Goal: Communication & Community: Participate in discussion

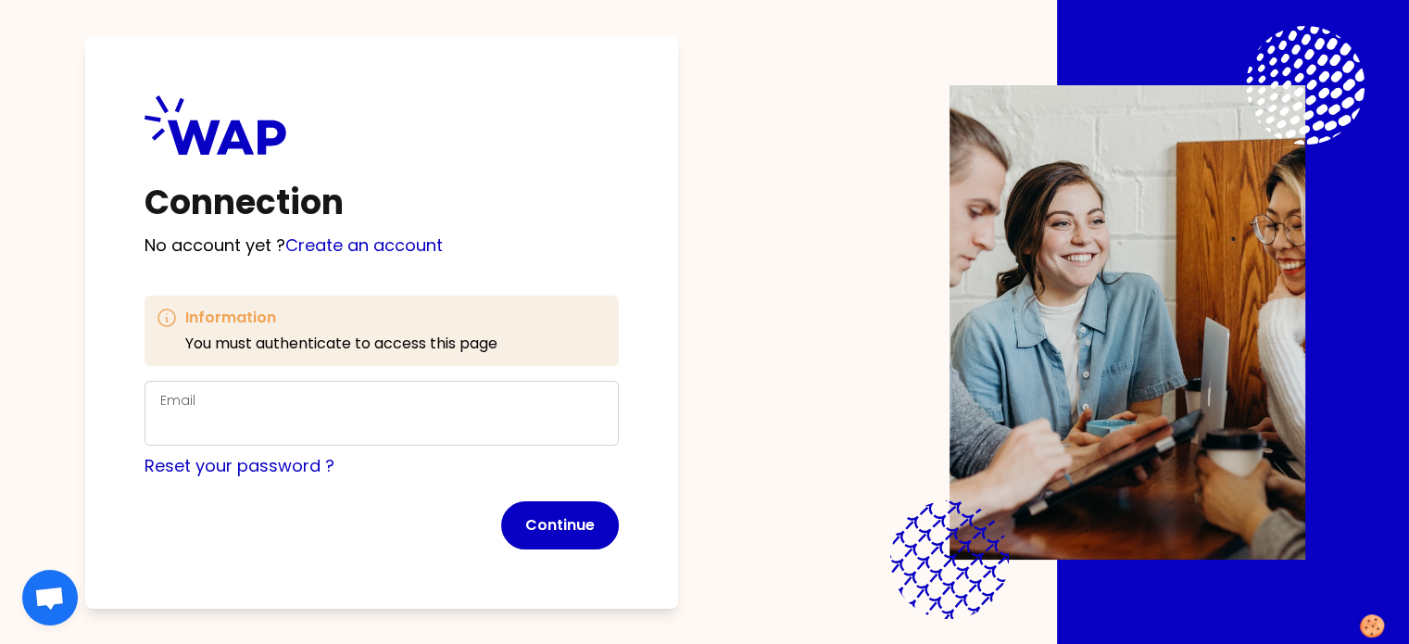
click at [356, 401] on div "Email" at bounding box center [381, 413] width 443 height 48
click at [0, 643] on com-1password-button at bounding box center [0, 644] width 0 height 0
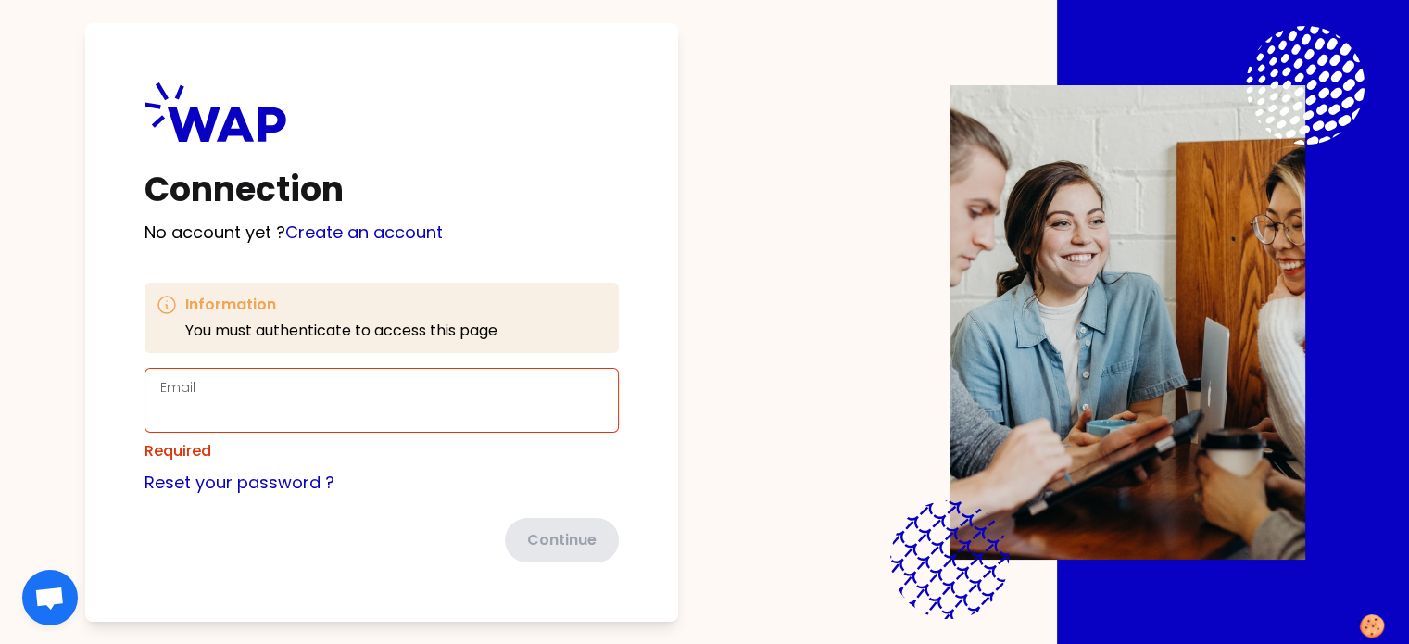
click at [603, 395] on div "Email" at bounding box center [381, 400] width 443 height 48
click at [341, 415] on input "Email" at bounding box center [381, 411] width 443 height 26
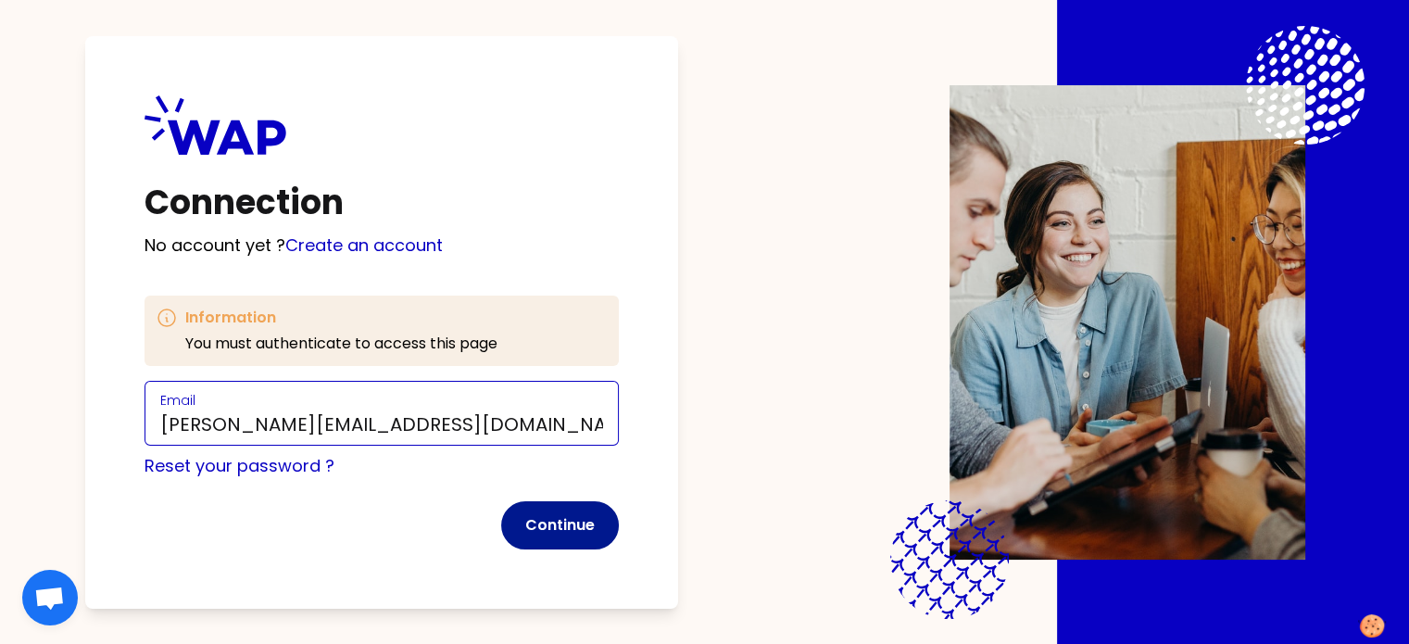
type input "[PERSON_NAME][EMAIL_ADDRESS][DOMAIN_NAME]"
click at [598, 520] on button "Continue" at bounding box center [560, 525] width 118 height 48
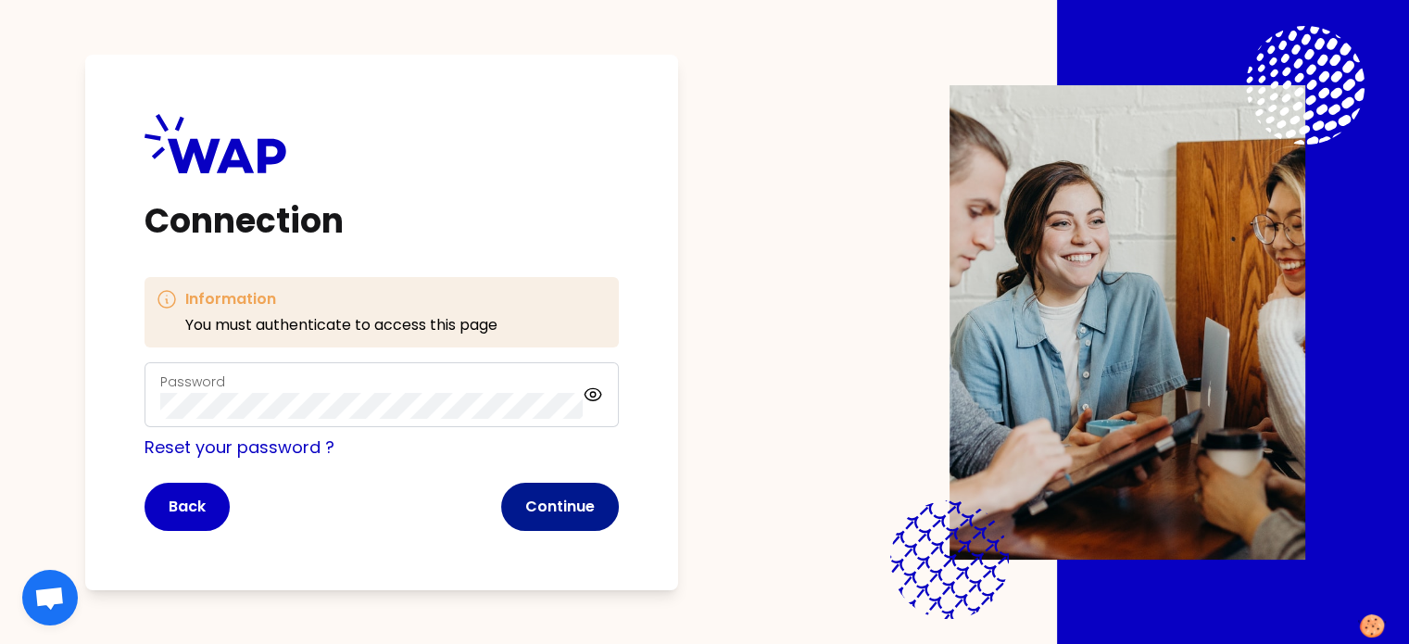
click at [589, 501] on button "Continue" at bounding box center [560, 507] width 118 height 48
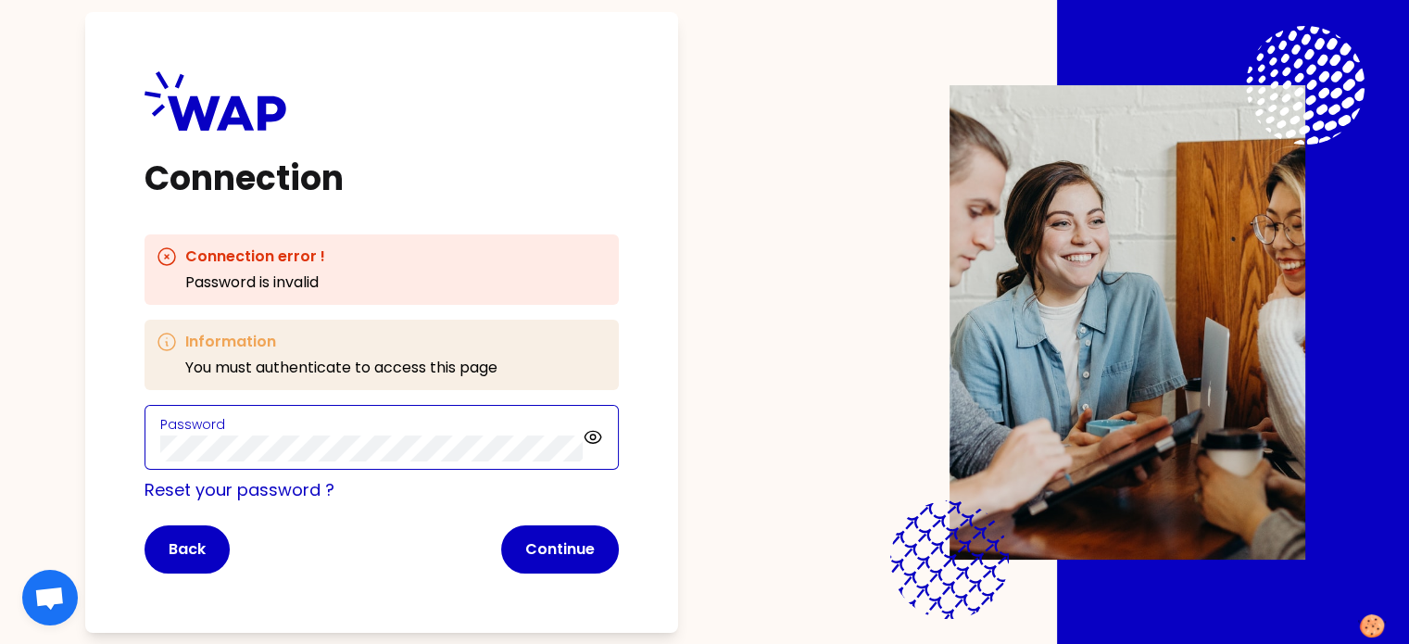
click at [107, 451] on div "Connection Connection error ! Password is invalid Information You must authenti…" at bounding box center [704, 322] width 1409 height 644
click at [434, 549] on div "Back Continue" at bounding box center [381, 549] width 474 height 48
click at [278, 485] on link "Reset your password ?" at bounding box center [239, 489] width 190 height 23
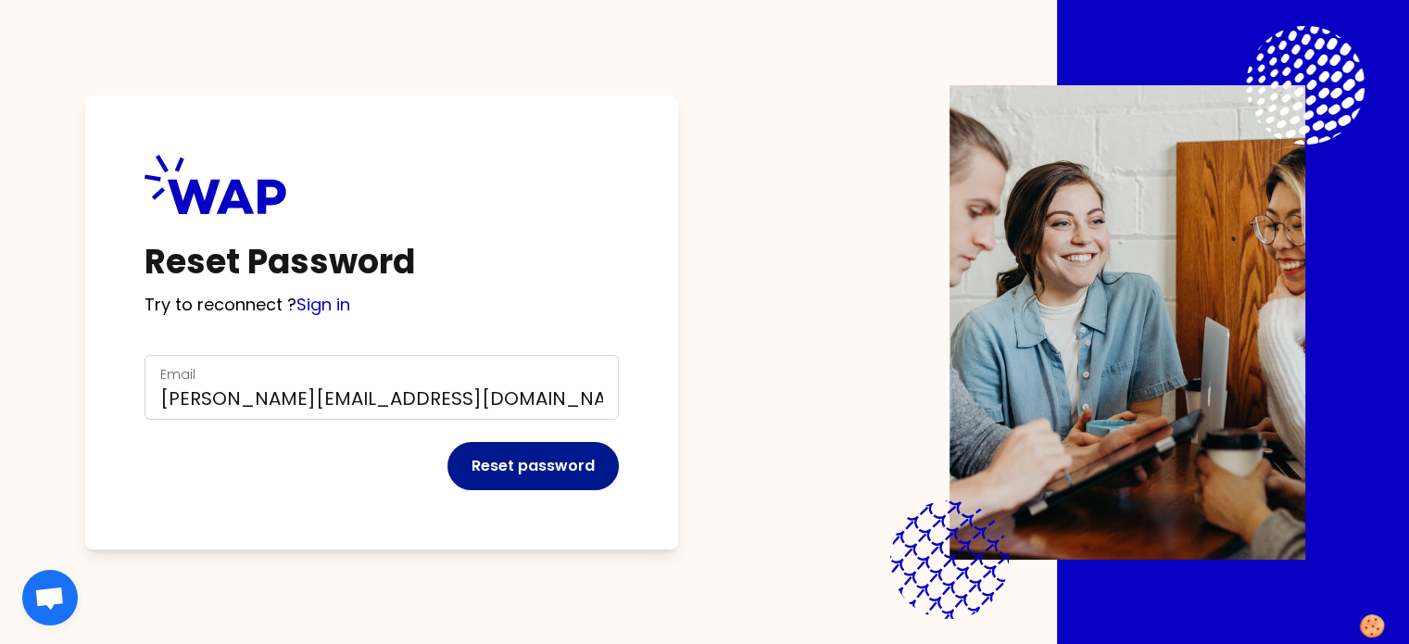
click at [585, 474] on button "Reset password" at bounding box center [532, 466] width 171 height 48
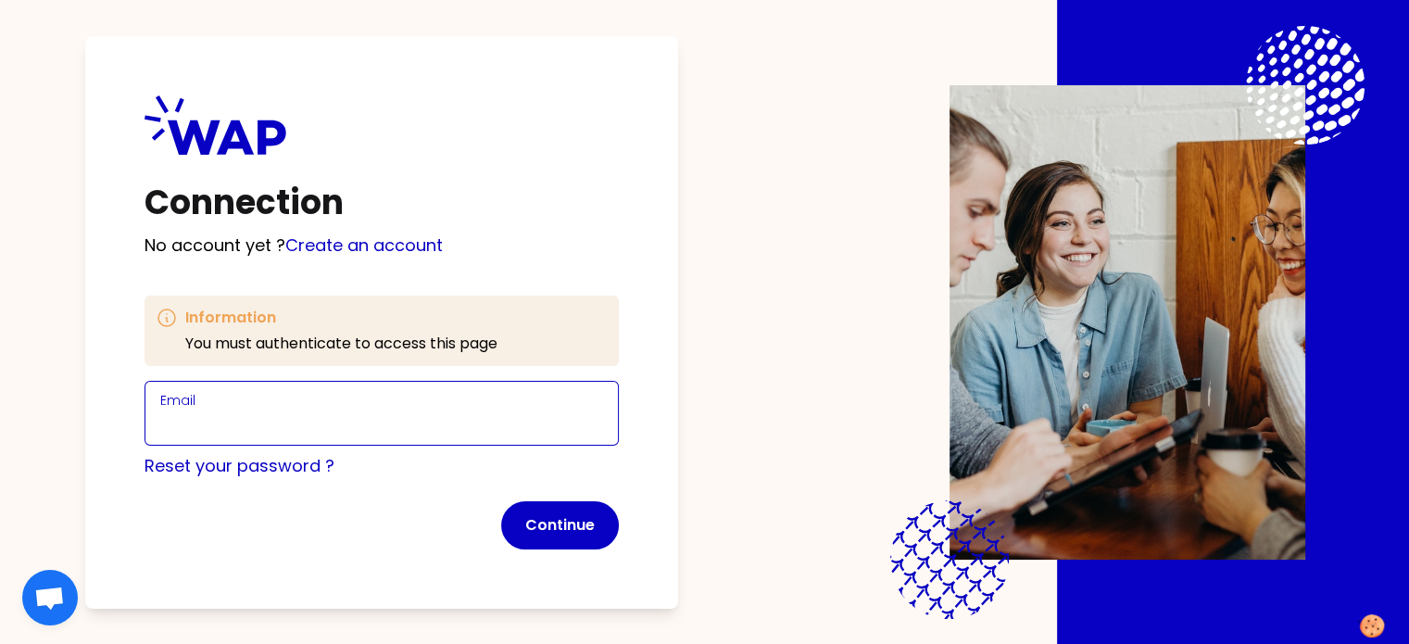
click at [311, 418] on input "Email" at bounding box center [381, 424] width 443 height 26
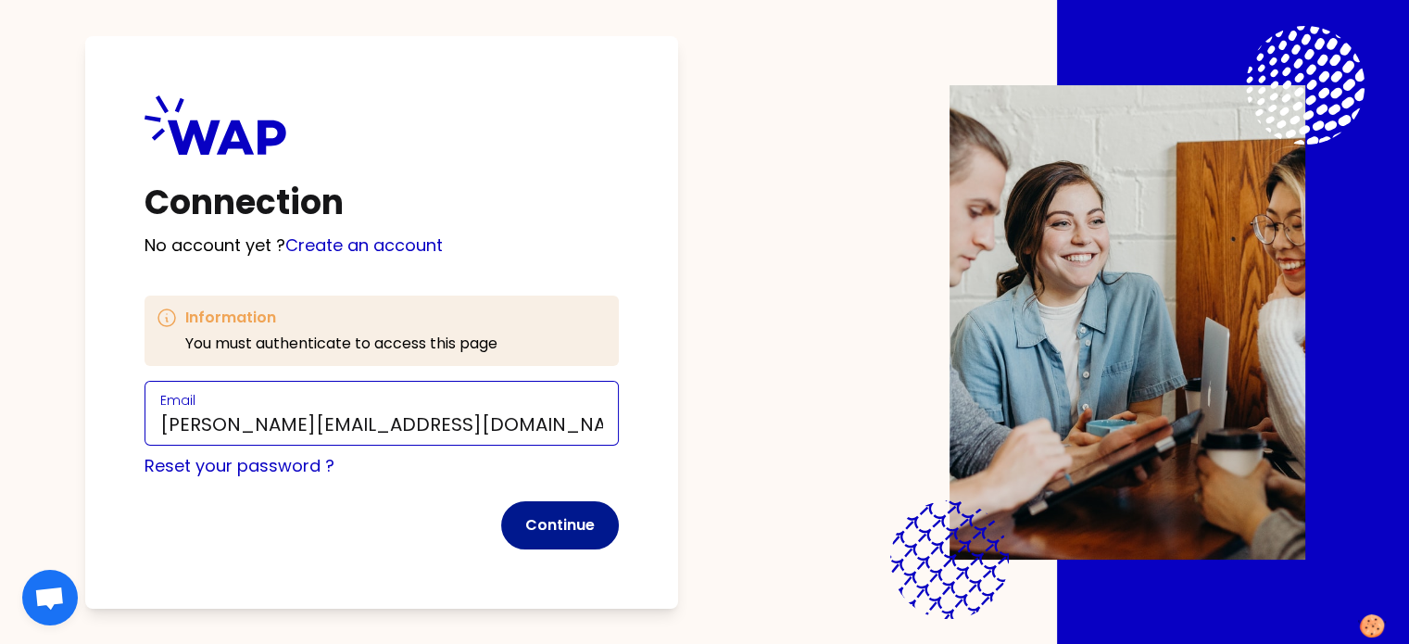
type input "[PERSON_NAME][EMAIL_ADDRESS][DOMAIN_NAME]"
click at [577, 521] on button "Continue" at bounding box center [560, 525] width 118 height 48
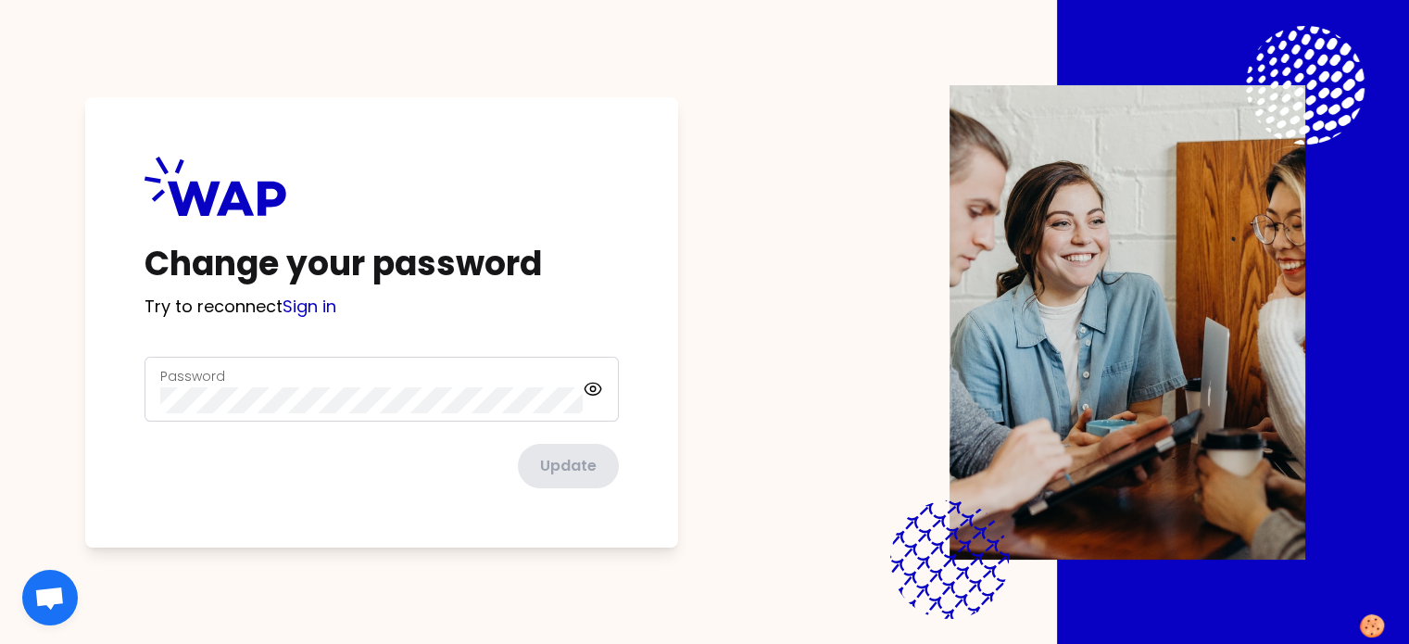
click at [310, 383] on div "Password" at bounding box center [371, 389] width 422 height 48
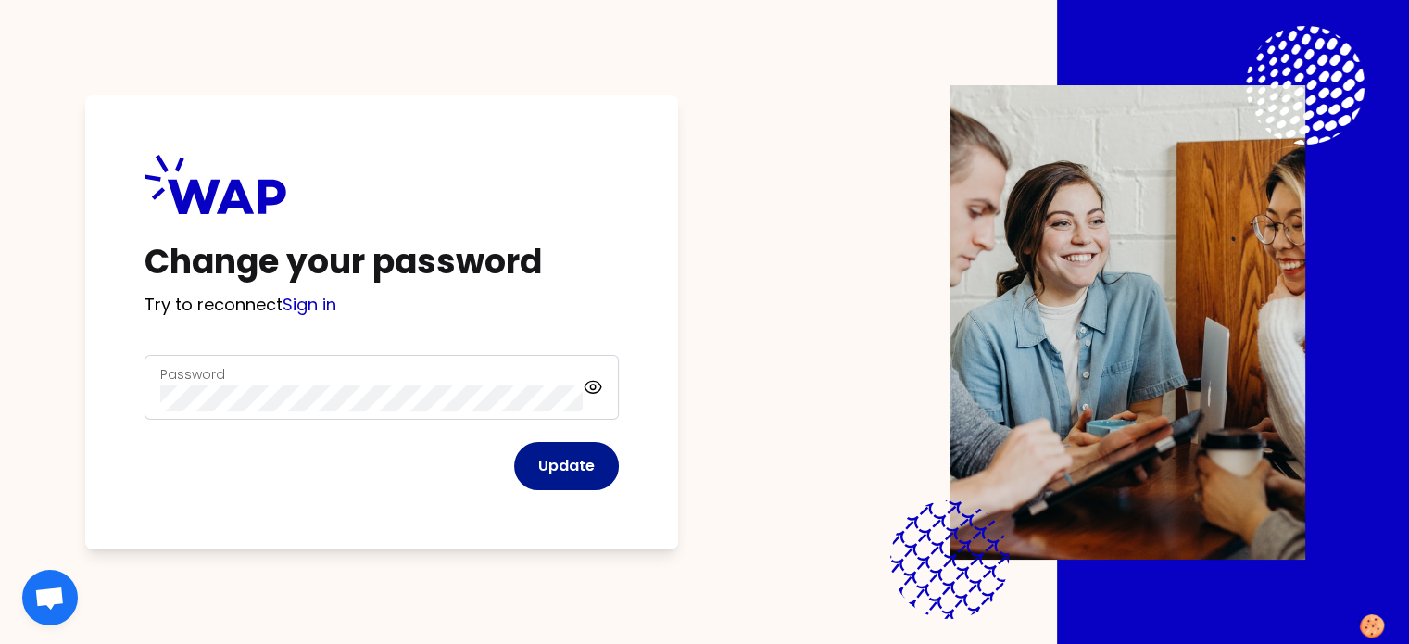
click at [582, 468] on button "Update" at bounding box center [566, 466] width 105 height 48
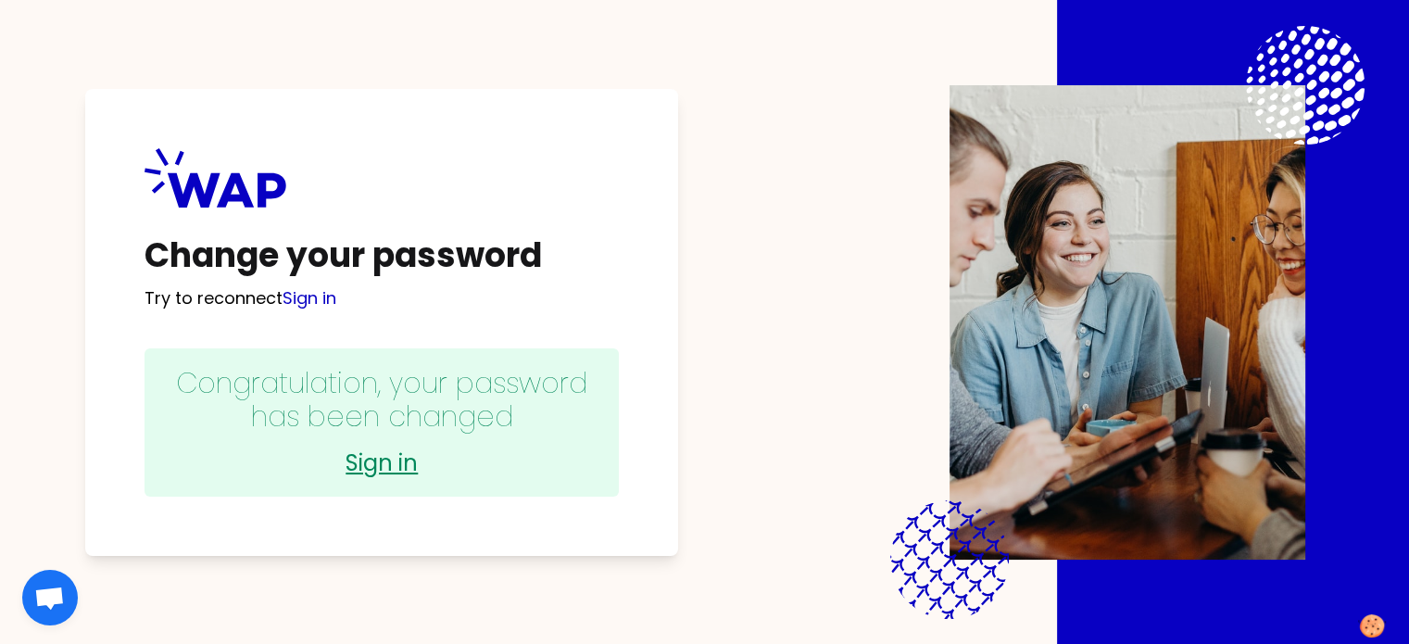
click at [433, 455] on link "Sign in" at bounding box center [381, 463] width 437 height 30
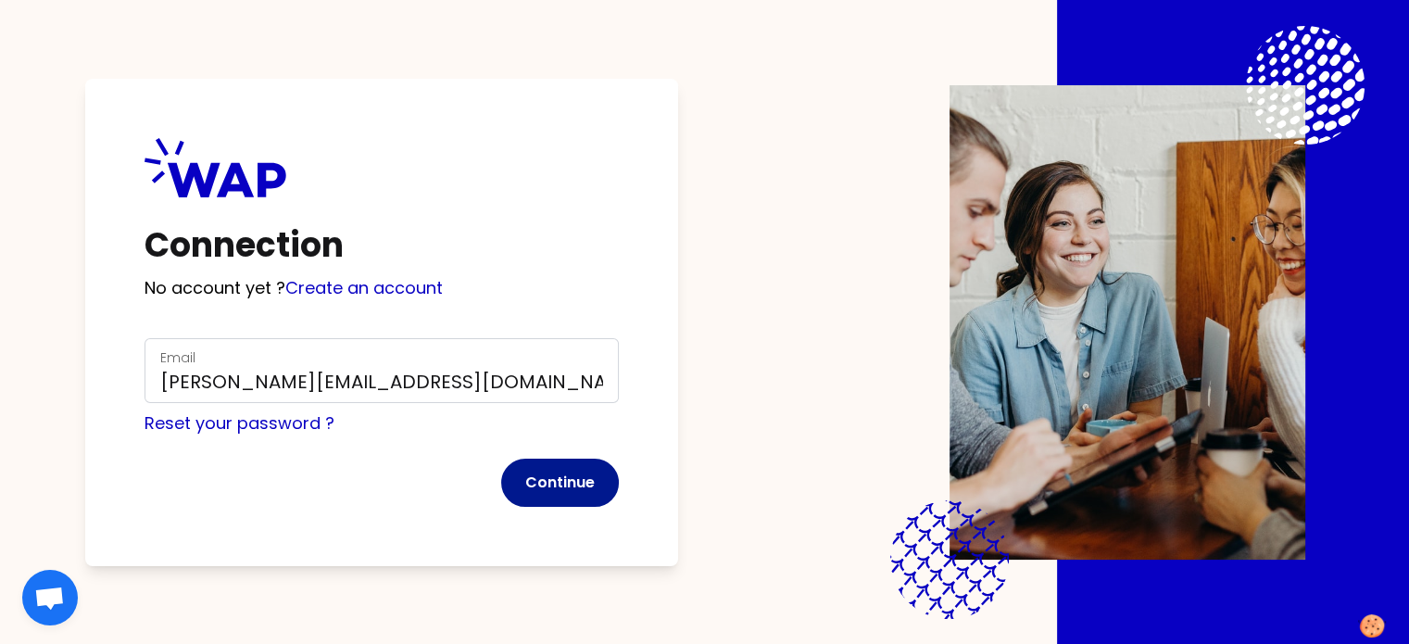
click at [615, 473] on button "Continue" at bounding box center [560, 482] width 118 height 48
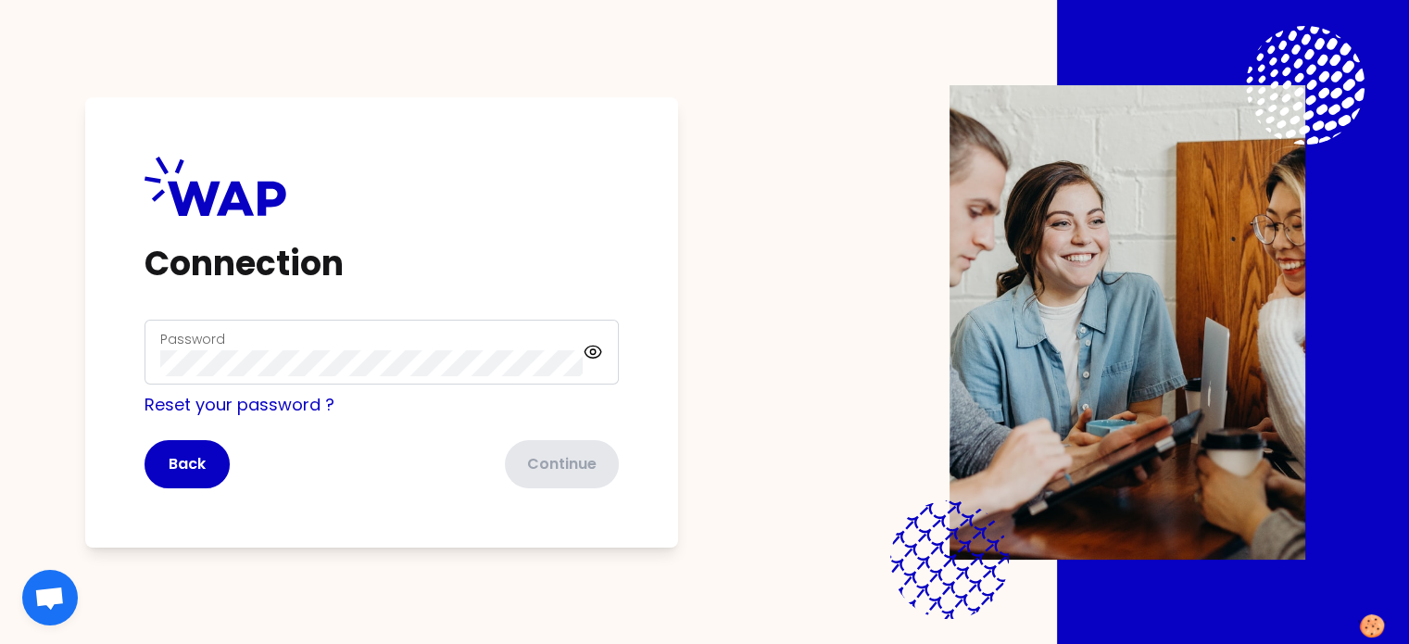
click at [225, 344] on label "Password" at bounding box center [192, 339] width 65 height 19
click at [595, 458] on button "Continue" at bounding box center [560, 464] width 118 height 48
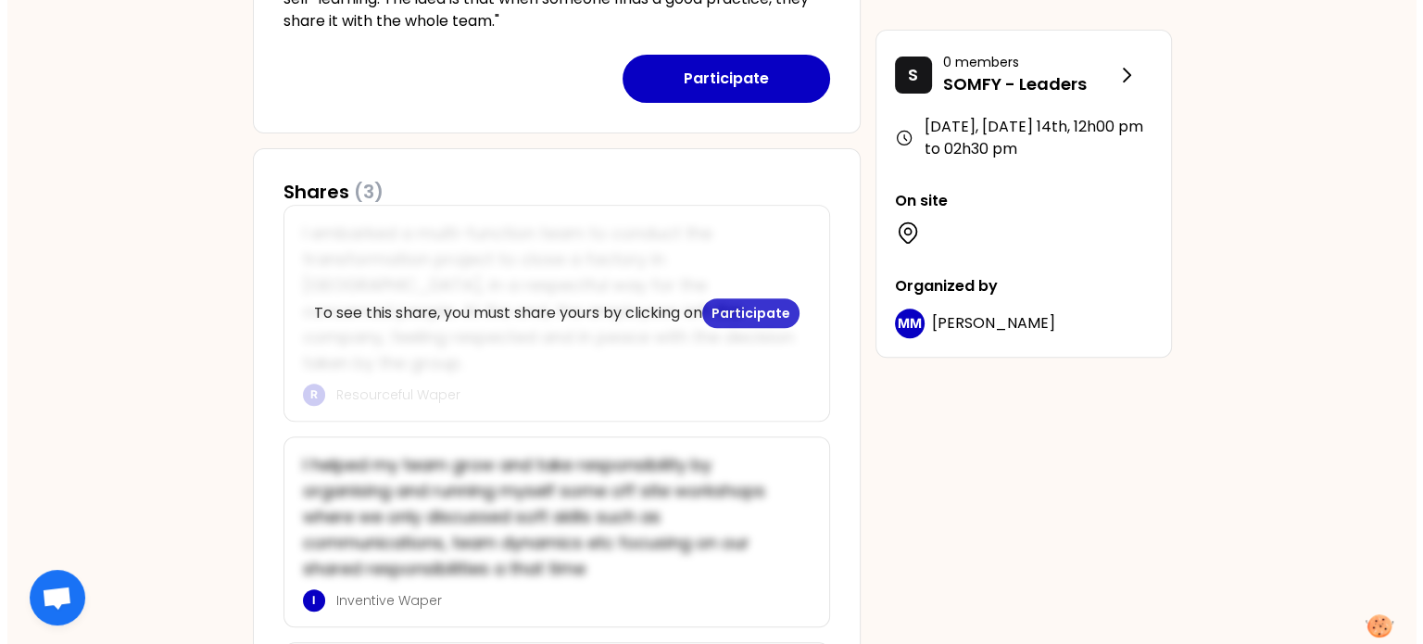
scroll to position [741, 0]
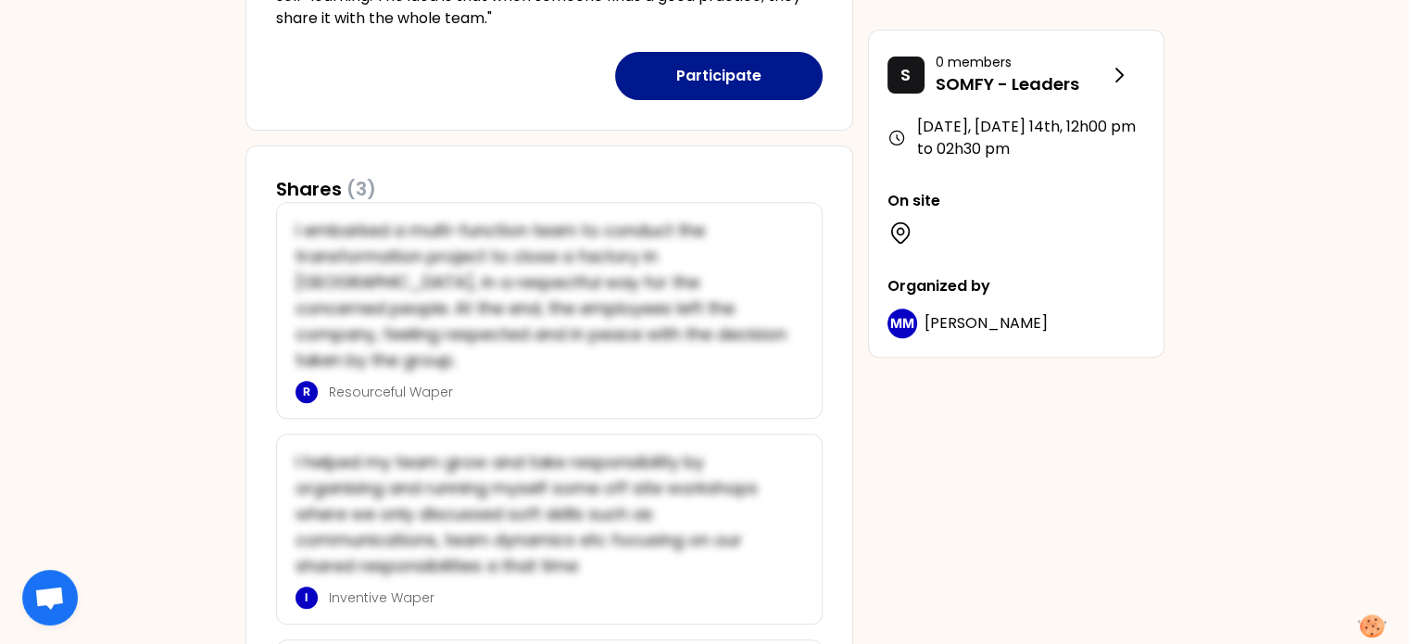
click at [719, 75] on button "Participate" at bounding box center [718, 76] width 207 height 48
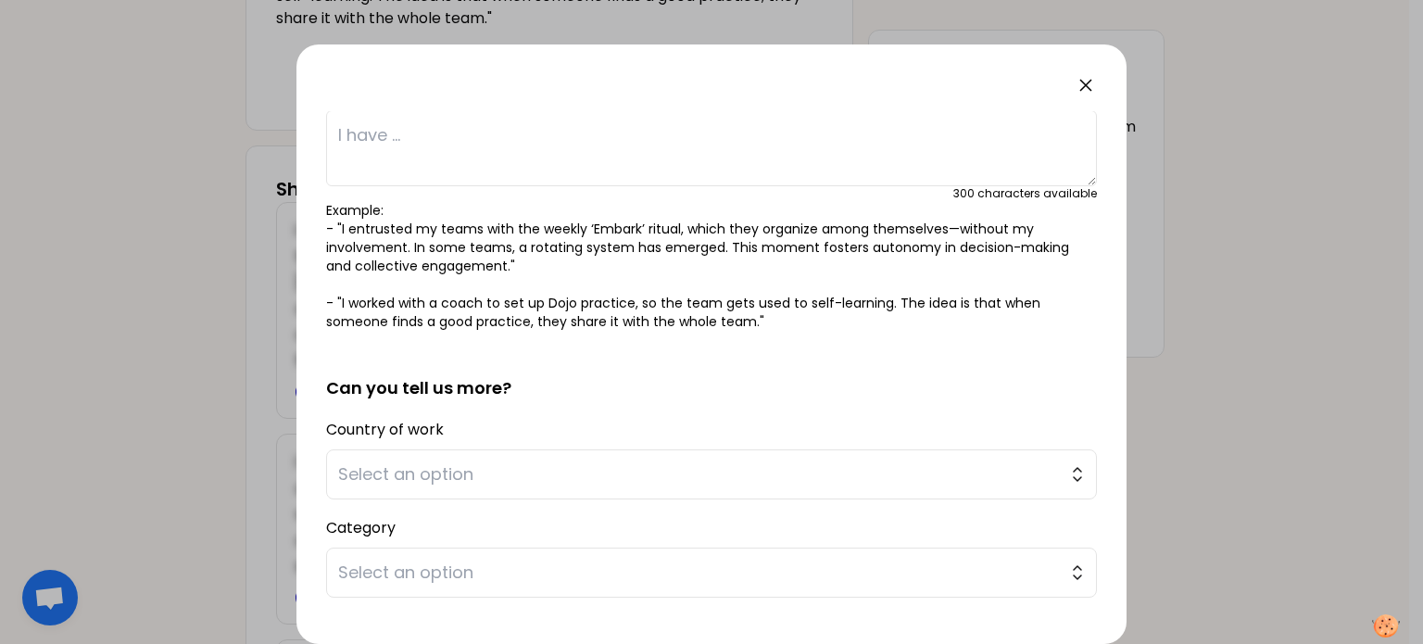
scroll to position [185, 0]
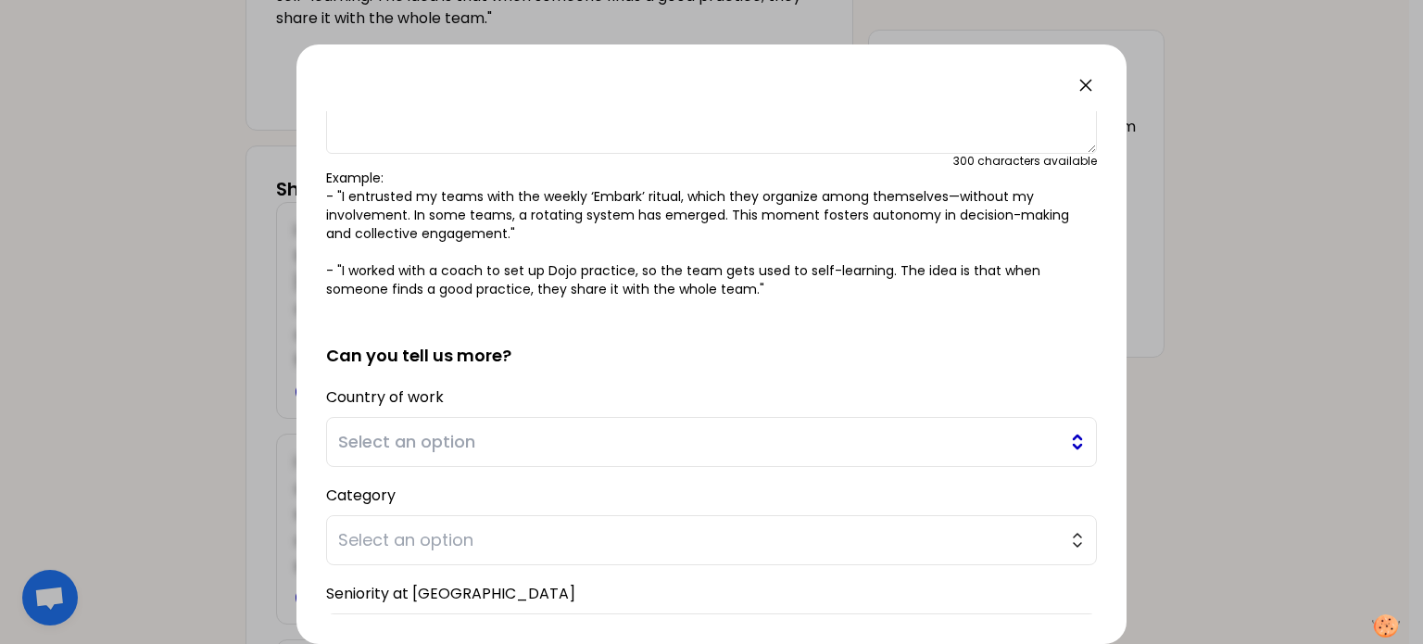
click at [471, 438] on span "Select an option" at bounding box center [698, 442] width 721 height 26
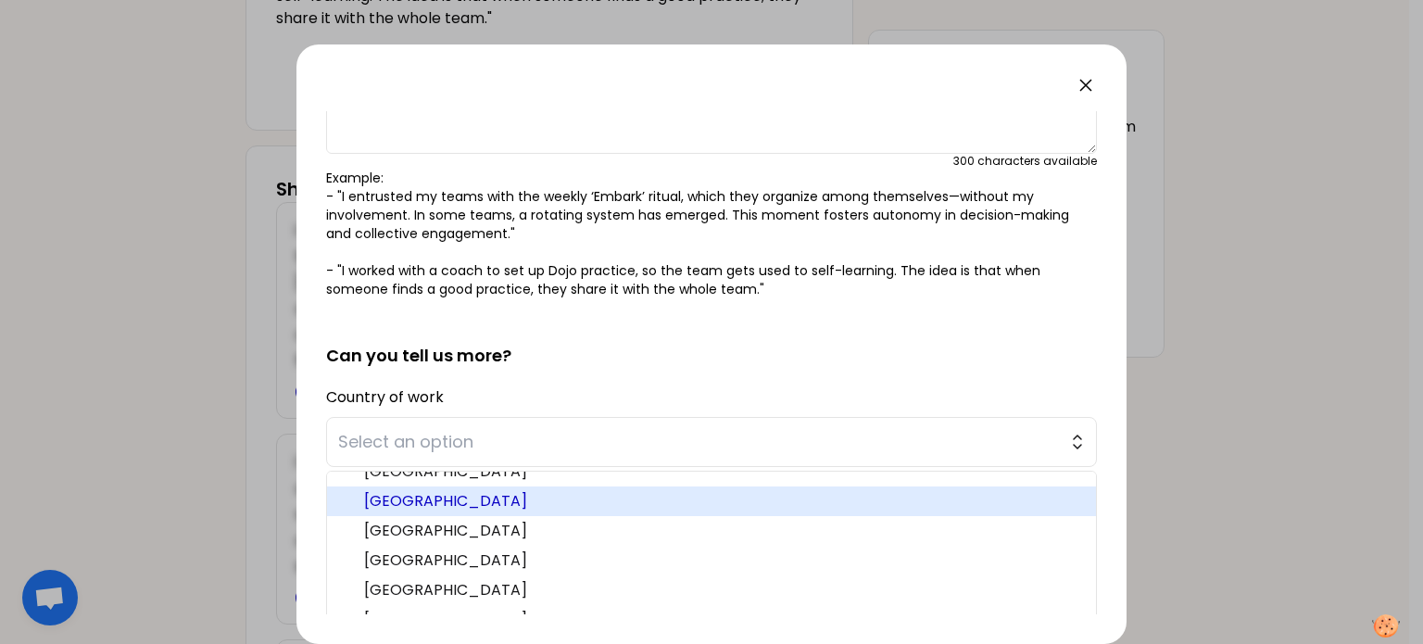
scroll to position [93, 0]
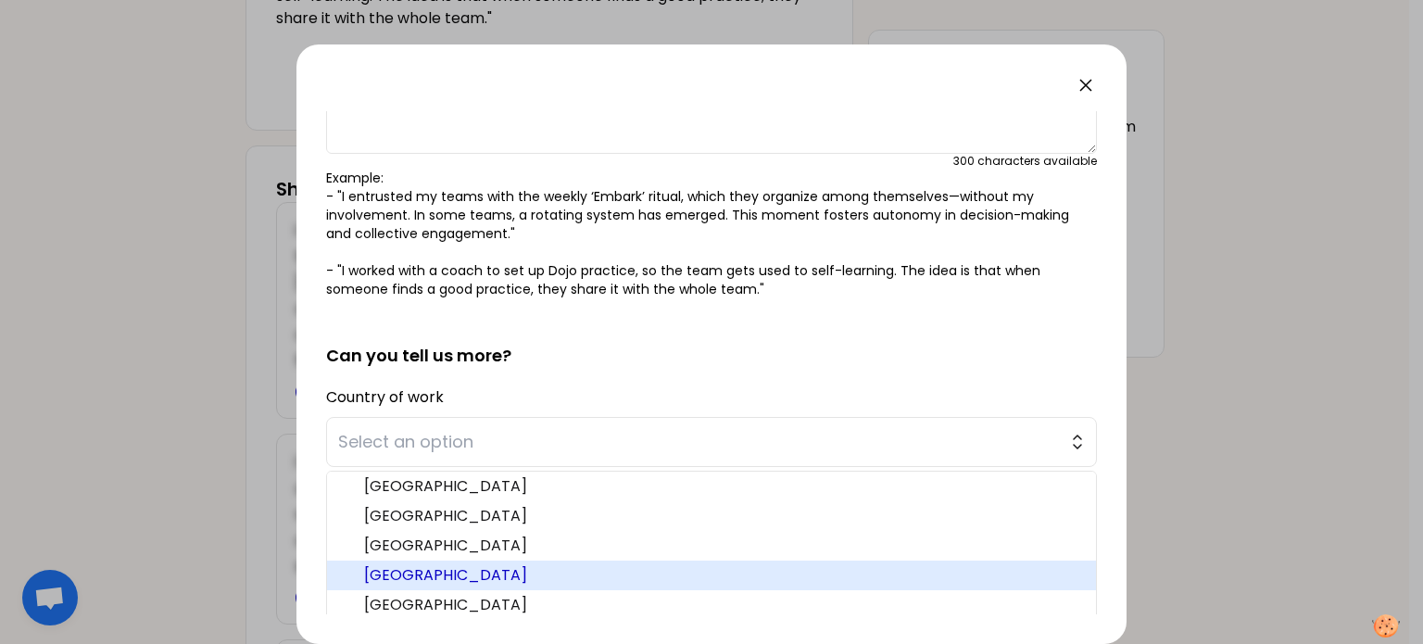
click at [448, 571] on span "[GEOGRAPHIC_DATA]" at bounding box center [722, 575] width 717 height 22
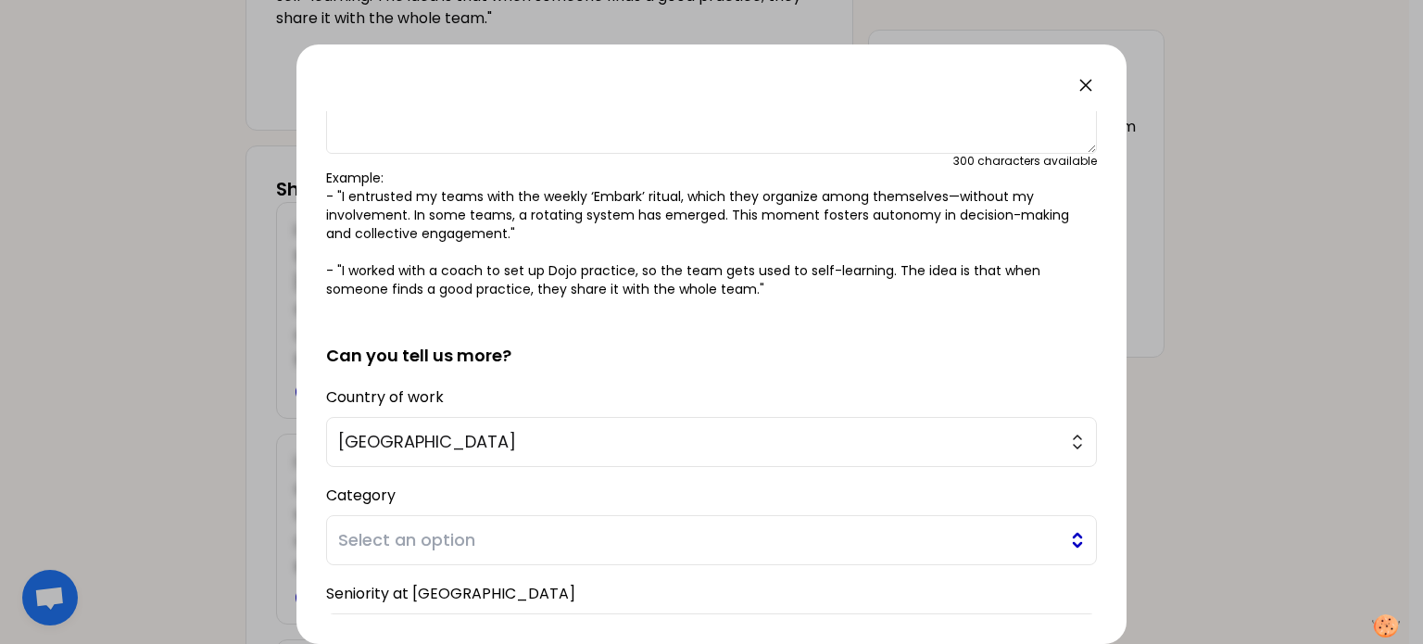
click at [435, 534] on span "Select an option" at bounding box center [698, 540] width 721 height 26
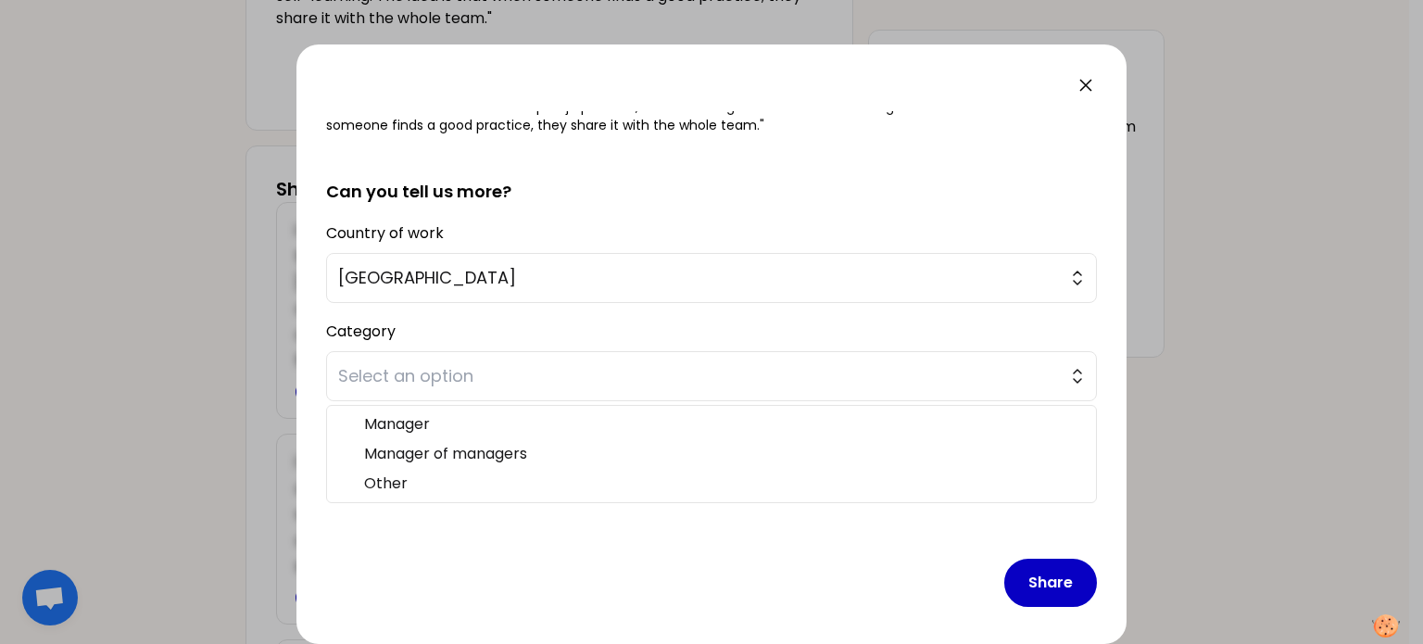
scroll to position [354, 0]
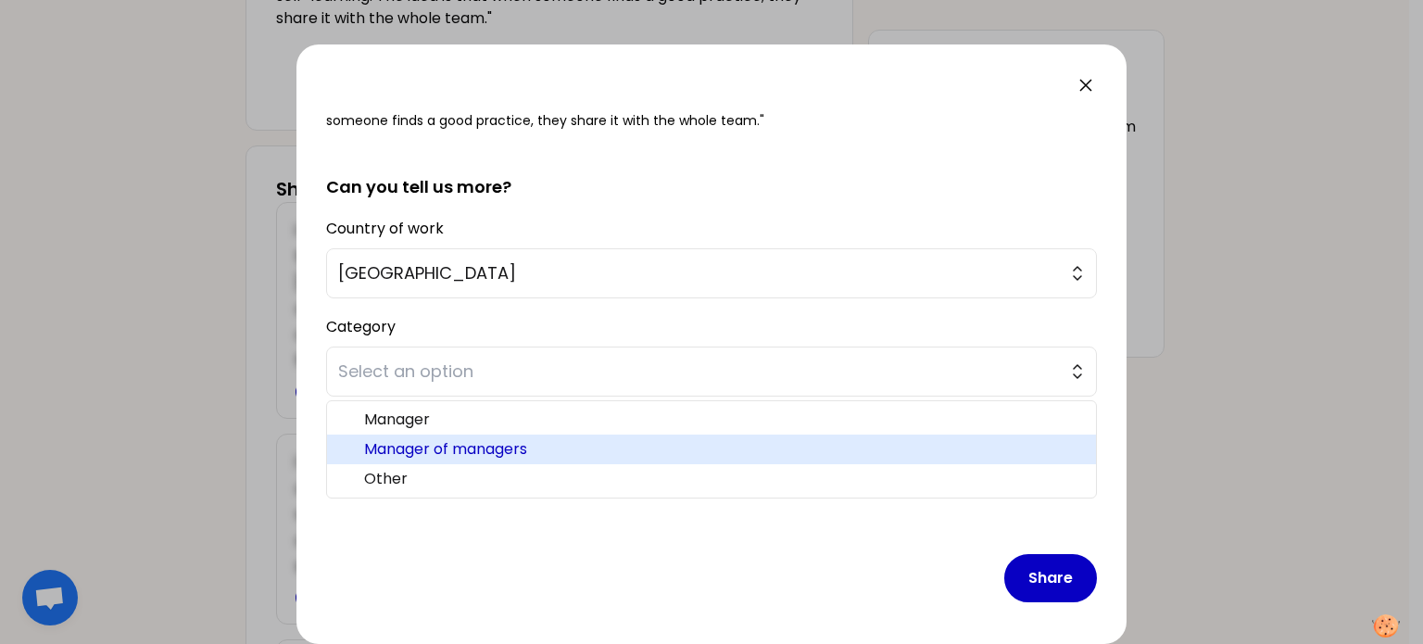
click at [443, 444] on span "Manager of managers" at bounding box center [722, 449] width 717 height 22
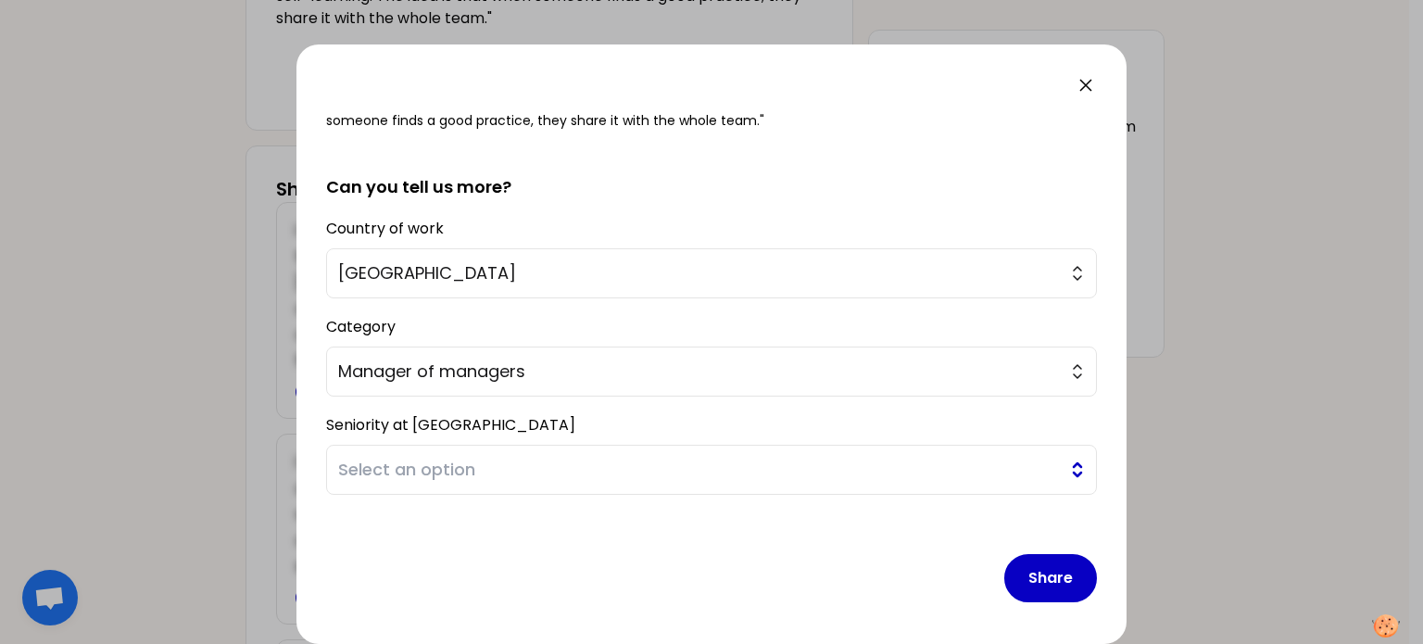
click at [428, 464] on span "Select an option" at bounding box center [698, 470] width 721 height 26
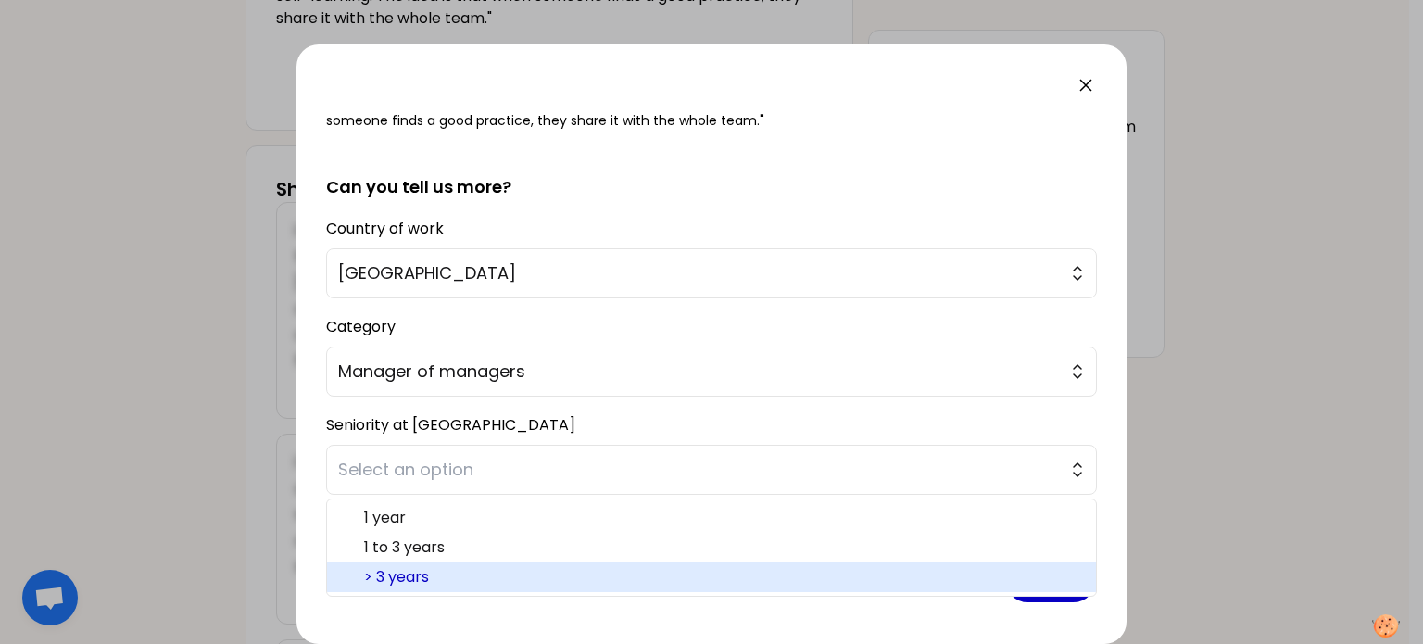
click at [423, 581] on span "> 3 years" at bounding box center [722, 577] width 717 height 22
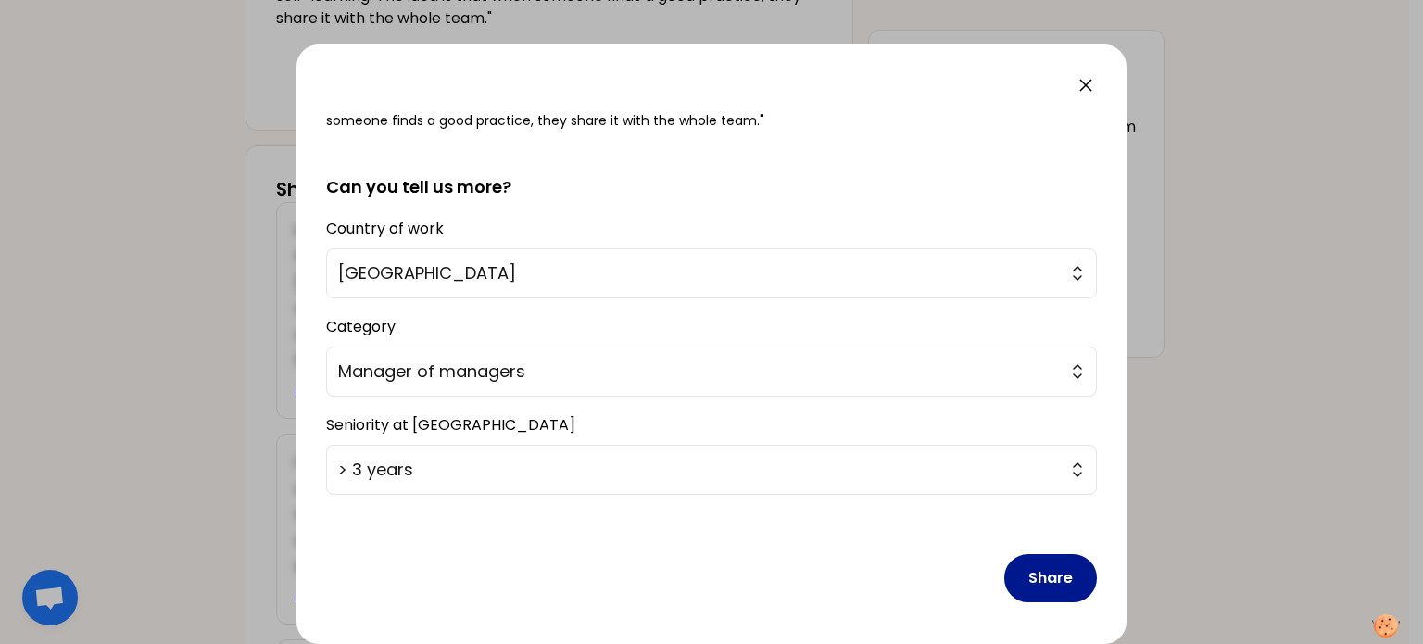
click at [1039, 570] on button "Share" at bounding box center [1050, 578] width 93 height 48
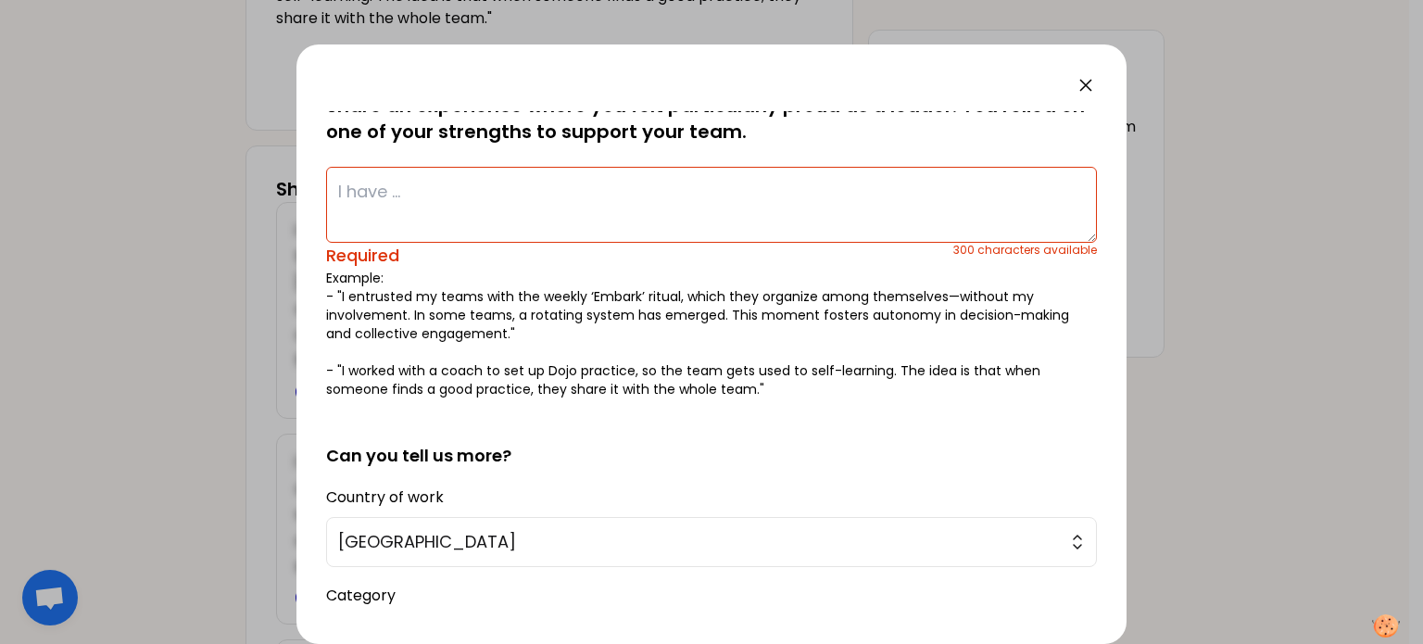
scroll to position [0, 0]
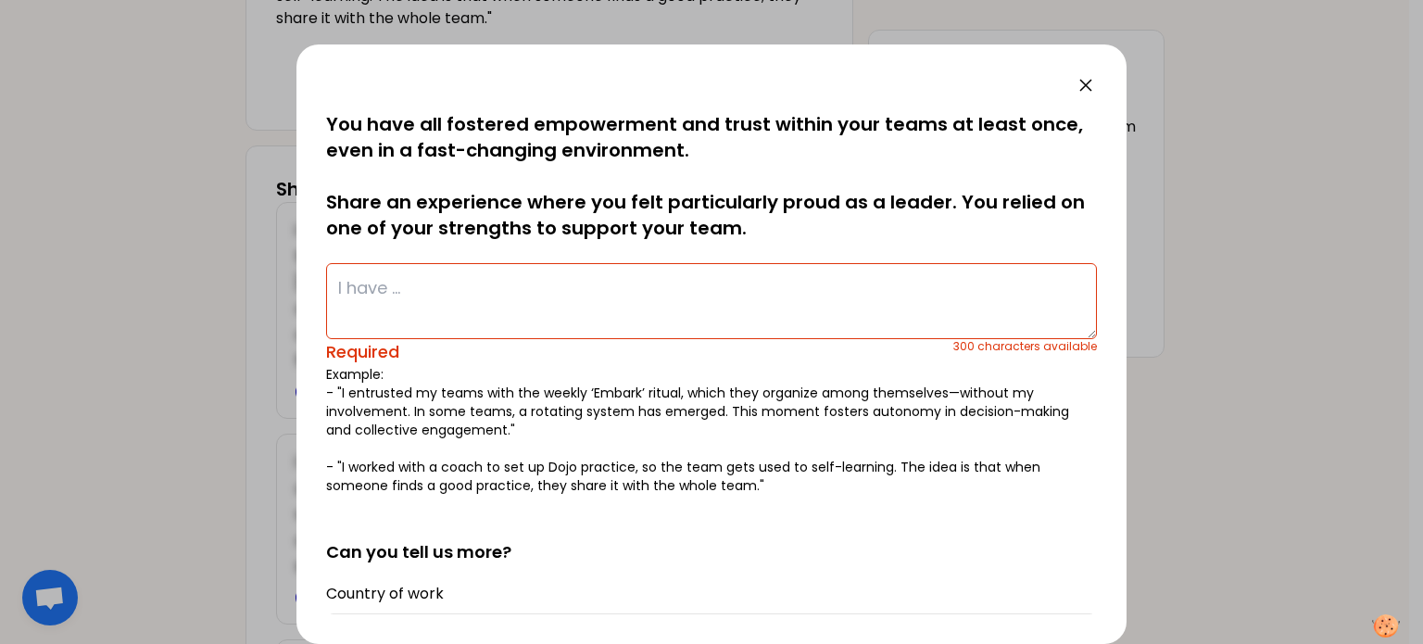
click at [393, 280] on textarea at bounding box center [711, 301] width 771 height 76
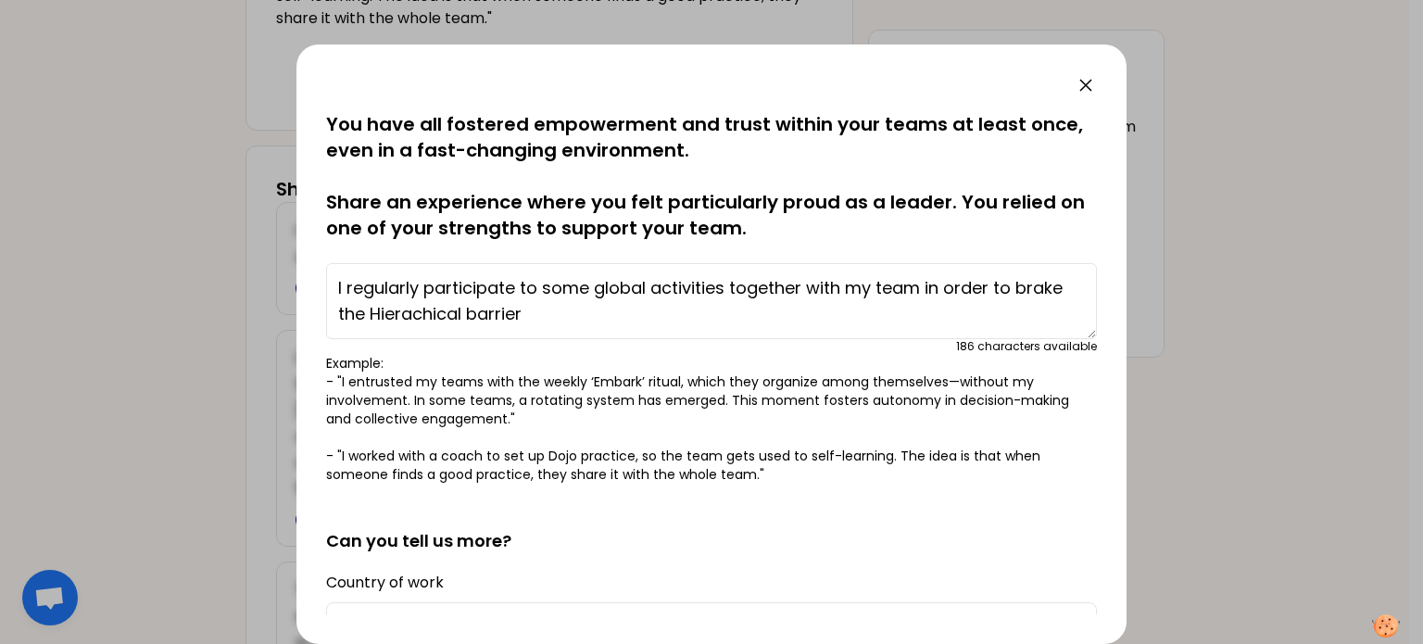
drag, startPoint x: 367, startPoint y: 311, endPoint x: 378, endPoint y: 311, distance: 11.1
click at [378, 311] on textarea "I regularly participate to some global activities together with my team in orde…" at bounding box center [711, 301] width 771 height 76
click at [534, 320] on textarea "I regularly participate to some global activities together with my team in orde…" at bounding box center [711, 301] width 771 height 76
click at [1034, 286] on textarea "I regularly participate to some global activities together with my team in orde…" at bounding box center [711, 301] width 771 height 76
click at [388, 308] on textarea "I regularly participate to some global activities together with my team in orde…" at bounding box center [711, 301] width 771 height 76
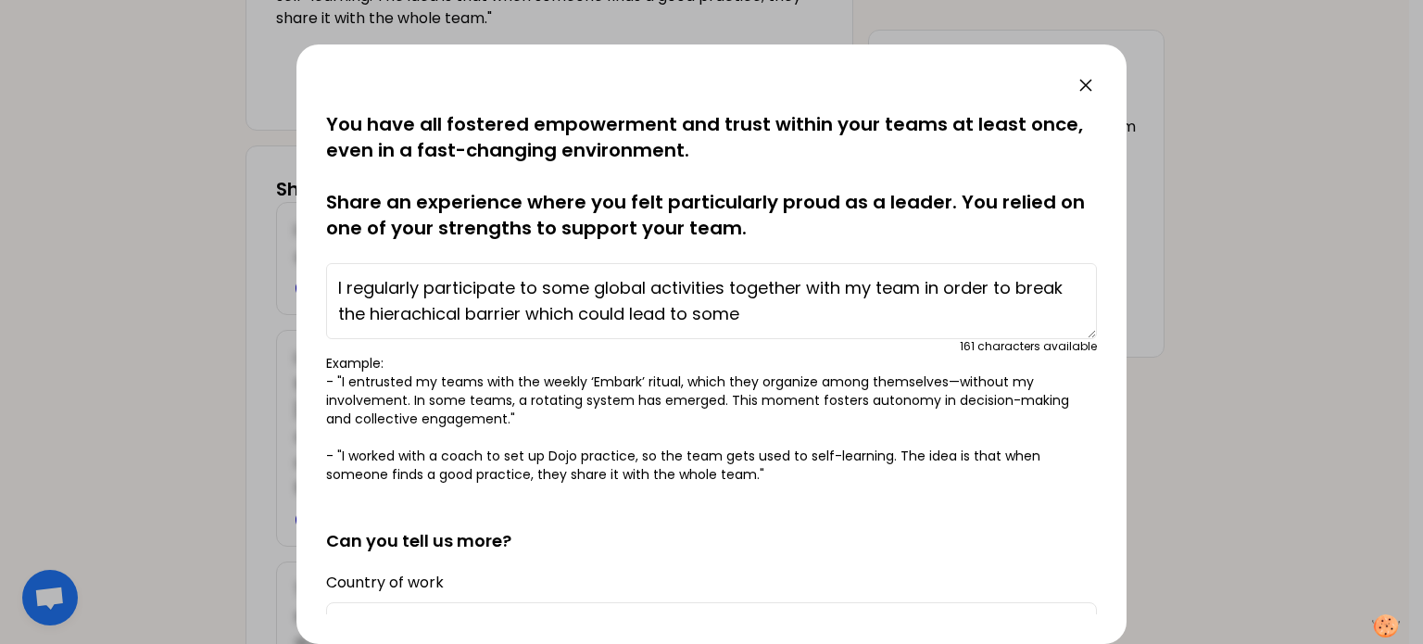
drag, startPoint x: 335, startPoint y: 310, endPoint x: 363, endPoint y: 309, distance: 27.8
click at [363, 309] on textarea "I regularly participate to some global activities together with my team in orde…" at bounding box center [711, 301] width 771 height 76
drag, startPoint x: 603, startPoint y: 314, endPoint x: 719, endPoint y: 324, distance: 116.2
click at [719, 324] on textarea "I regularly participate to some global activities together with my team in orde…" at bounding box center [711, 301] width 771 height 76
click at [431, 308] on textarea "I regularly participate to some global activities together with my team in orde…" at bounding box center [711, 301] width 771 height 76
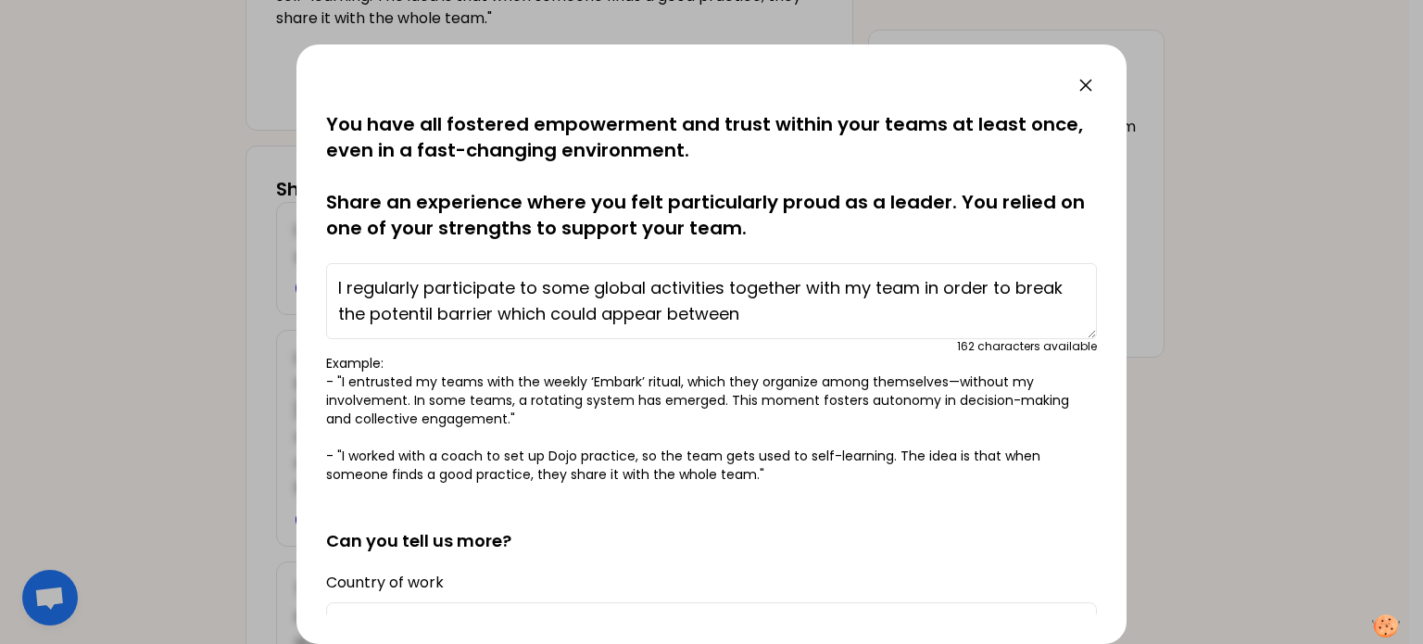
click at [425, 306] on textarea "I regularly participate to some global activities together with my team in orde…" at bounding box center [711, 301] width 771 height 76
click at [425, 309] on textarea "I regularly participate to some global activities together with my team in orde…" at bounding box center [711, 301] width 771 height 76
click at [429, 311] on textarea "I regularly participate to some global activities together with my team in orde…" at bounding box center [711, 301] width 771 height 76
click at [501, 309] on textarea "I regularly participate to some global activities together with my team in orde…" at bounding box center [711, 301] width 771 height 76
drag, startPoint x: 737, startPoint y: 313, endPoint x: 776, endPoint y: 312, distance: 38.9
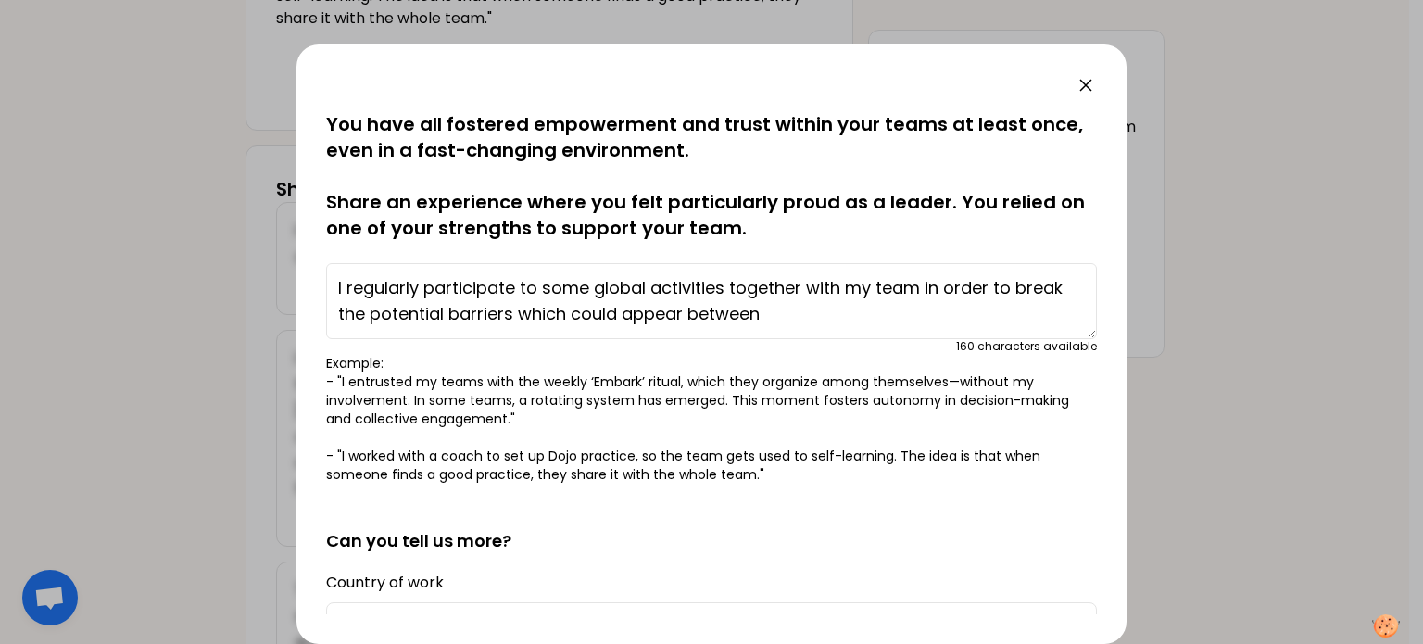
click at [738, 313] on textarea "I regularly participate to some global activities together with my team in orde…" at bounding box center [711, 301] width 771 height 76
click at [793, 310] on textarea "I regularly participate to some global activities together with my team in orde…" at bounding box center [711, 301] width 771 height 76
click at [982, 312] on textarea "I regularly participate to some global activities together with my team in orde…" at bounding box center [711, 301] width 771 height 76
click at [1044, 314] on textarea "I regularly participate to some global activities together with my team in orde…" at bounding box center [711, 301] width 771 height 76
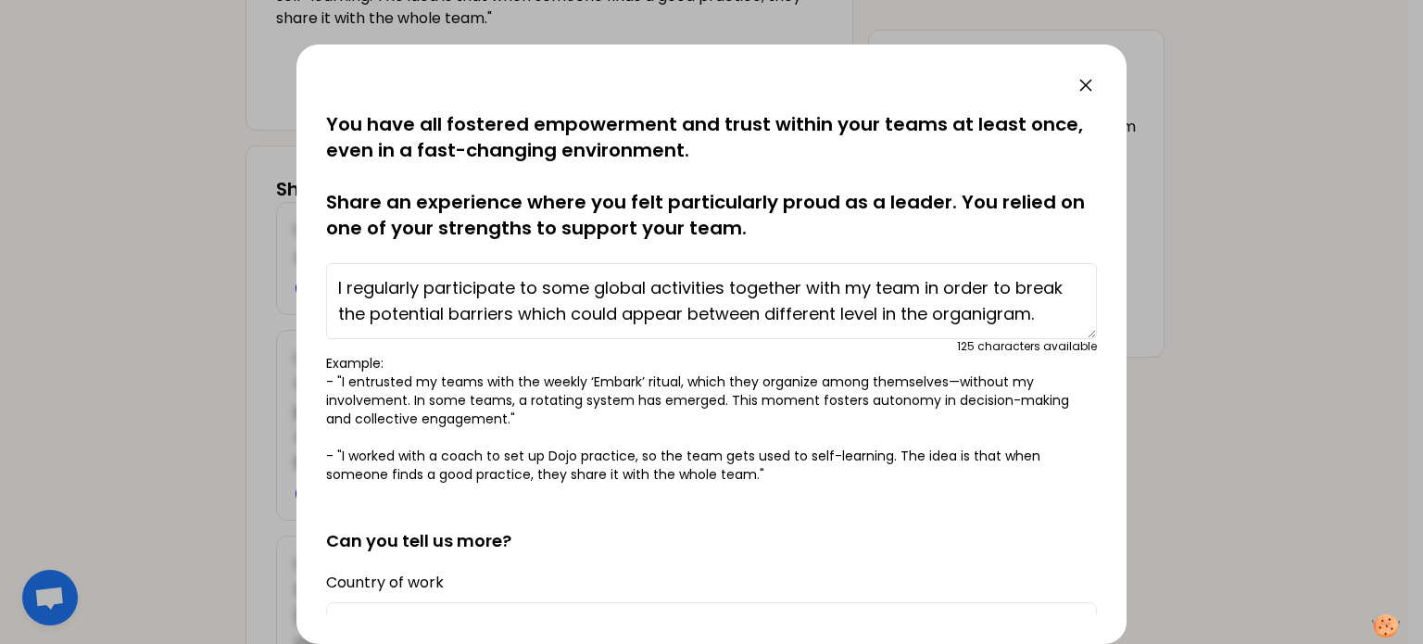
drag, startPoint x: 396, startPoint y: 298, endPoint x: 358, endPoint y: 321, distance: 45.3
click at [358, 321] on textarea "I regularly participate to some global activities together with my team in orde…" at bounding box center [711, 301] width 771 height 76
click at [425, 298] on textarea "I regularly participate to some global activities together with my team in orde…" at bounding box center [711, 301] width 771 height 76
click at [424, 297] on textarea "I regularly participate to some global activities together with my team in orde…" at bounding box center [711, 301] width 771 height 76
click at [375, 303] on textarea "I regularly participate to some global activities together with my team in orde…" at bounding box center [711, 301] width 771 height 76
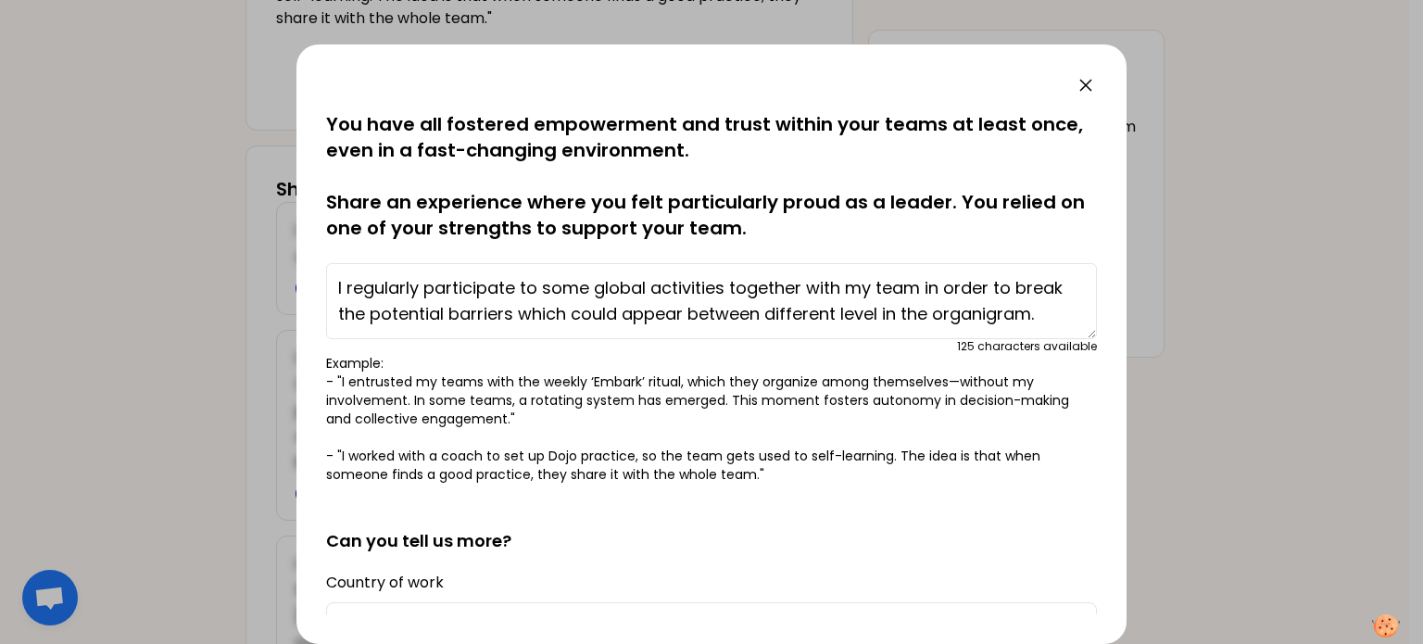
drag, startPoint x: 393, startPoint y: 301, endPoint x: 448, endPoint y: 303, distance: 55.6
click at [448, 303] on textarea "I regularly participate to some global activities together with my team in orde…" at bounding box center [711, 301] width 771 height 76
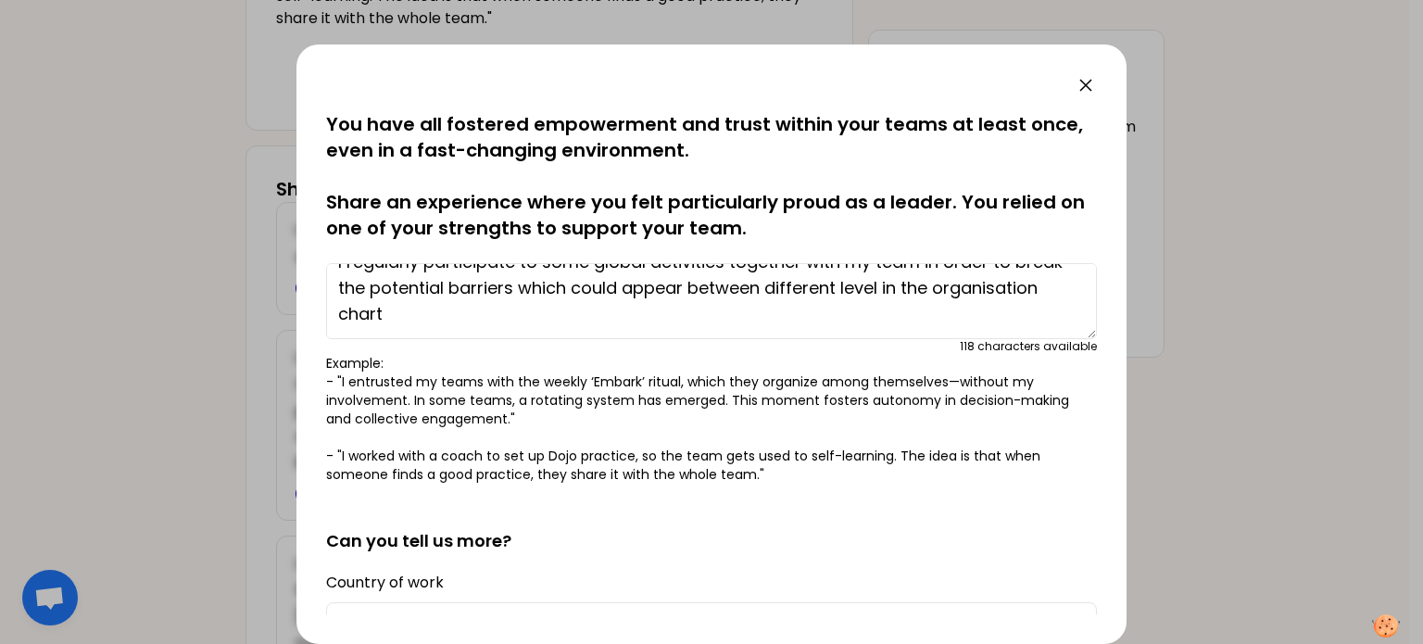
scroll to position [0, 0]
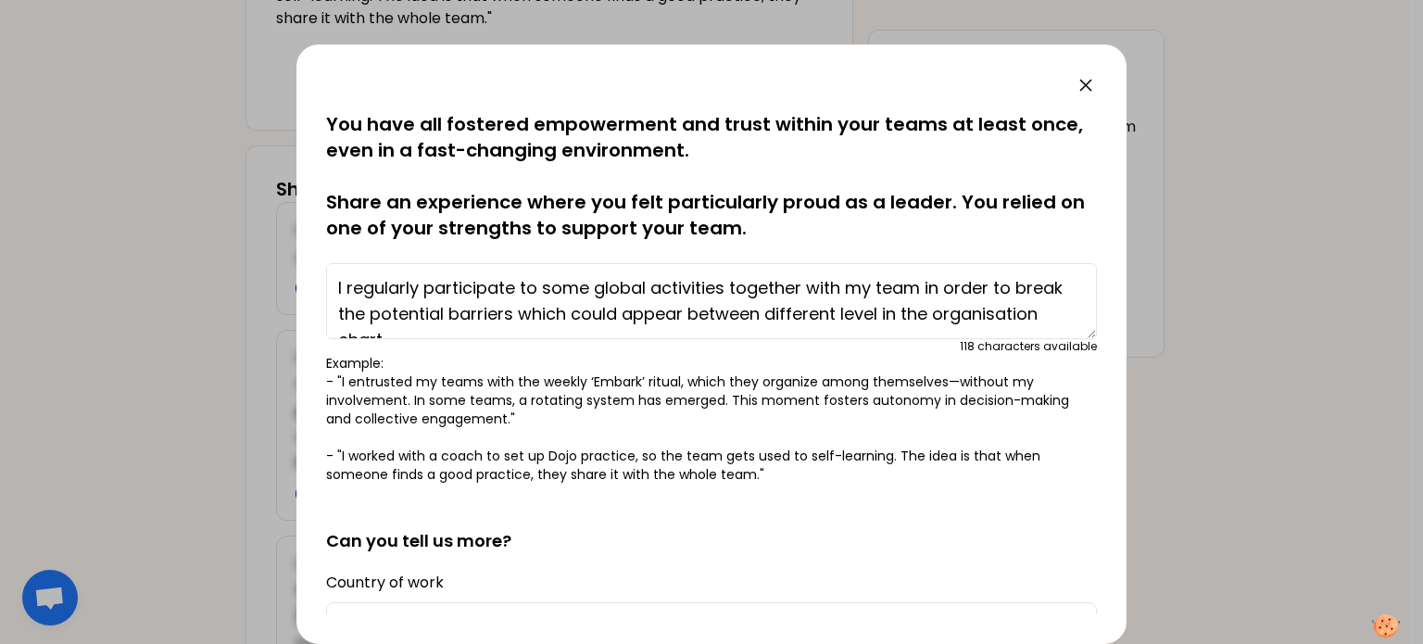
click at [804, 282] on textarea "I regularly participate to some global activities together with my team in orde…" at bounding box center [711, 301] width 771 height 76
click at [922, 286] on textarea "I regularly participate to some global activities together with my team in orde…" at bounding box center [711, 301] width 771 height 76
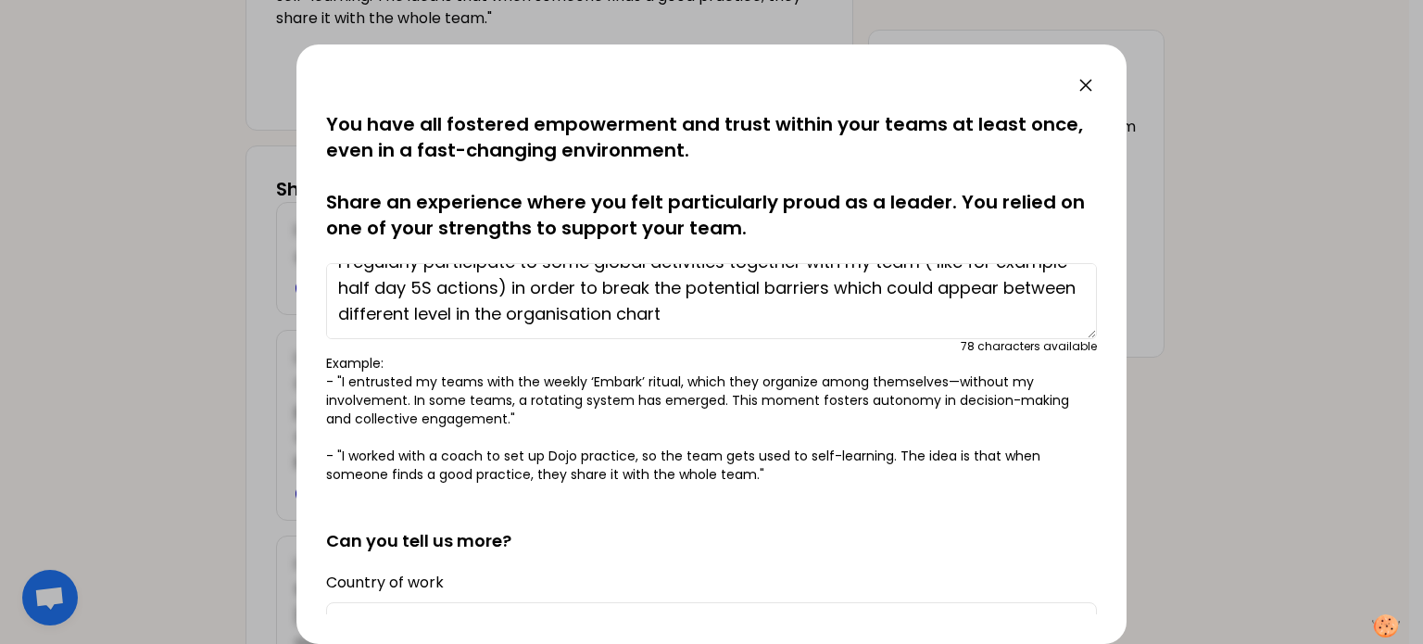
scroll to position [52, 0]
click at [804, 282] on textarea "I regularly participate to some global activities together with my team ( like …" at bounding box center [711, 301] width 771 height 76
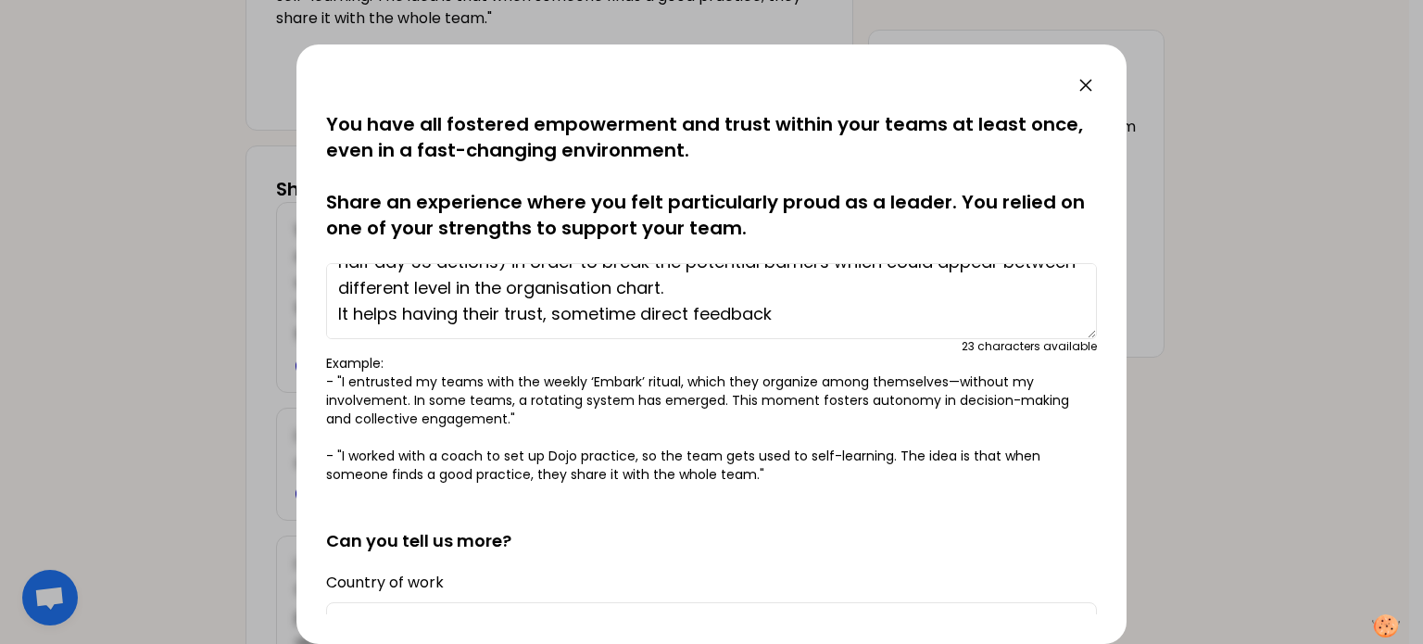
click at [694, 310] on textarea "I regularly participate to some global activities together with my team ( like …" at bounding box center [711, 301] width 771 height 76
click at [709, 310] on textarea "I regularly participate to some global activities together with my team ( like …" at bounding box center [711, 301] width 771 height 76
click at [771, 307] on textarea "I regularly participate to some global activities together with my team ( like …" at bounding box center [711, 301] width 771 height 76
click at [815, 314] on textarea "I regularly participate to some global activities together with my team ( like …" at bounding box center [711, 301] width 771 height 76
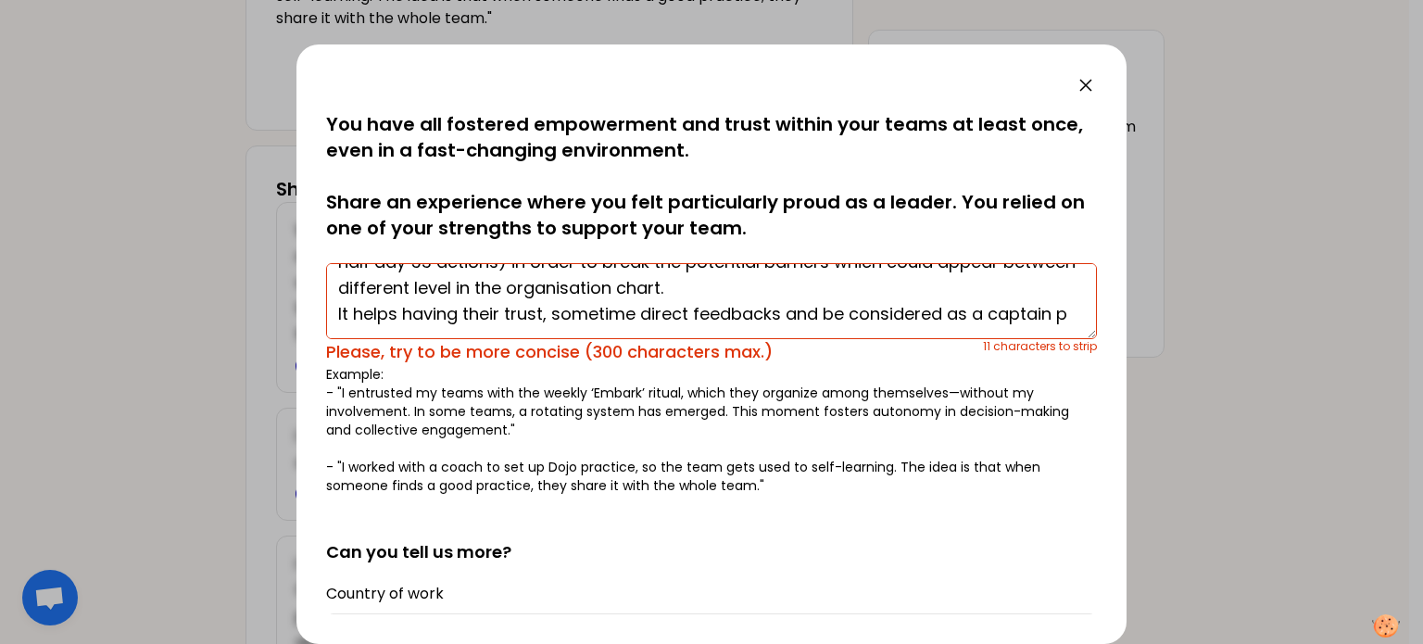
scroll to position [65, 0]
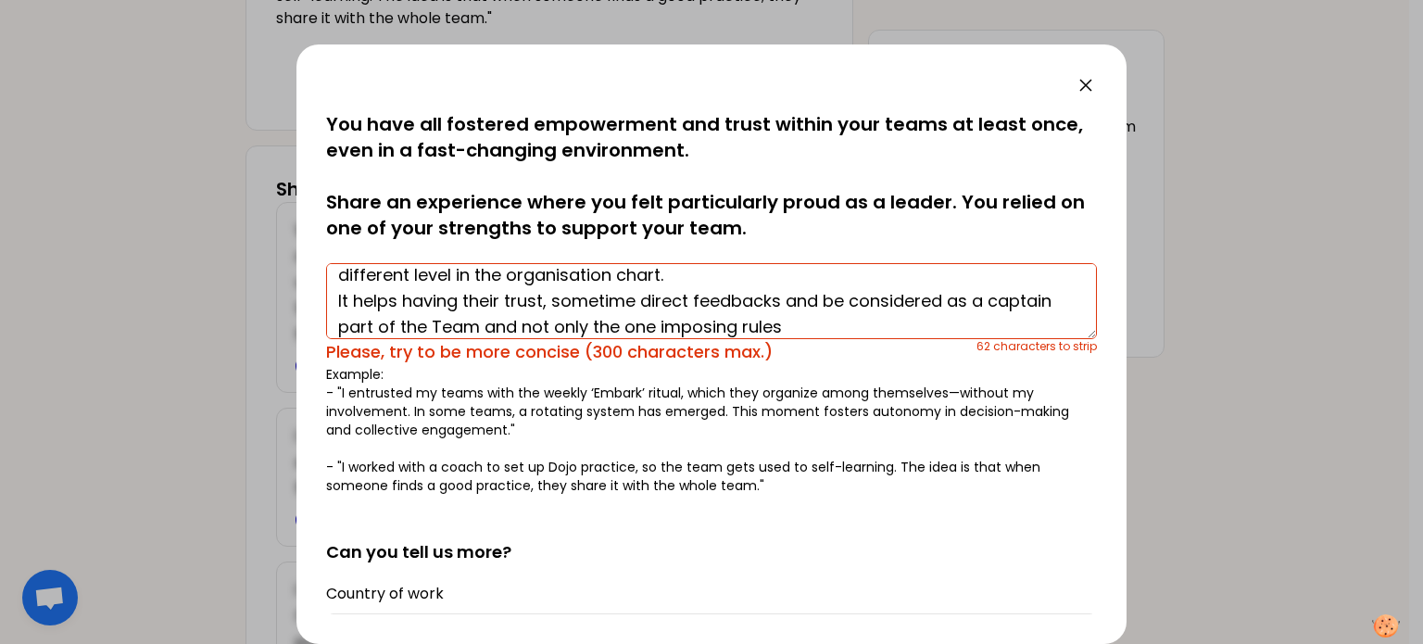
drag, startPoint x: 483, startPoint y: 322, endPoint x: 796, endPoint y: 315, distance: 313.2
click at [796, 315] on textarea "I regularly participate to some global activities together with my team ( like …" at bounding box center [711, 301] width 771 height 76
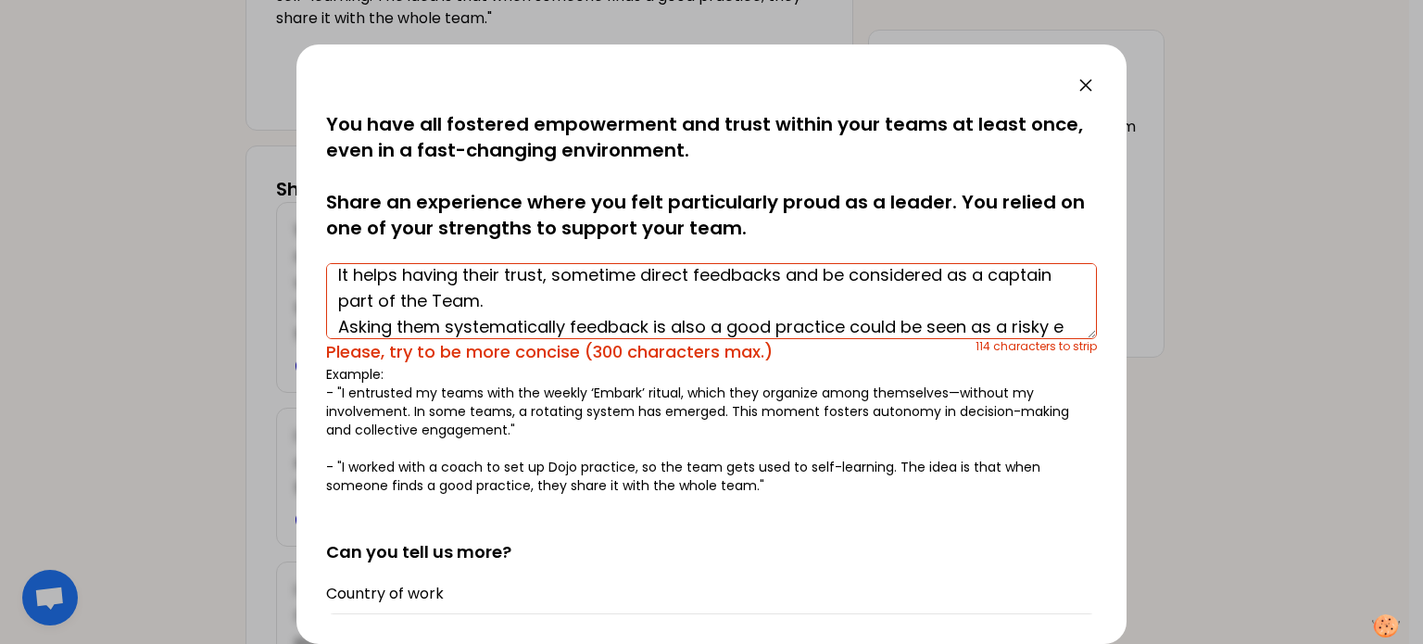
scroll to position [117, 0]
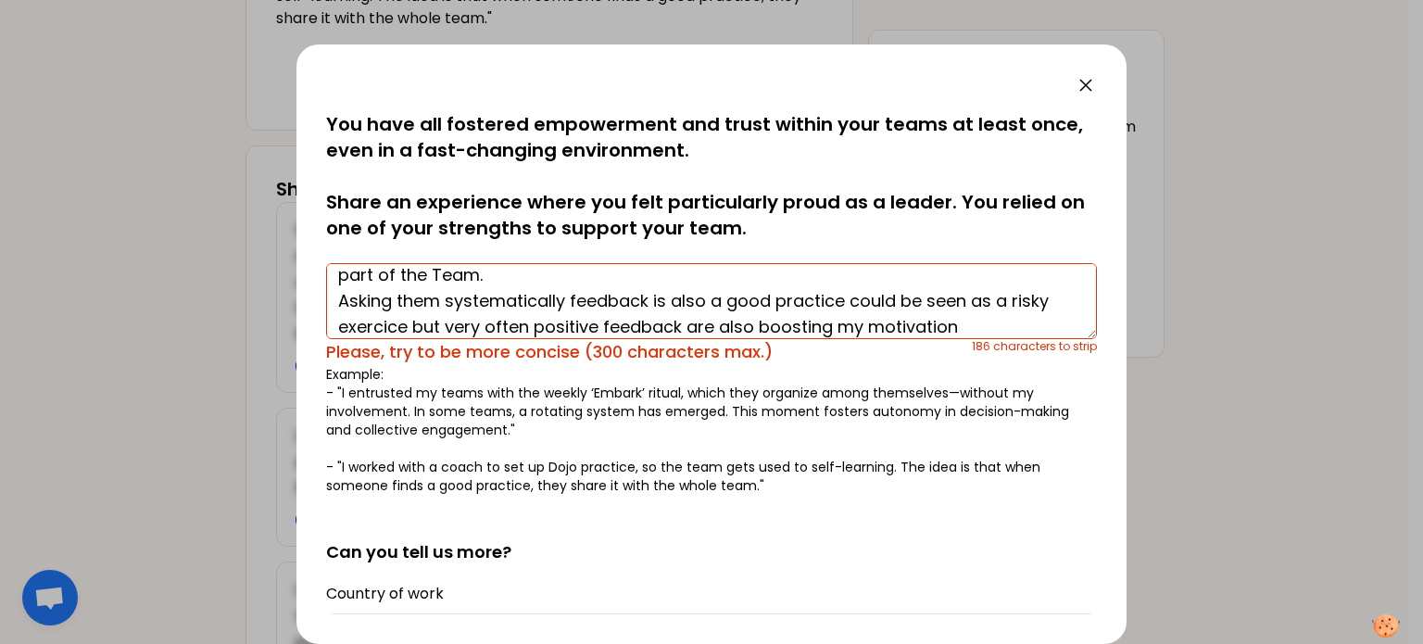
click at [847, 294] on textarea "I regularly participate to some global activities together with my team ( like …" at bounding box center [711, 301] width 771 height 76
click at [493, 325] on textarea "I regularly participate to some global activities together with my team ( like …" at bounding box center [711, 301] width 771 height 76
click at [483, 321] on textarea "I regularly participate to some global activities together with my team ( like …" at bounding box center [711, 301] width 771 height 76
click at [719, 320] on textarea "I regularly participate to some global activities together with my team ( like …" at bounding box center [711, 301] width 771 height 76
click at [571, 319] on textarea "I regularly participate to some global activities together with my team ( like …" at bounding box center [711, 301] width 771 height 76
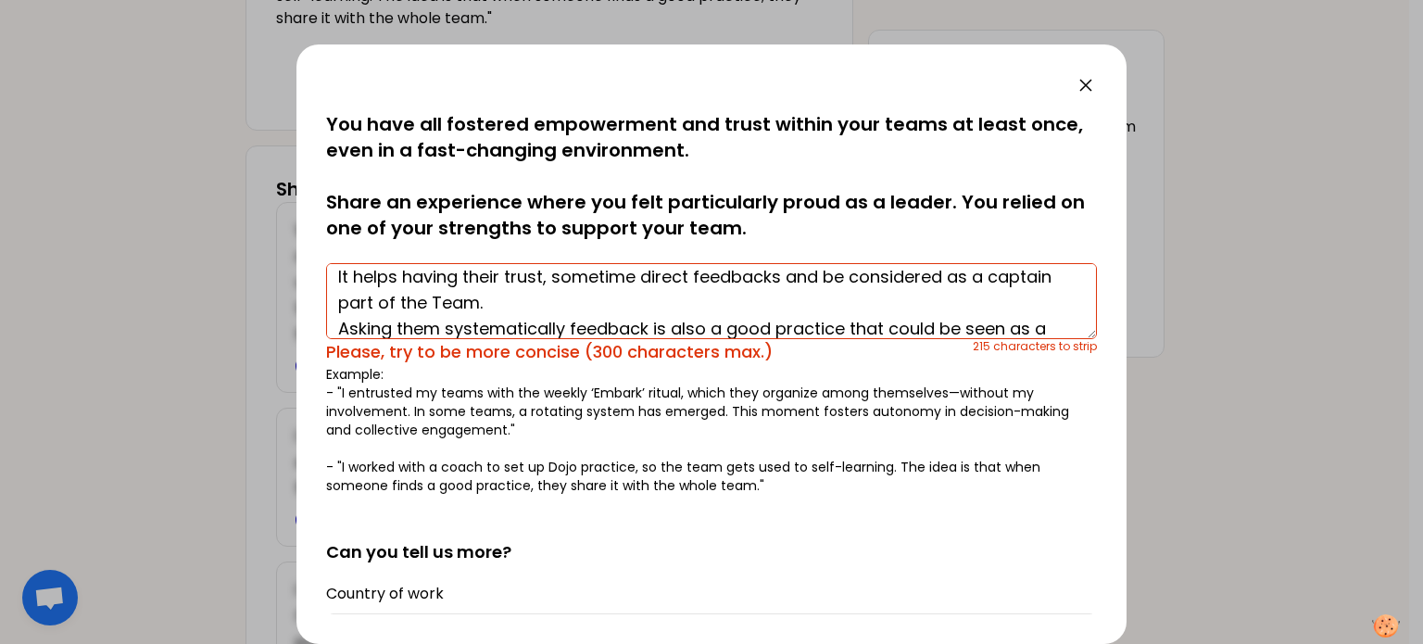
scroll to position [182, 0]
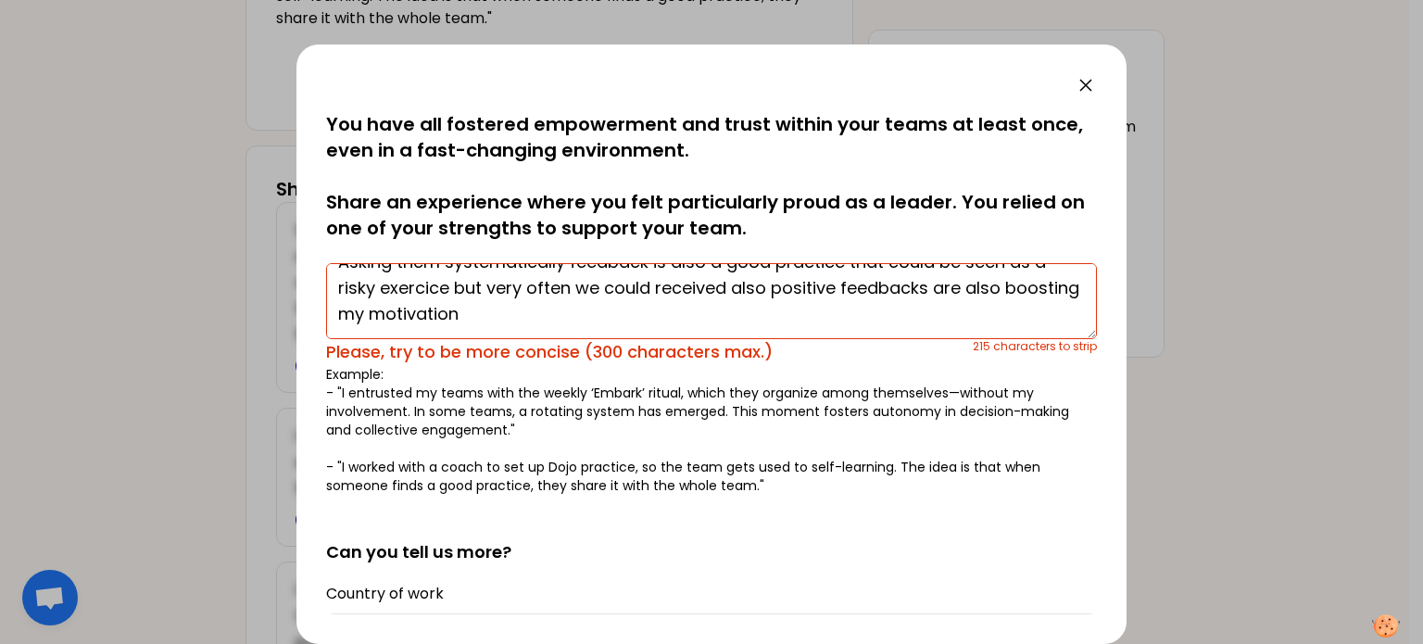
click at [935, 292] on textarea "I regularly participate to some global activities together with my team ( like …" at bounding box center [711, 301] width 771 height 76
click at [927, 267] on textarea "I regularly participate to some global activities together with my team ( like …" at bounding box center [711, 301] width 771 height 76
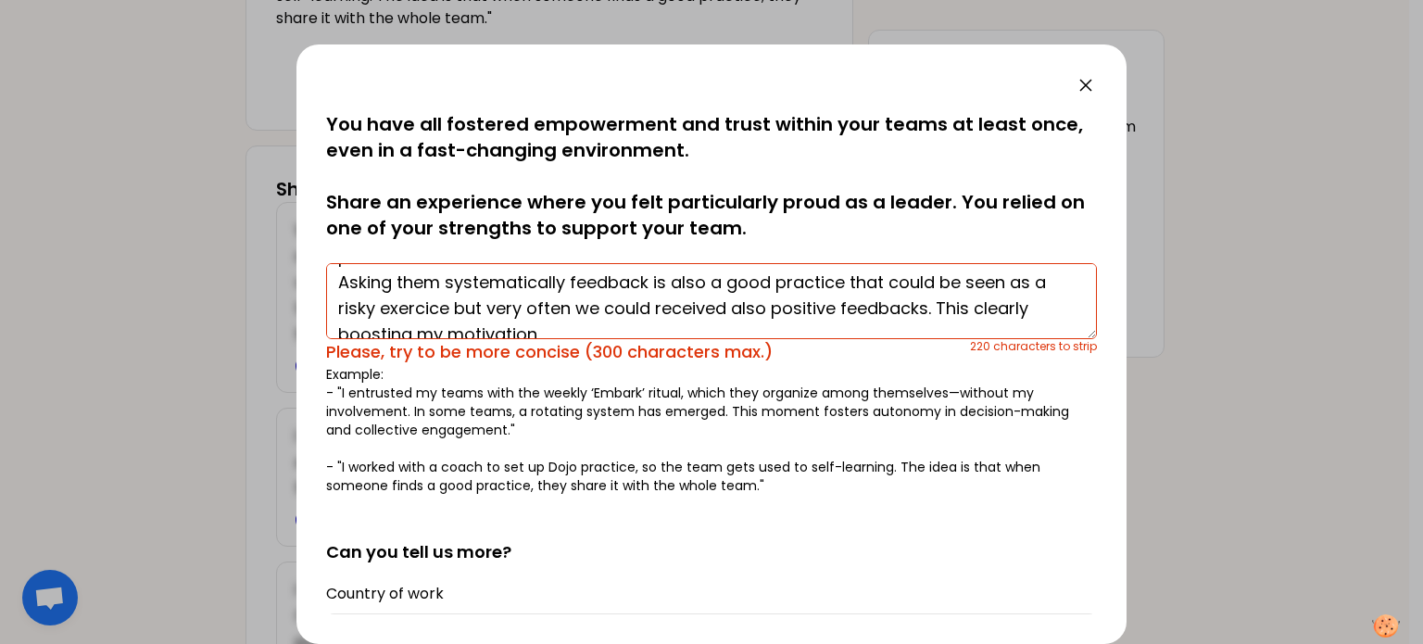
scroll to position [167, 0]
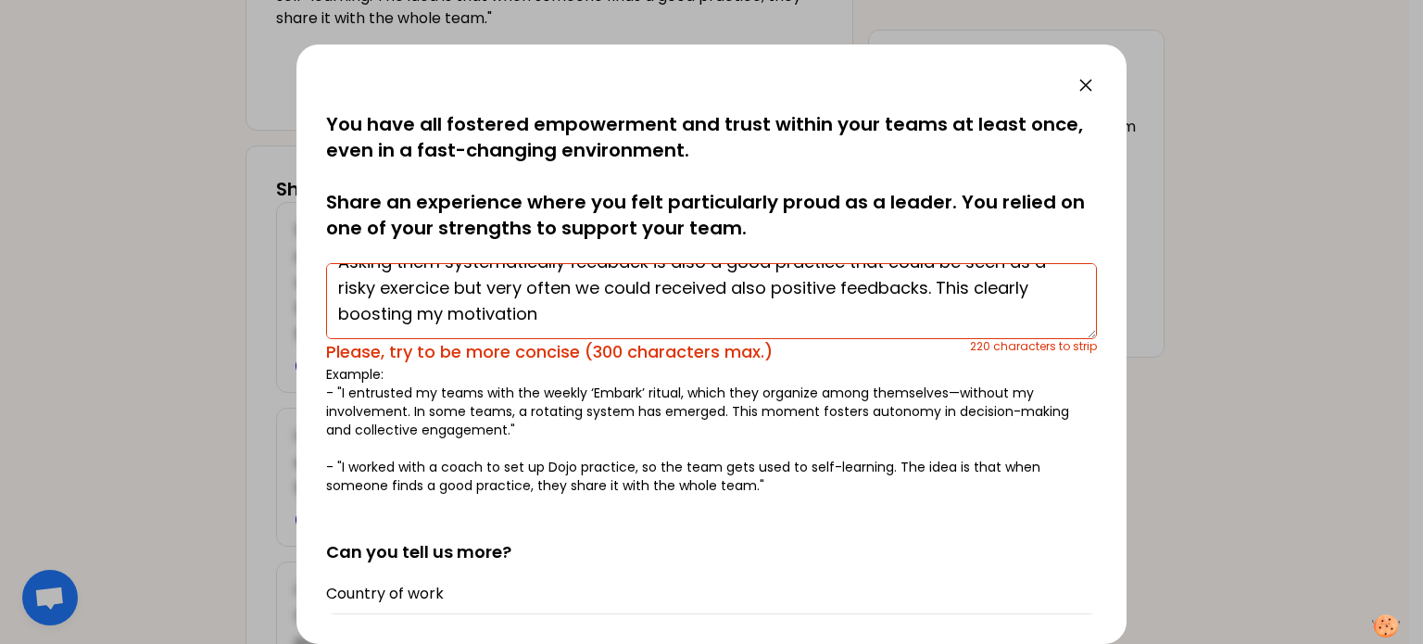
click at [737, 279] on textarea "I regularly participate to some global activities together with my team ( like …" at bounding box center [711, 301] width 771 height 76
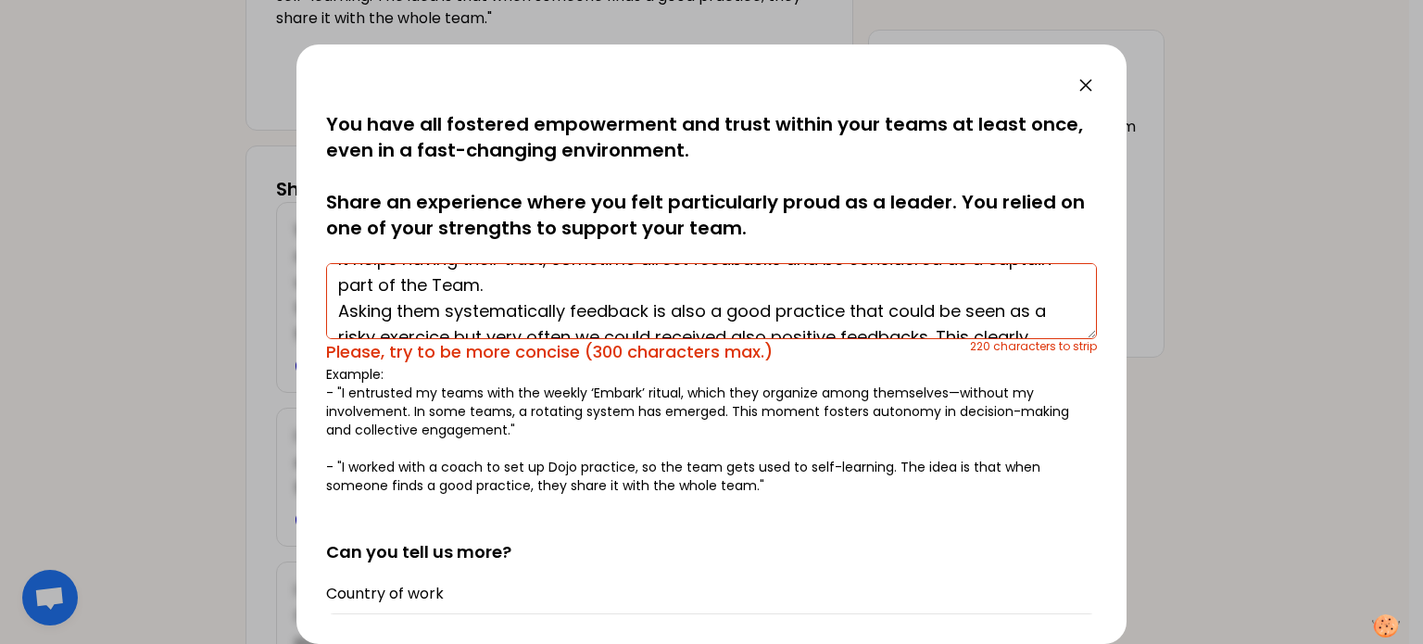
scroll to position [74, 0]
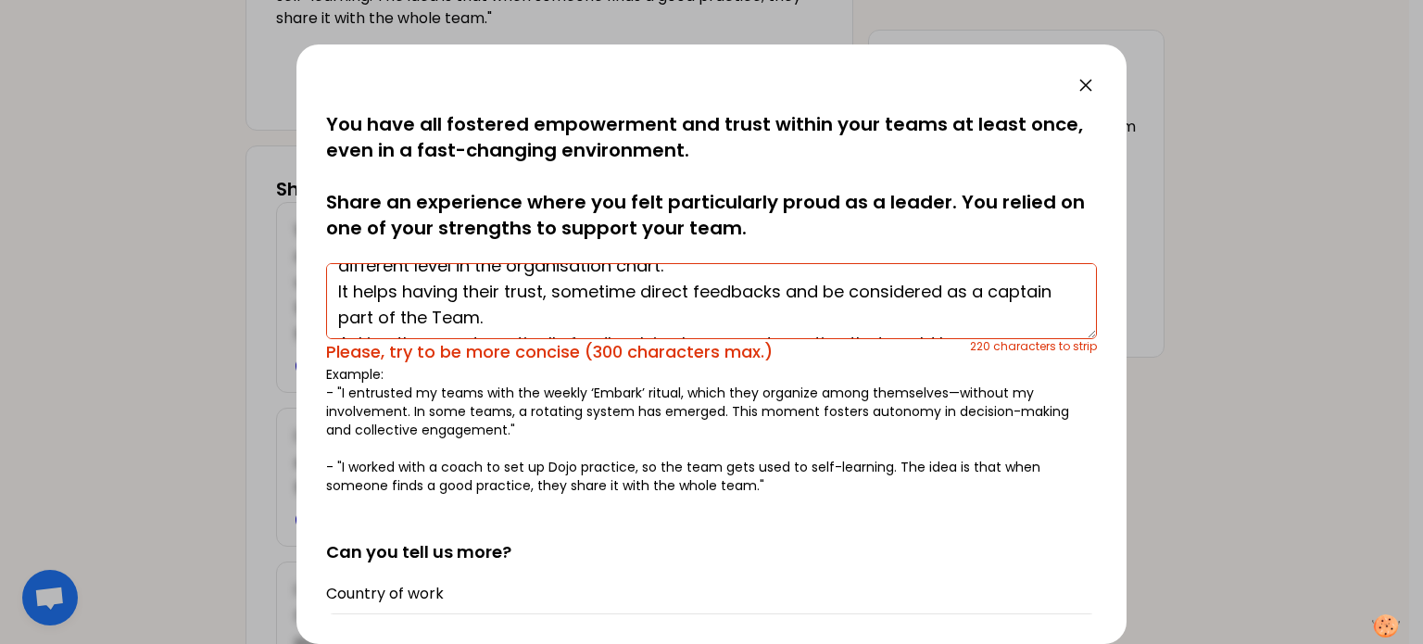
click at [756, 327] on textarea "I regularly participate to some global activities together with my team ( like …" at bounding box center [711, 301] width 771 height 76
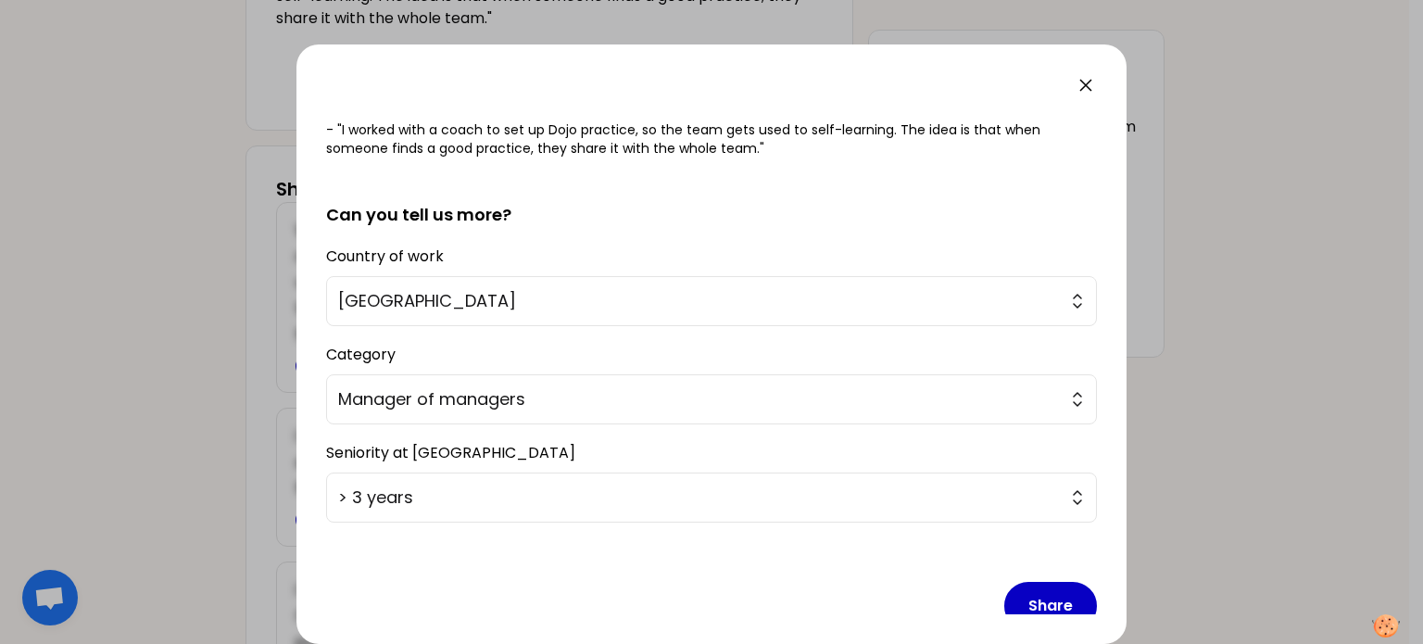
scroll to position [365, 0]
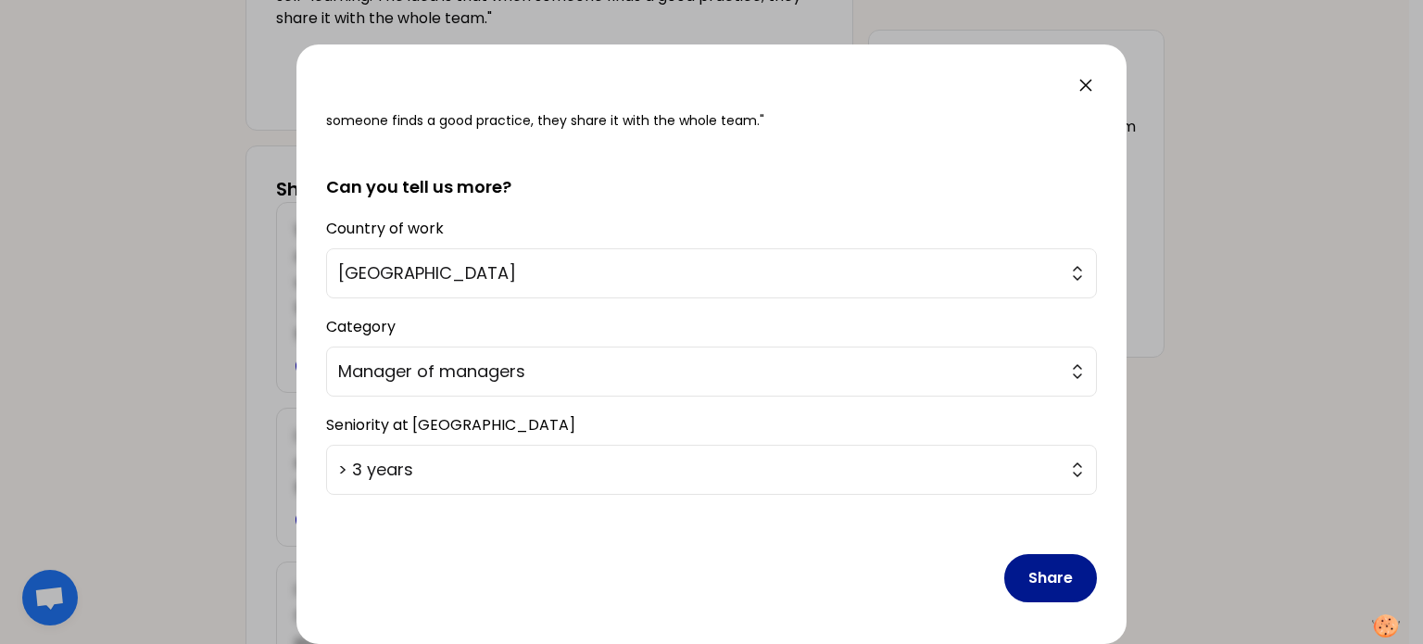
click at [1037, 575] on button "Share" at bounding box center [1050, 578] width 93 height 48
click at [1025, 573] on button "Share" at bounding box center [1050, 578] width 93 height 48
click at [1030, 569] on button "Share" at bounding box center [1050, 578] width 93 height 48
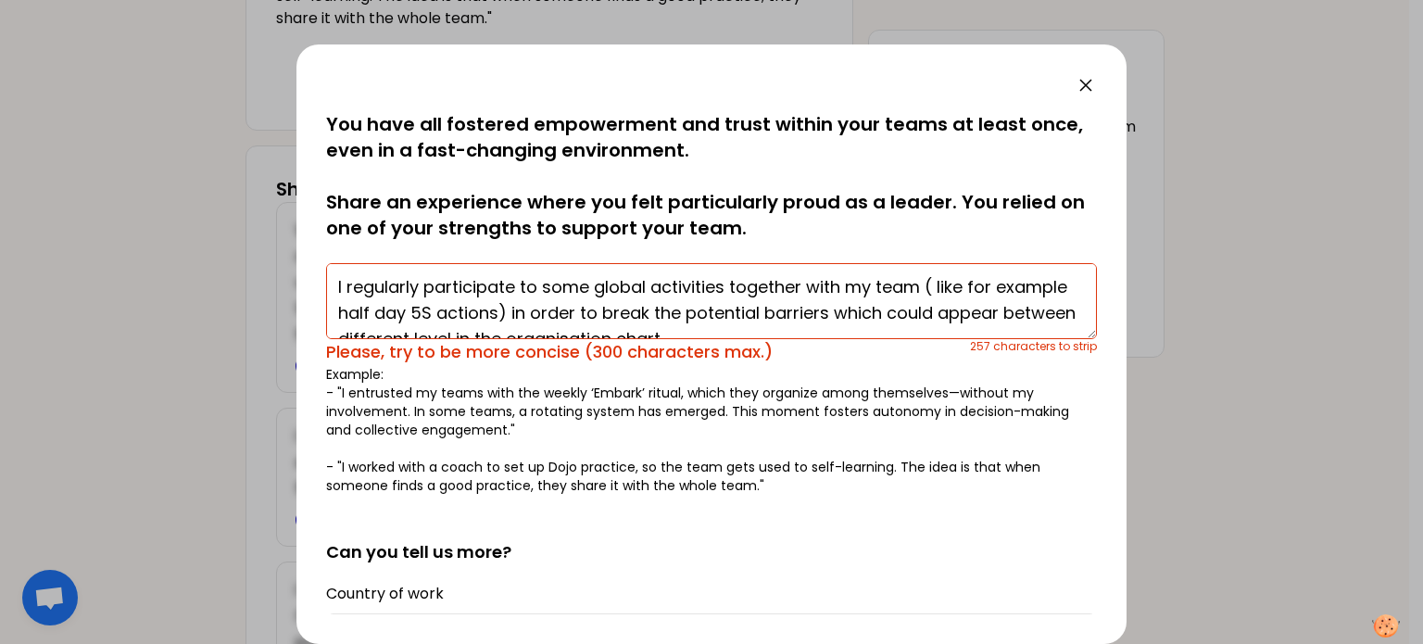
scroll to position [0, 0]
drag, startPoint x: 483, startPoint y: 314, endPoint x: 968, endPoint y: 281, distance: 485.6
click at [968, 281] on textarea "I regularly participate to some global activities together with my team ( like …" at bounding box center [711, 301] width 771 height 76
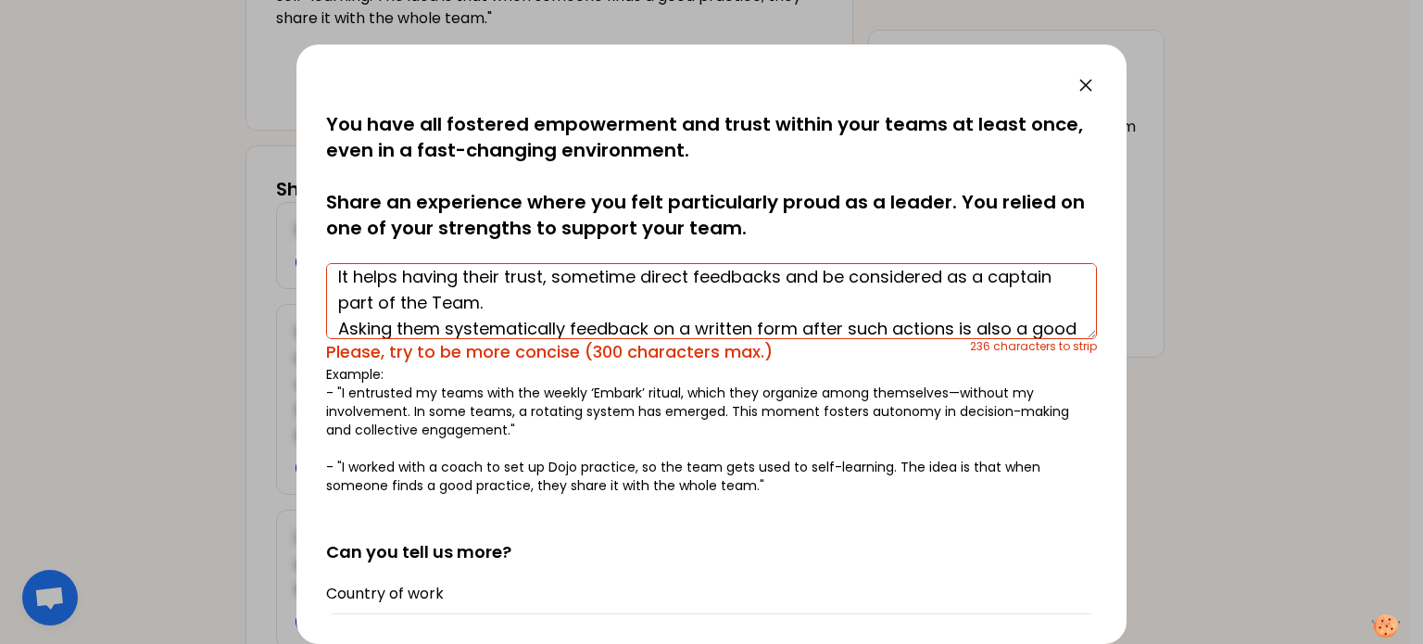
scroll to position [93, 0]
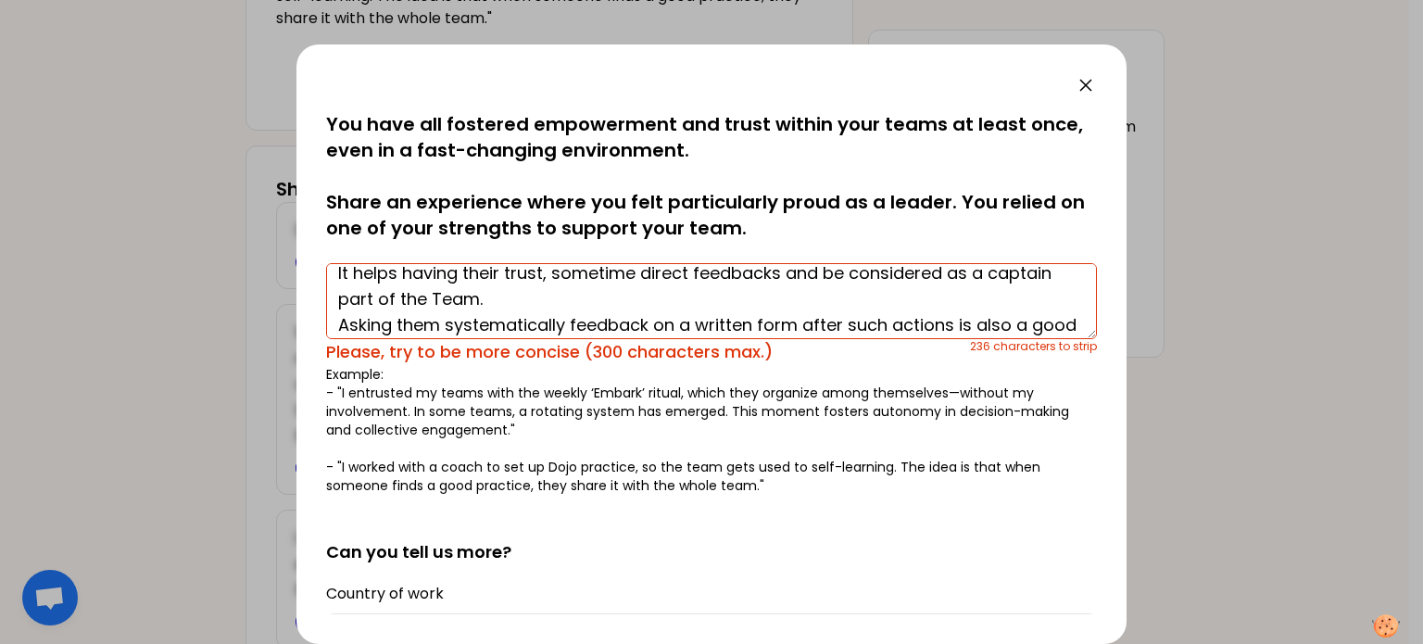
click at [946, 484] on p "Example: - "I entrusted my teams with the weekly ‘Embark’ ritual, which they or…" at bounding box center [711, 430] width 771 height 130
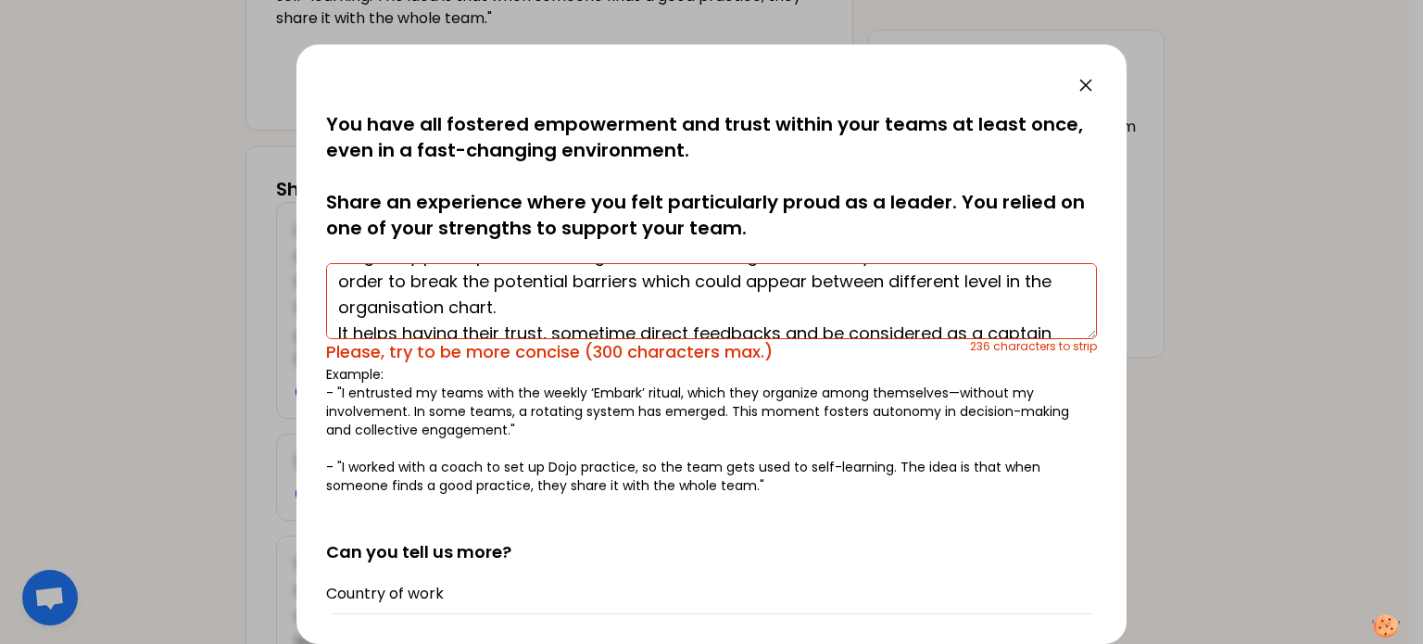
scroll to position [0, 0]
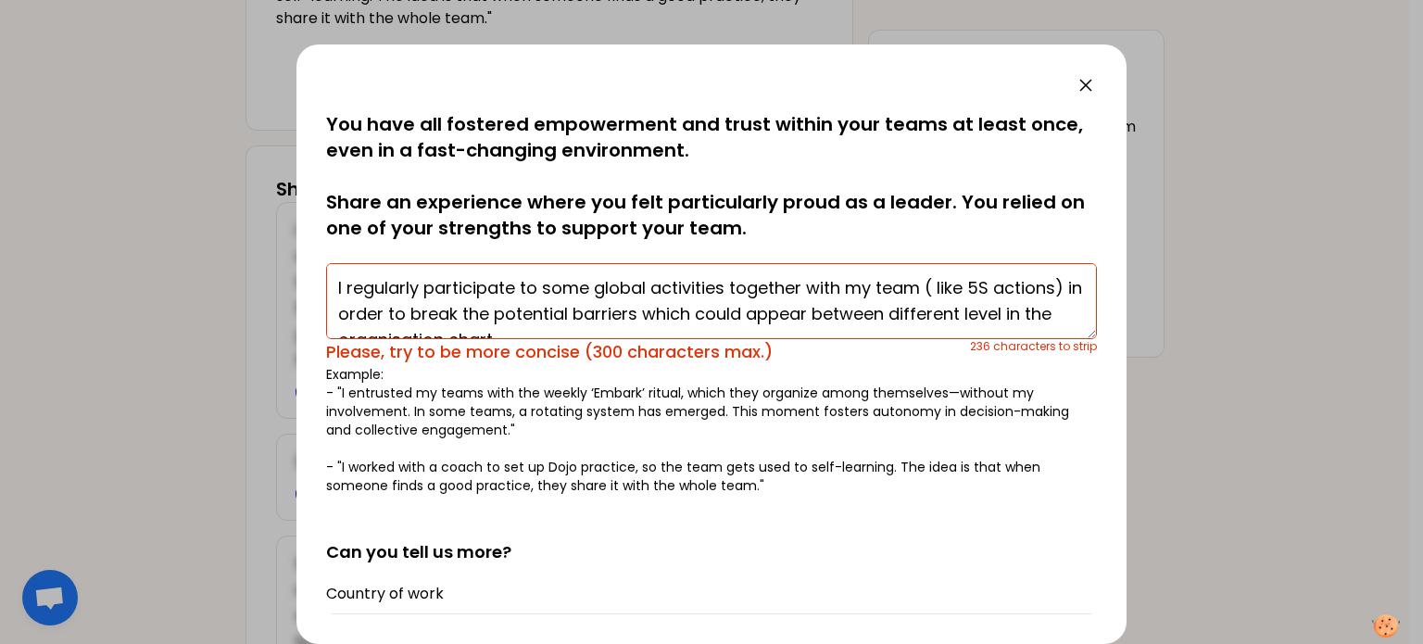
click at [931, 281] on textarea "I regularly participate to some global activities together with my team ( like …" at bounding box center [711, 301] width 771 height 76
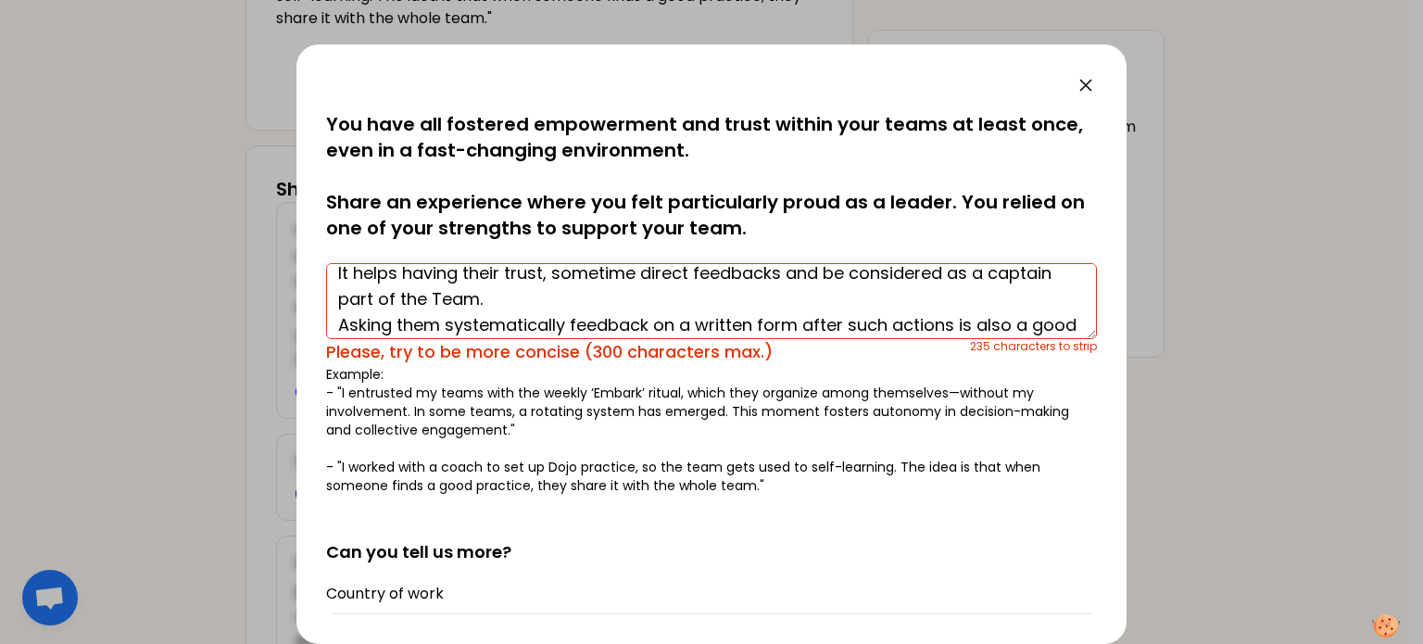
scroll to position [182, 0]
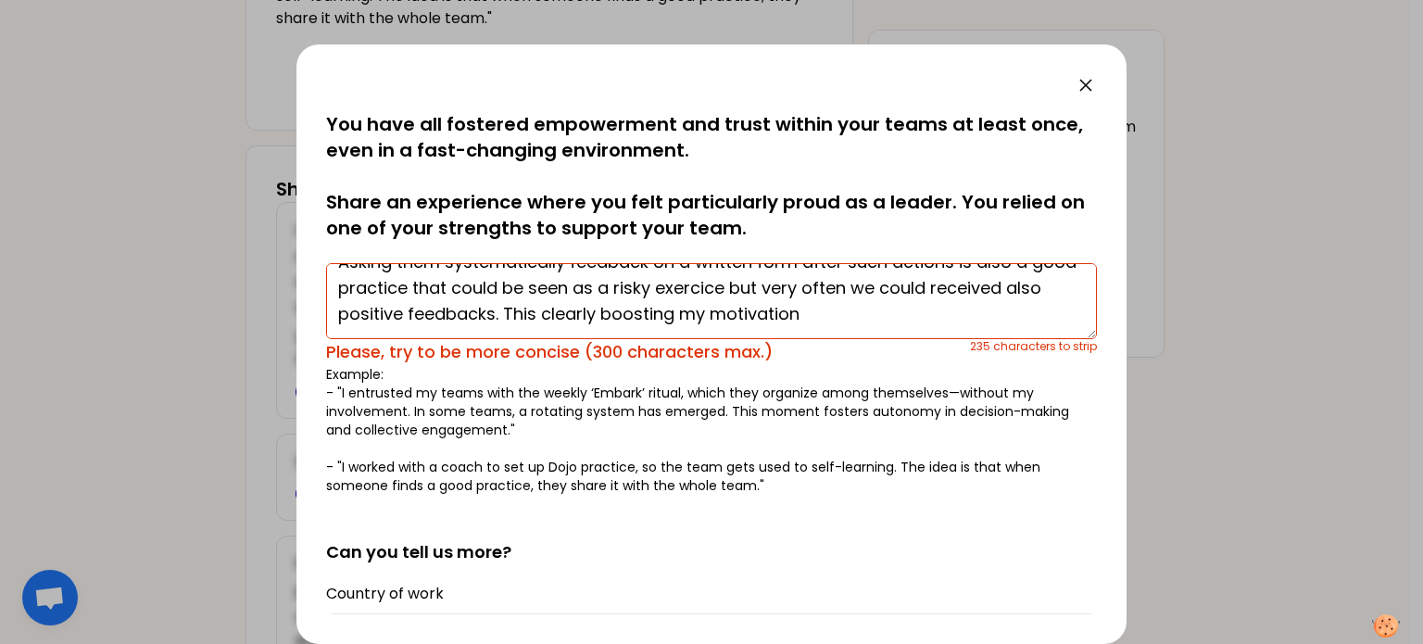
drag, startPoint x: 330, startPoint y: 320, endPoint x: 1137, endPoint y: 362, distance: 808.8
click at [1137, 362] on div "saved You have all fostered empowerment and trust within your teams at least on…" at bounding box center [711, 322] width 1423 height 644
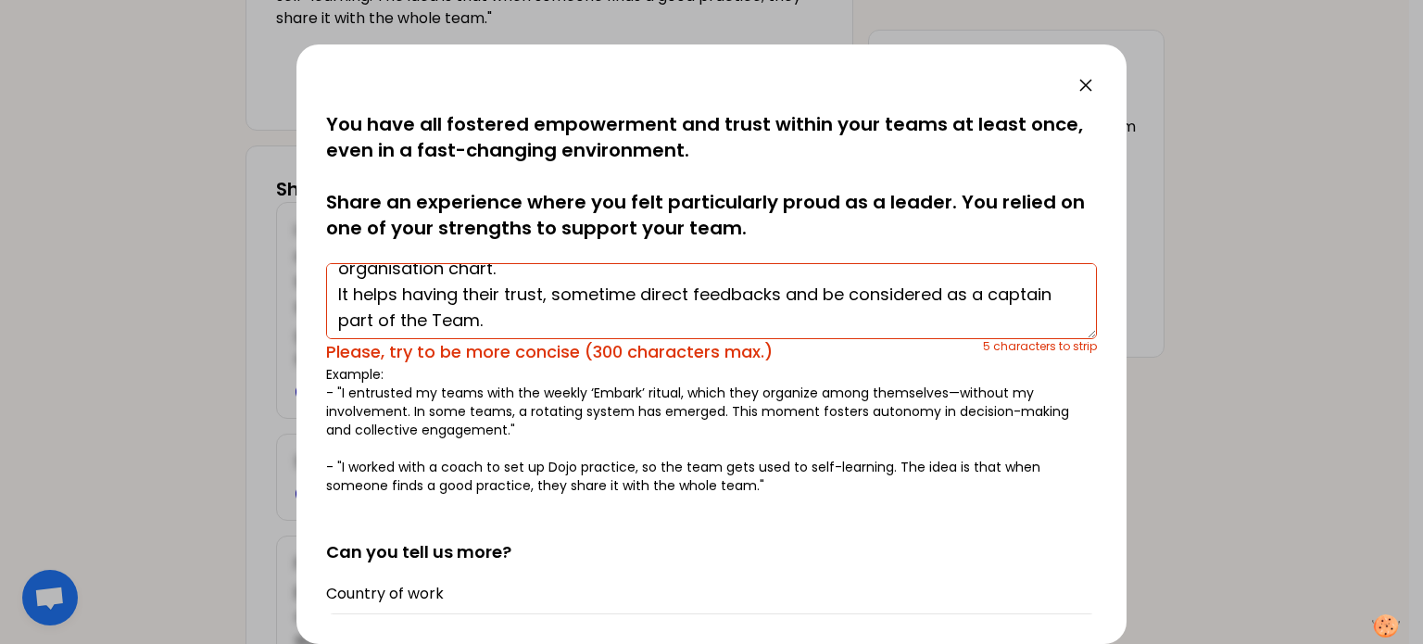
scroll to position [104, 0]
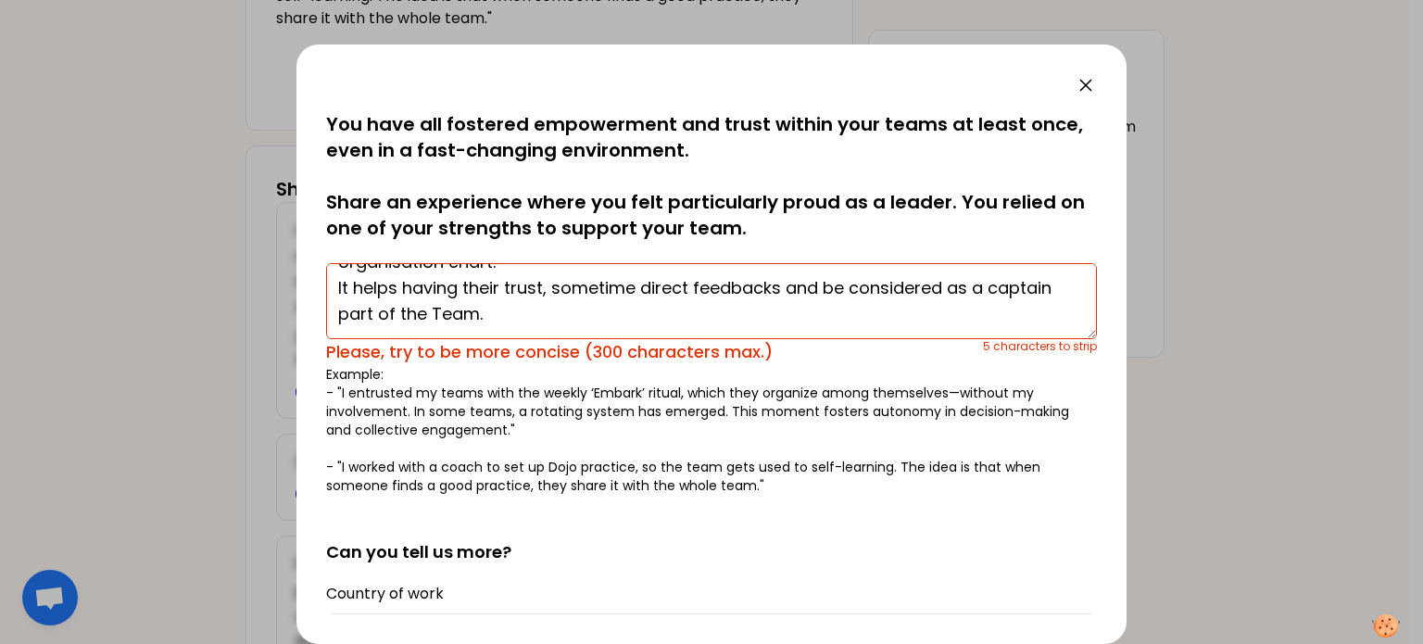
click at [799, 300] on textarea "I regularly participate to some global activities together with my team (like 5…" at bounding box center [711, 301] width 771 height 76
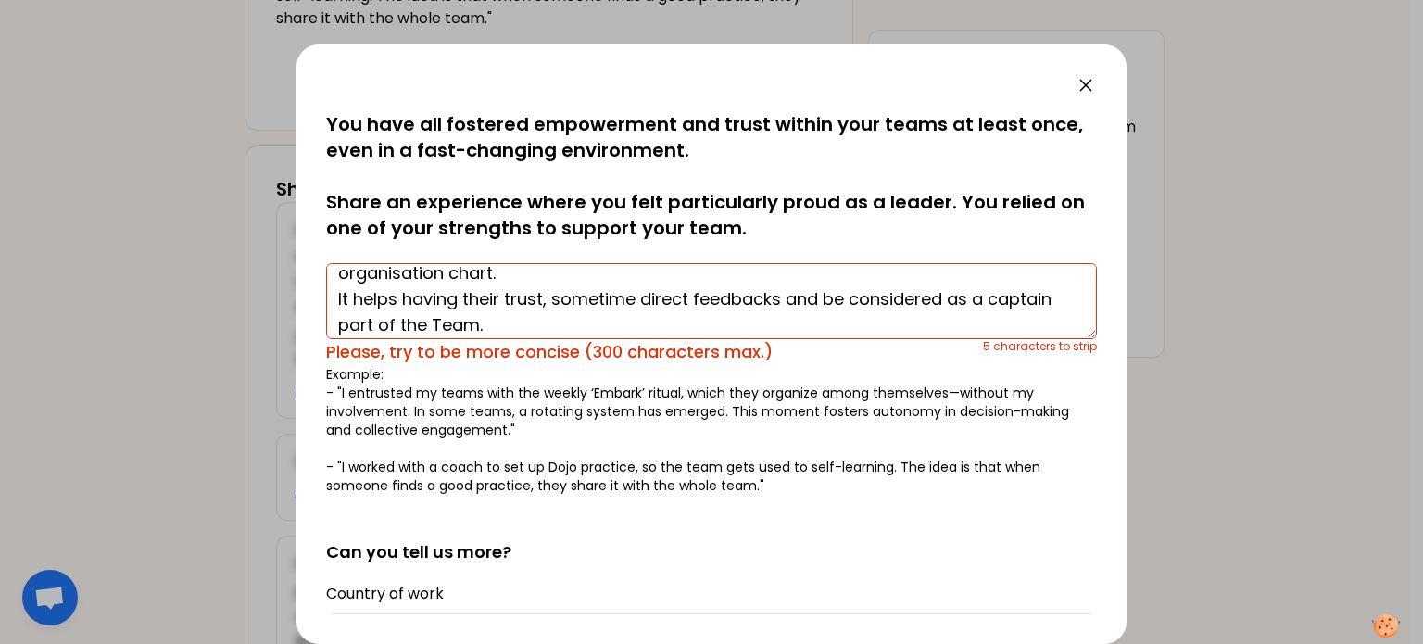
drag, startPoint x: 554, startPoint y: 299, endPoint x: 636, endPoint y: 298, distance: 82.4
click at [636, 298] on textarea "I regularly participate to some global activities together with my team (like 5…" at bounding box center [711, 301] width 771 height 76
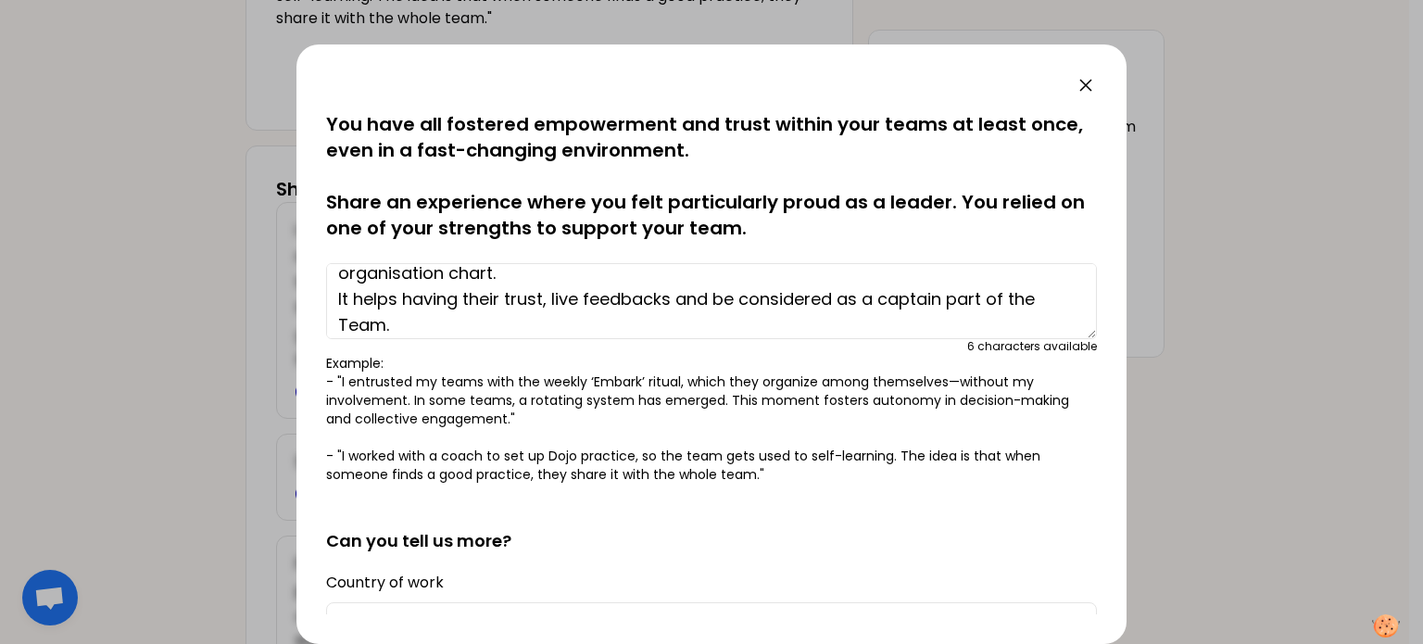
click at [944, 289] on textarea "I regularly participate to some global activities together with my team (like 5…" at bounding box center [711, 301] width 771 height 76
click at [950, 298] on textarea "I regularly participate to some global activities together with my team (like 5…" at bounding box center [711, 301] width 771 height 76
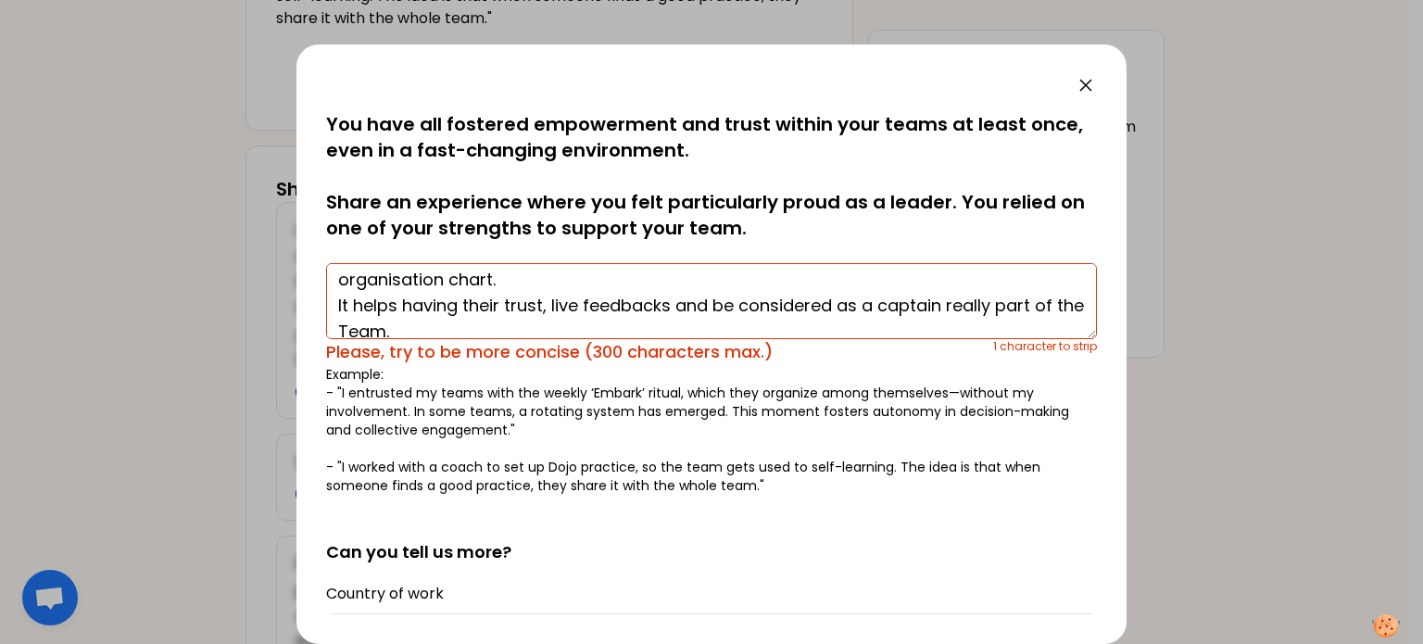
scroll to position [93, 0]
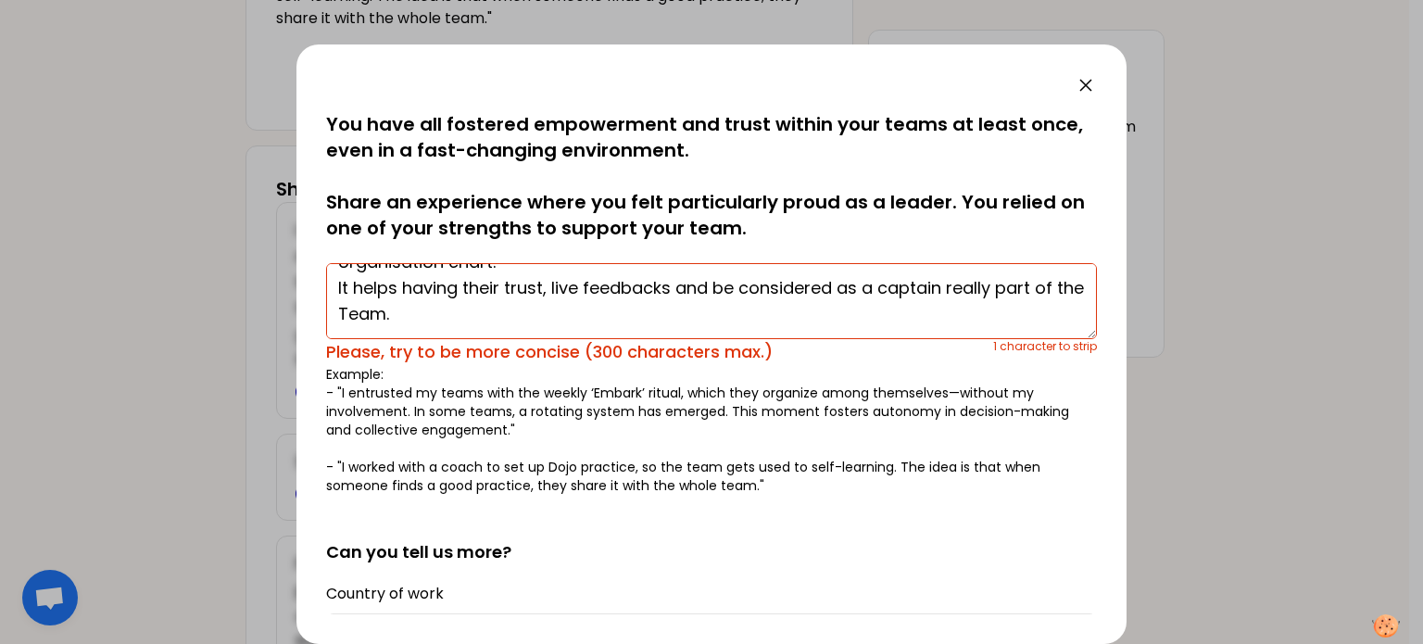
click at [531, 303] on textarea "I regularly participate to some global activities together with my team (like 5…" at bounding box center [711, 301] width 771 height 76
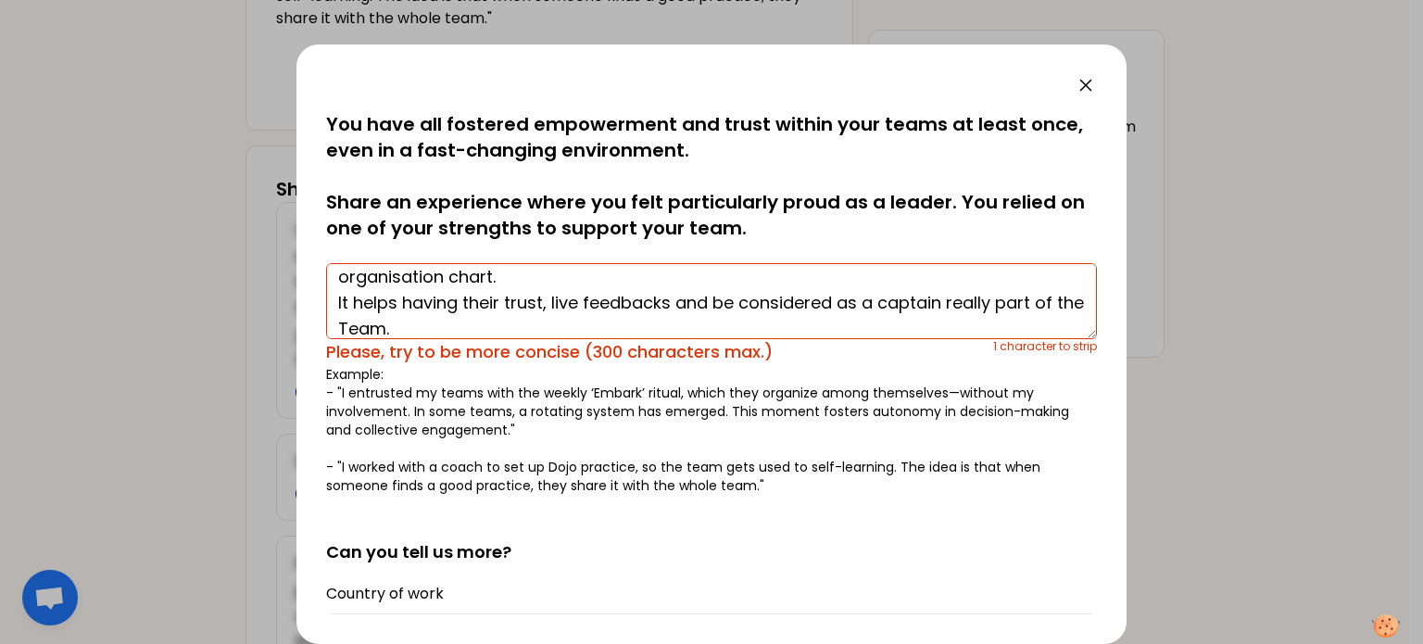
scroll to position [37, 0]
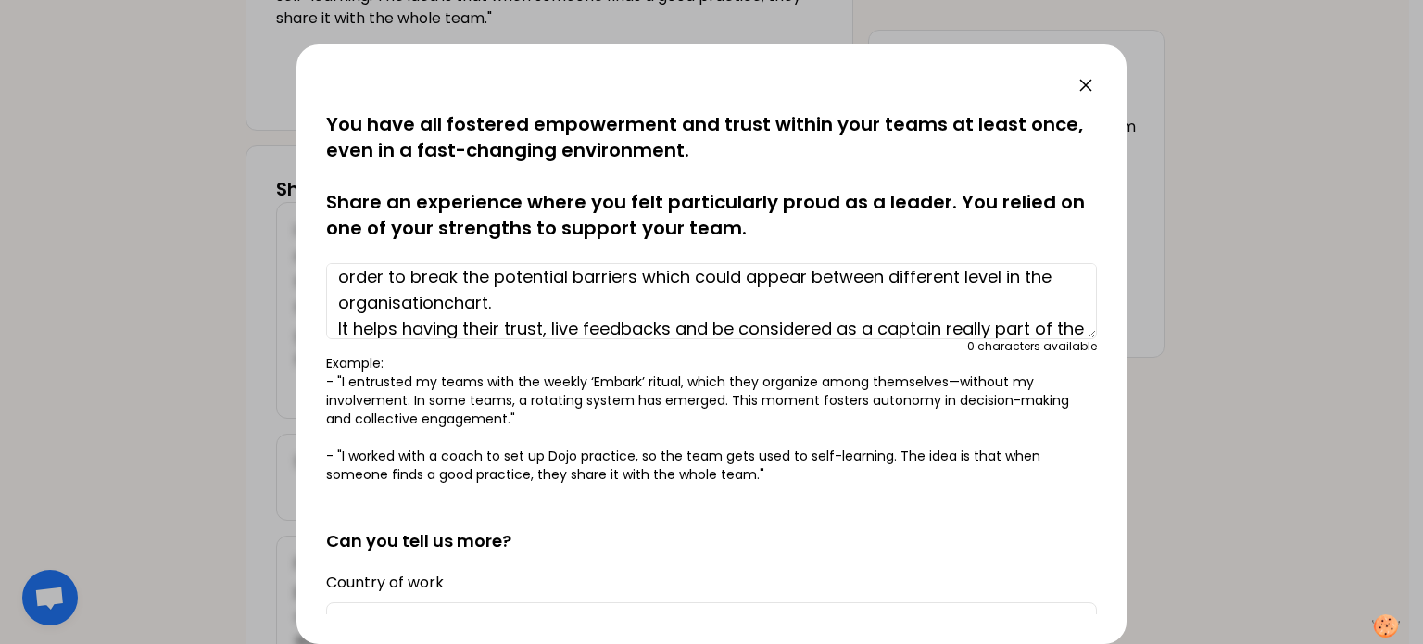
click at [432, 295] on textarea "I regularly participate to some global activities together with my team (like 5…" at bounding box center [711, 301] width 771 height 76
click at [470, 301] on textarea "I regularly participate to some global activities together with my team (like 5…" at bounding box center [711, 301] width 771 height 76
click at [489, 301] on textarea "I regularly participate to some global activities together with my team (like 5…" at bounding box center [711, 301] width 771 height 76
drag, startPoint x: 484, startPoint y: 295, endPoint x: 582, endPoint y: 299, distance: 97.3
click at [582, 299] on textarea "I regularly participate to some global activities together with my team (like 5…" at bounding box center [711, 301] width 771 height 76
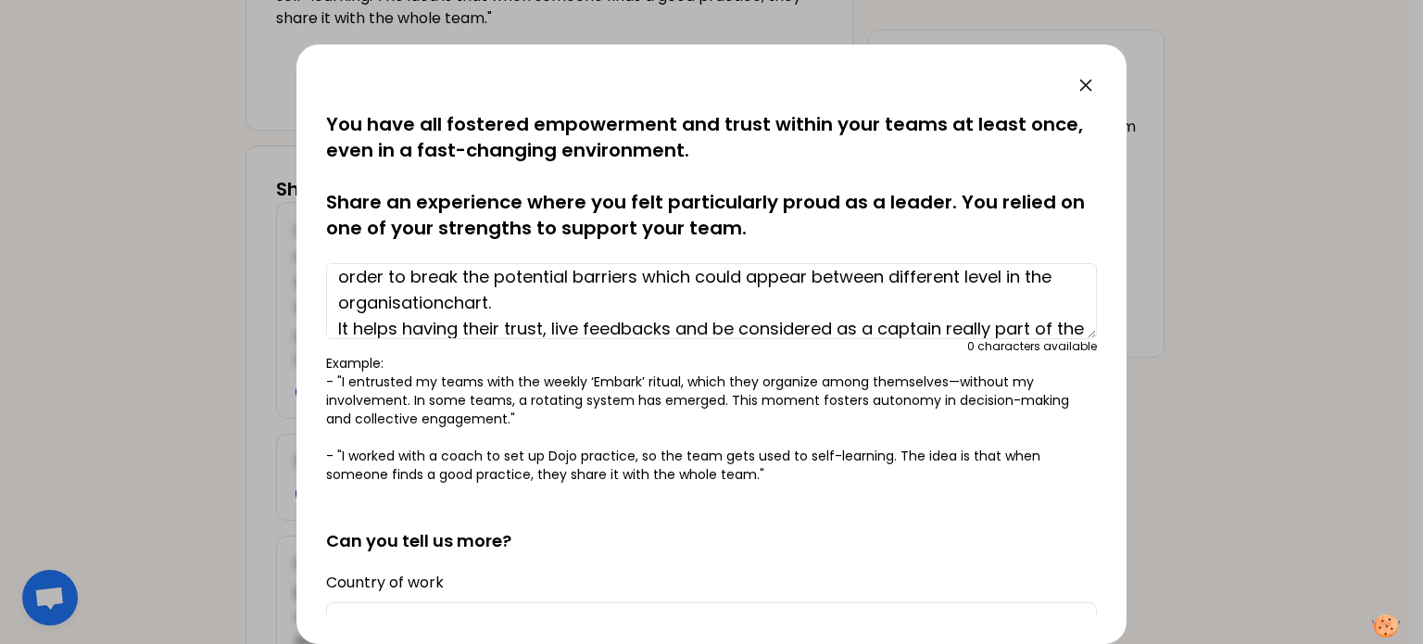
click at [919, 272] on textarea "I regularly participate to some global activities together with my team (like 5…" at bounding box center [711, 301] width 771 height 76
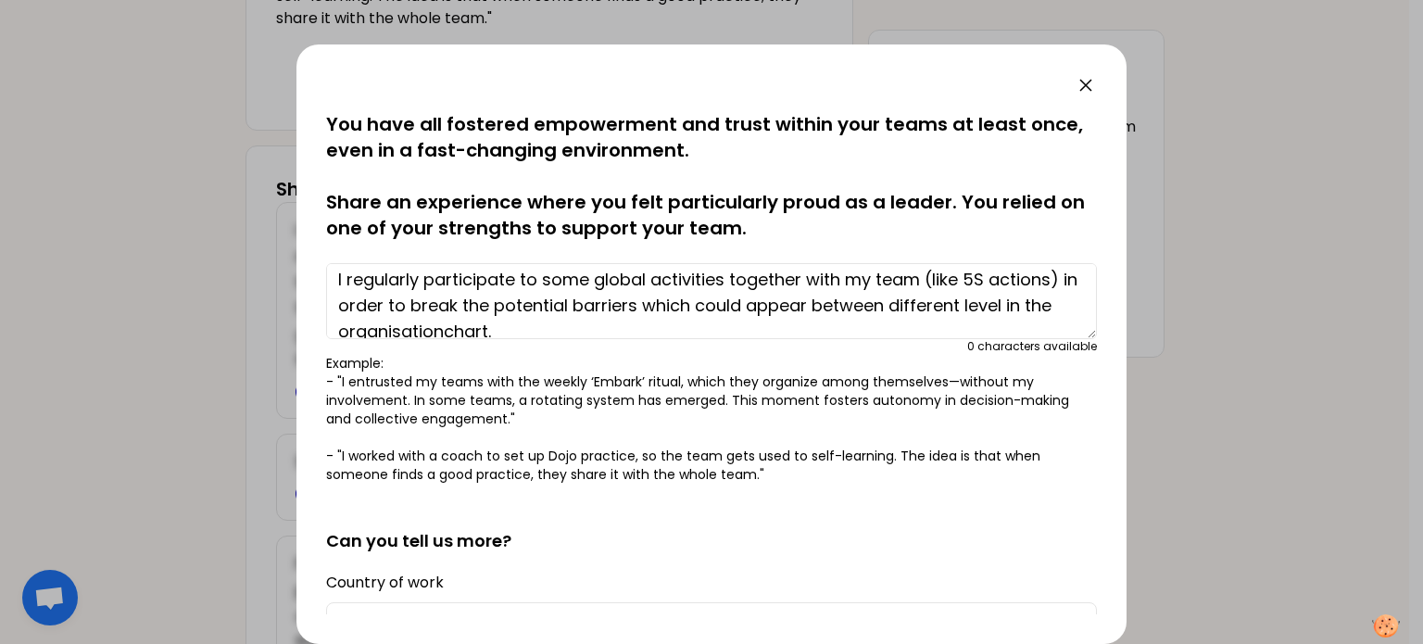
scroll to position [0, 0]
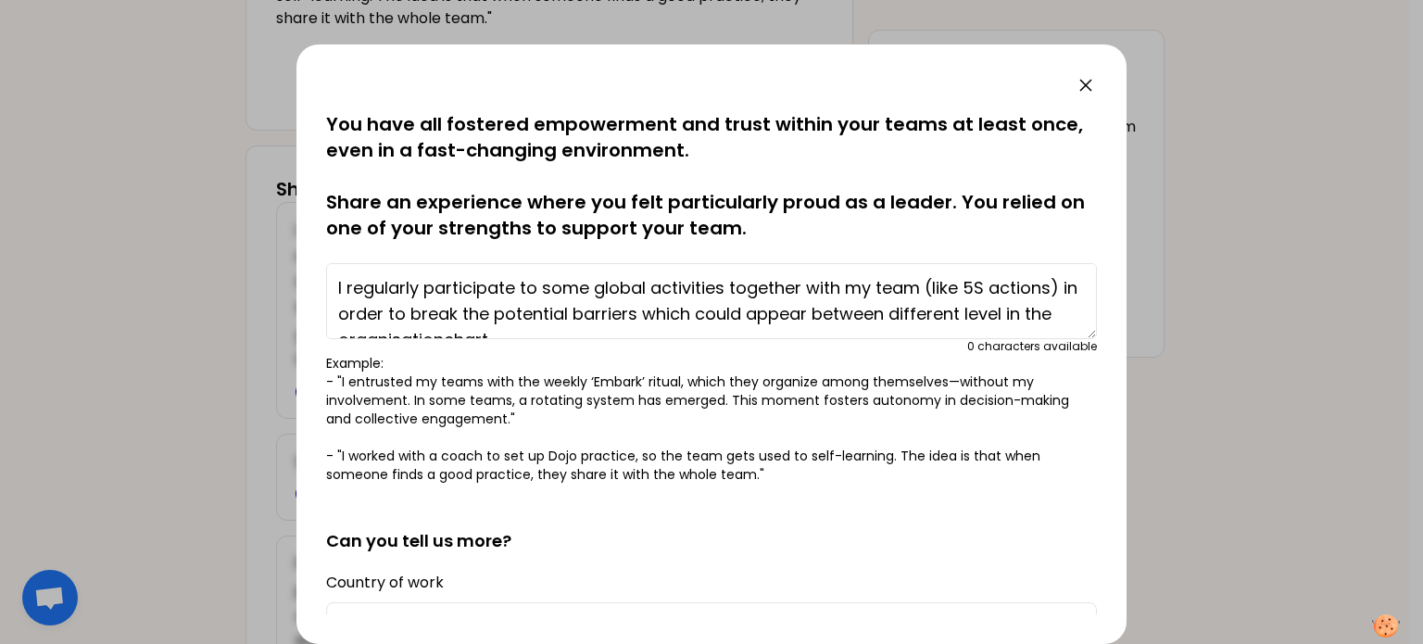
drag, startPoint x: 919, startPoint y: 273, endPoint x: 929, endPoint y: 274, distance: 10.2
click at [929, 274] on textarea "I regularly participate to some global activities together with my team (like 5…" at bounding box center [711, 301] width 771 height 76
click at [923, 319] on textarea "I regularly participate to some global activities together with my team (like 5…" at bounding box center [711, 301] width 771 height 76
click at [1053, 311] on textarea "I regularly participate to some global activities together with my team (like 5…" at bounding box center [711, 301] width 771 height 76
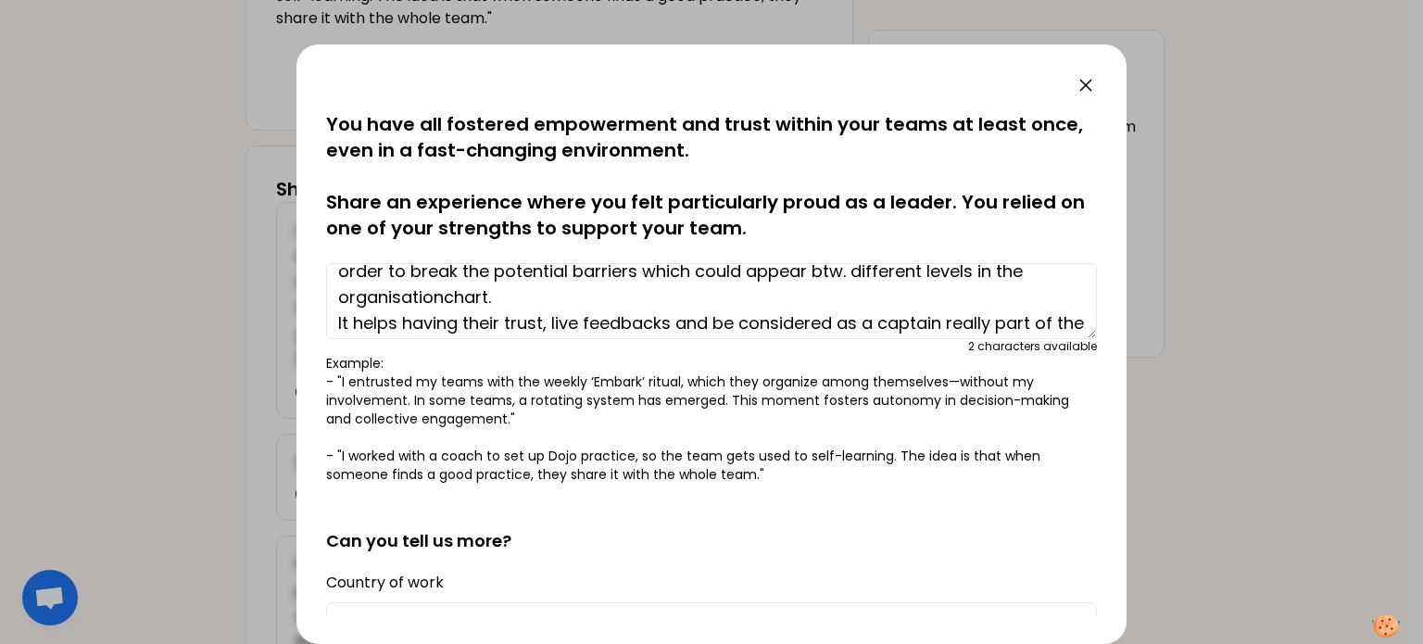
scroll to position [11, 0]
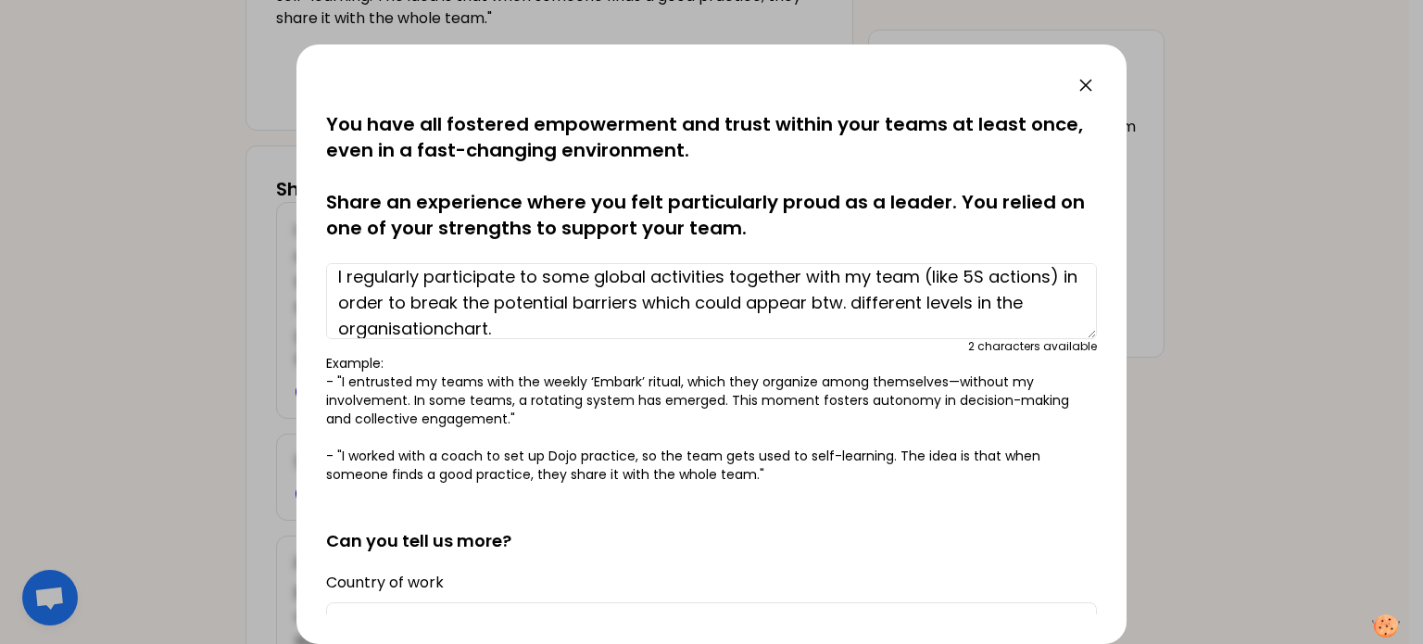
click at [546, 325] on textarea "I regularly participate to some global activities together with my team (like 5…" at bounding box center [711, 301] width 771 height 76
drag, startPoint x: 647, startPoint y: 334, endPoint x: 638, endPoint y: 324, distance: 13.8
click at [644, 333] on textarea "I regularly participate to some global activities together with my team (like 5…" at bounding box center [711, 301] width 771 height 76
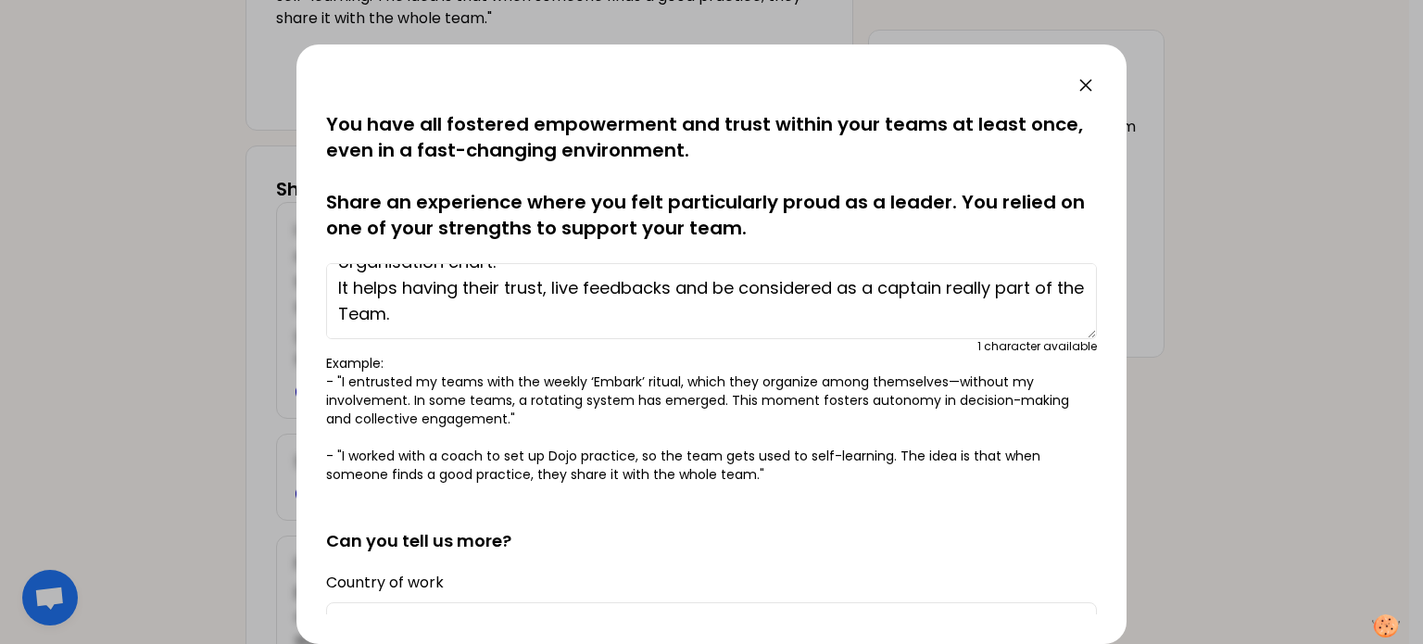
click at [450, 292] on textarea "I regularly participate to some global activities together with my team (like 5…" at bounding box center [711, 301] width 771 height 76
click at [428, 284] on textarea "I regularly participate to some global activities together with my team (like 5…" at bounding box center [711, 301] width 771 height 76
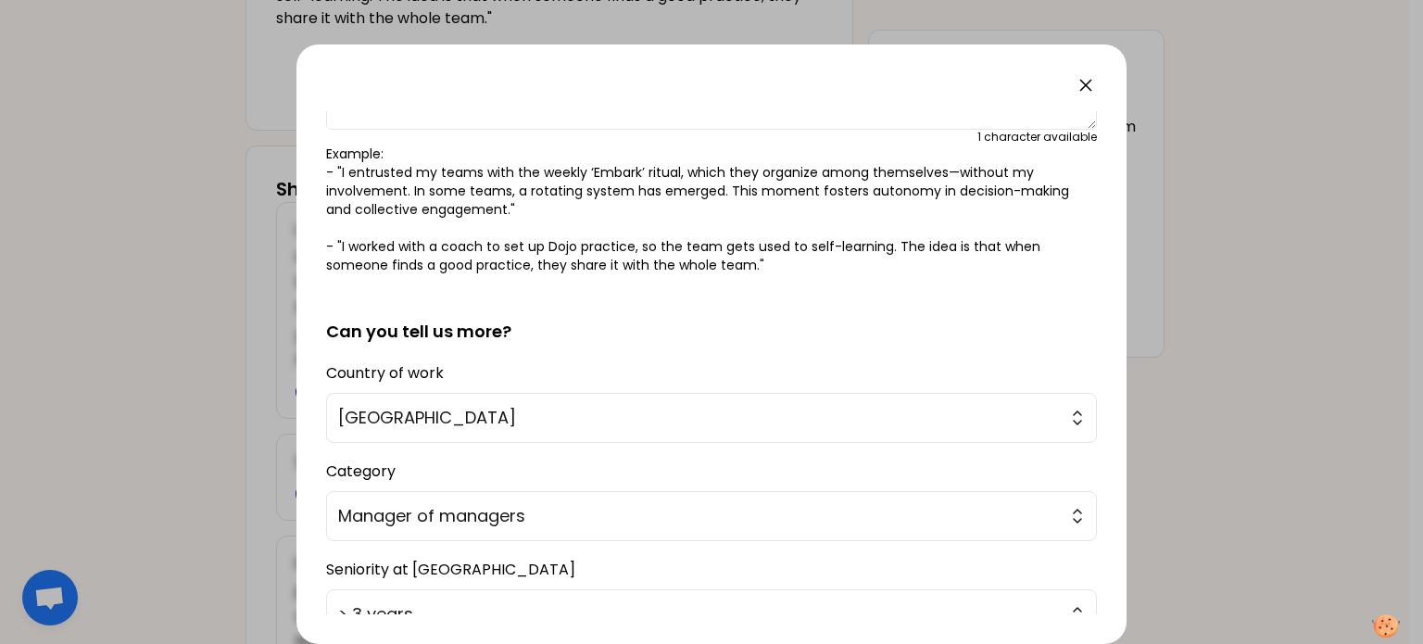
scroll to position [354, 0]
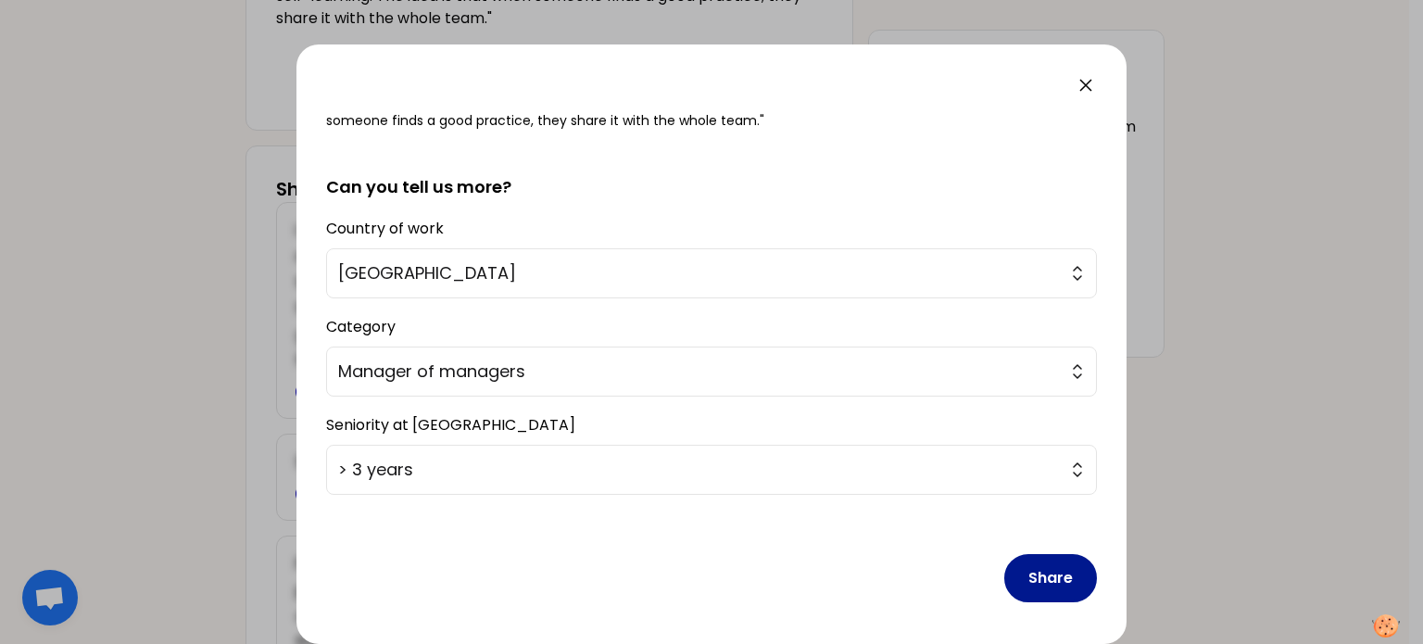
type textarea "I regularly participate to some global activities together with my team (like 5…"
click at [1036, 570] on button "Share" at bounding box center [1050, 578] width 93 height 48
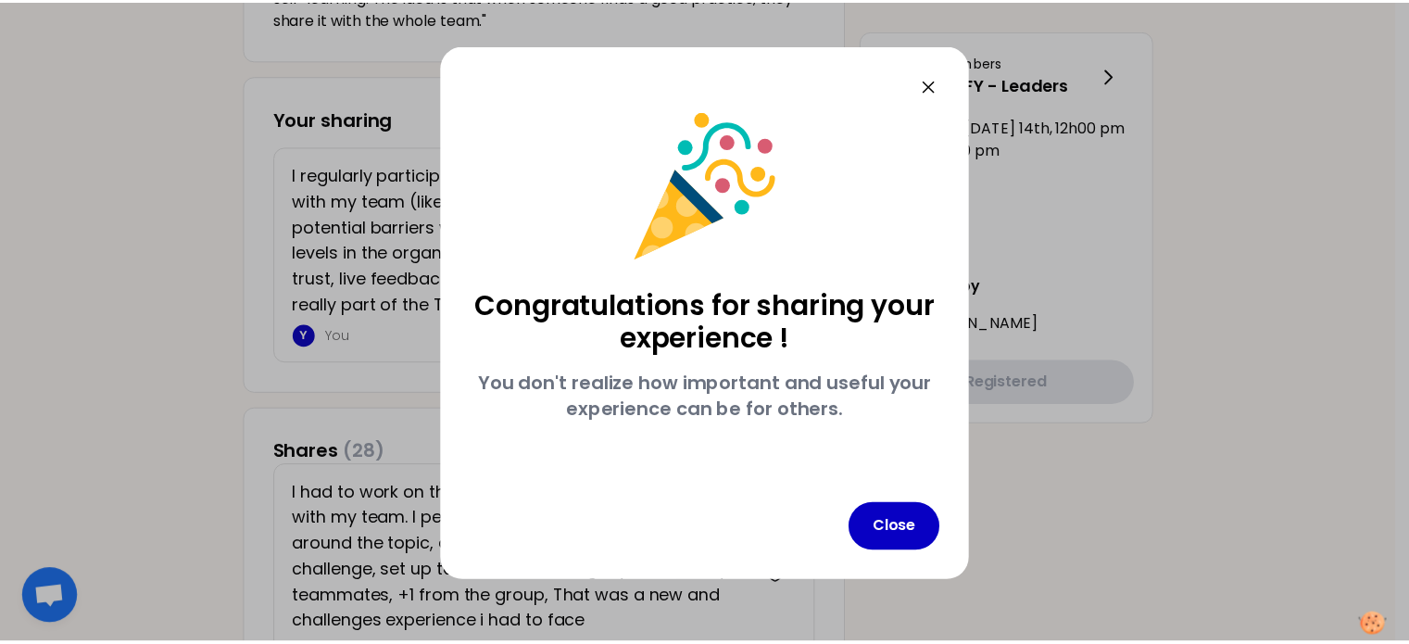
scroll to position [0, 0]
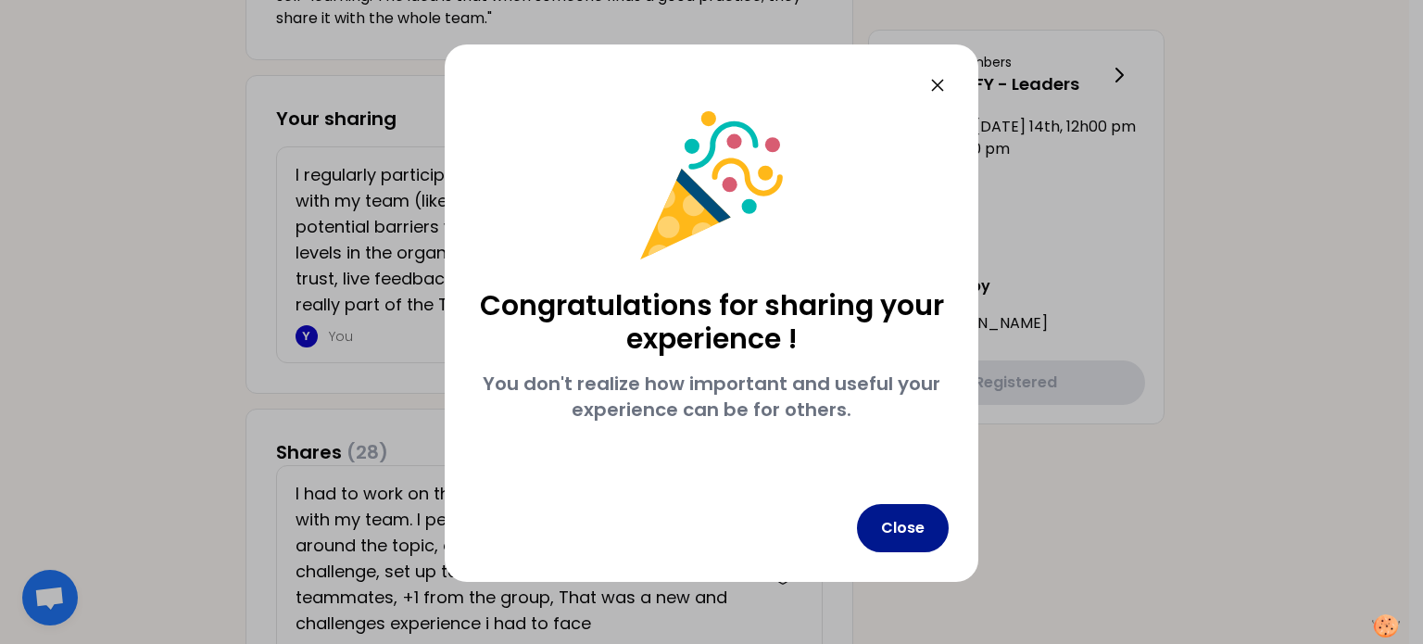
click at [912, 526] on button "Close" at bounding box center [903, 528] width 92 height 48
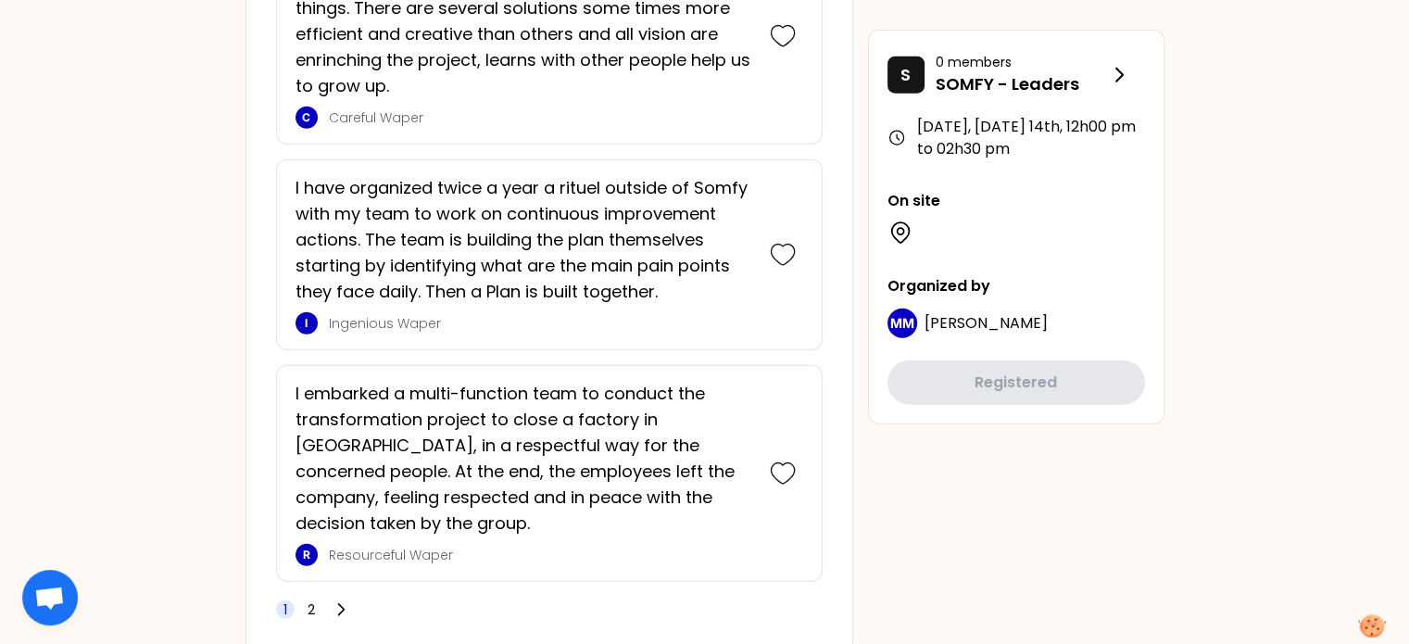
scroll to position [4702, 0]
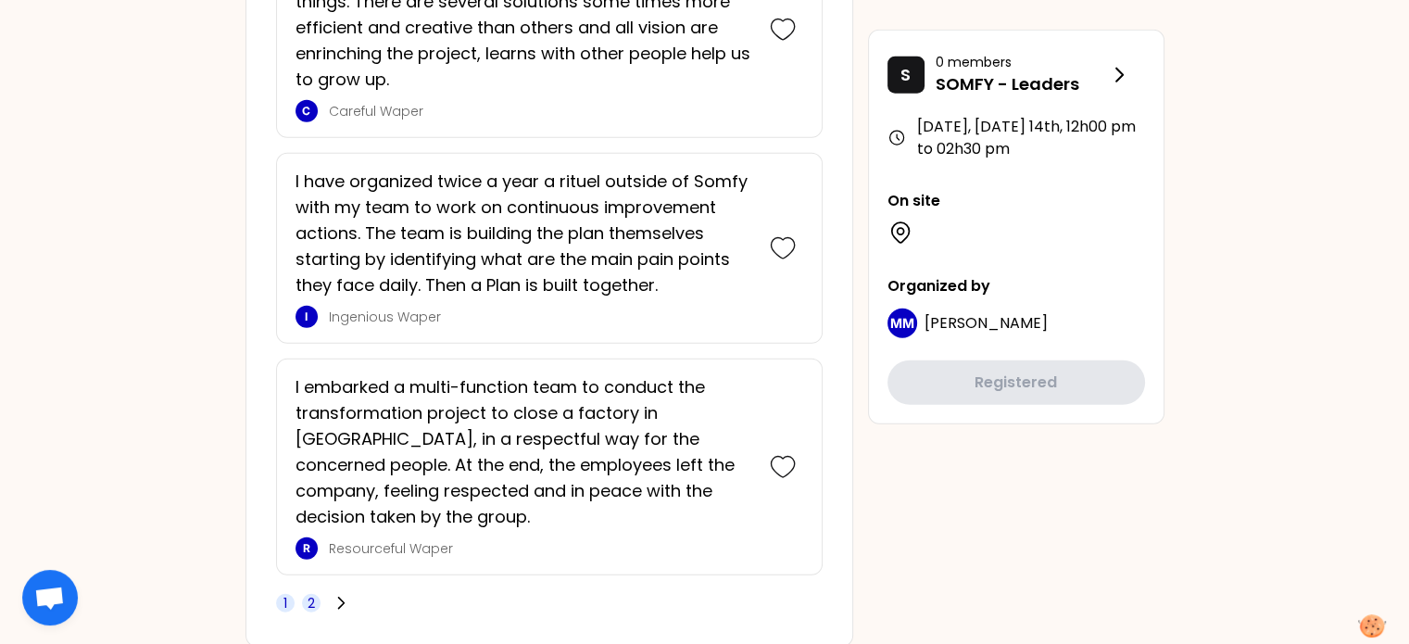
click at [311, 594] on span "2" at bounding box center [311, 603] width 7 height 19
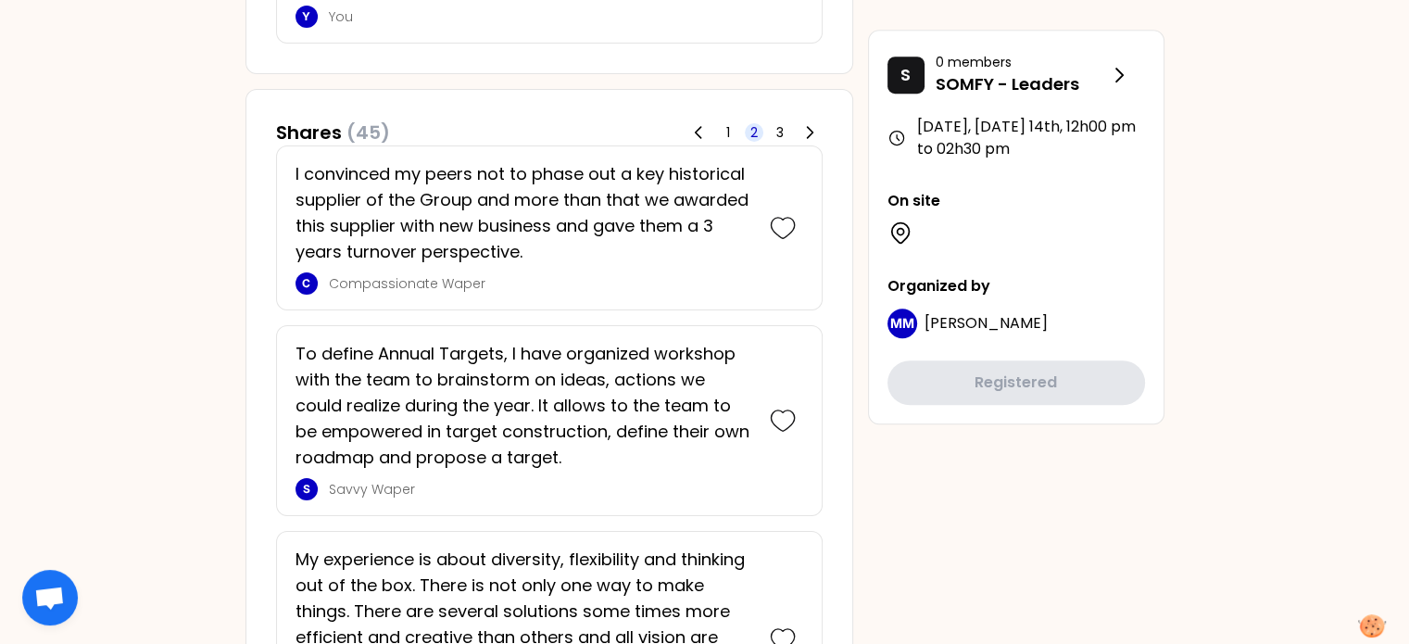
scroll to position [1061, 0]
